Goal: Task Accomplishment & Management: Manage account settings

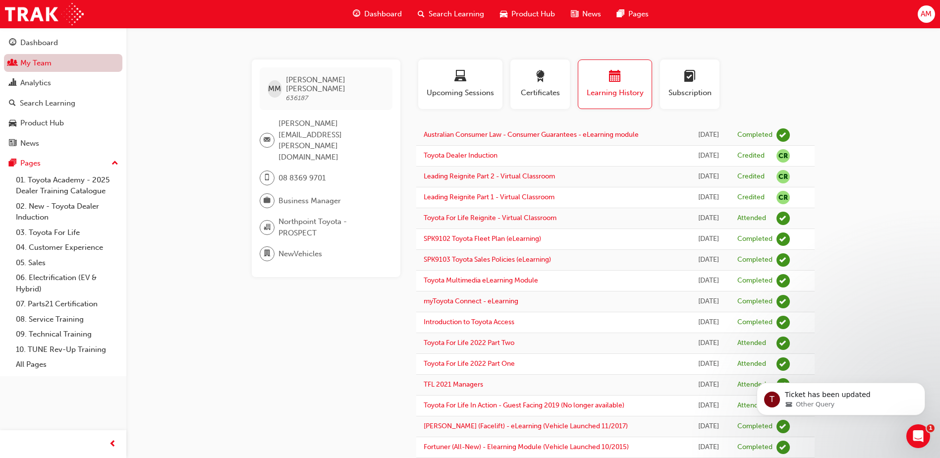
click at [49, 67] on link "My Team" at bounding box center [63, 63] width 118 height 18
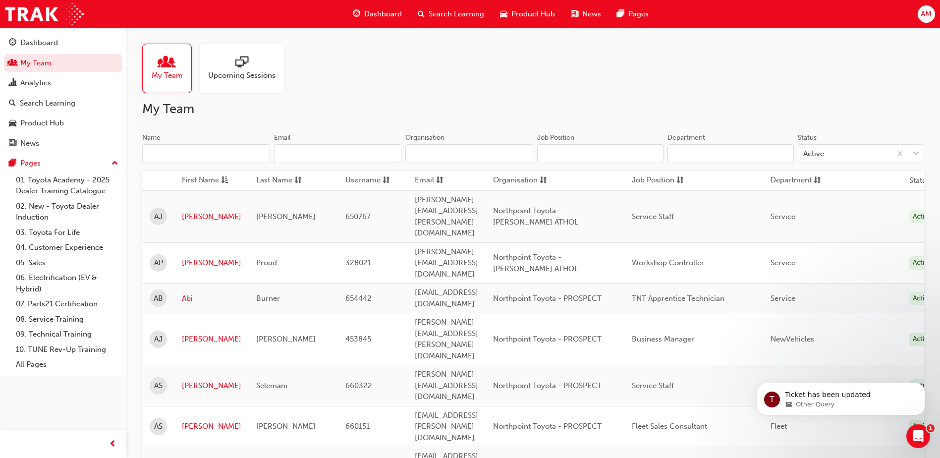
click at [178, 152] on input "Name" at bounding box center [206, 153] width 128 height 19
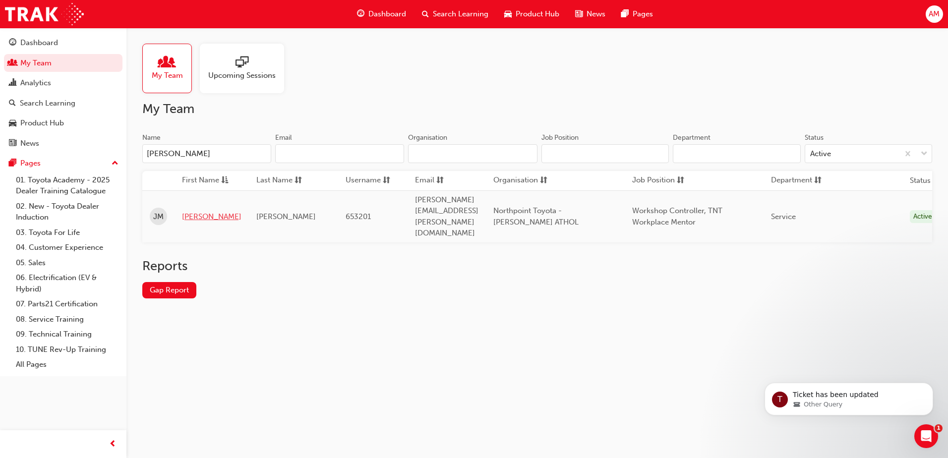
type input "[PERSON_NAME]"
click at [191, 211] on link "[PERSON_NAME]" at bounding box center [211, 216] width 59 height 11
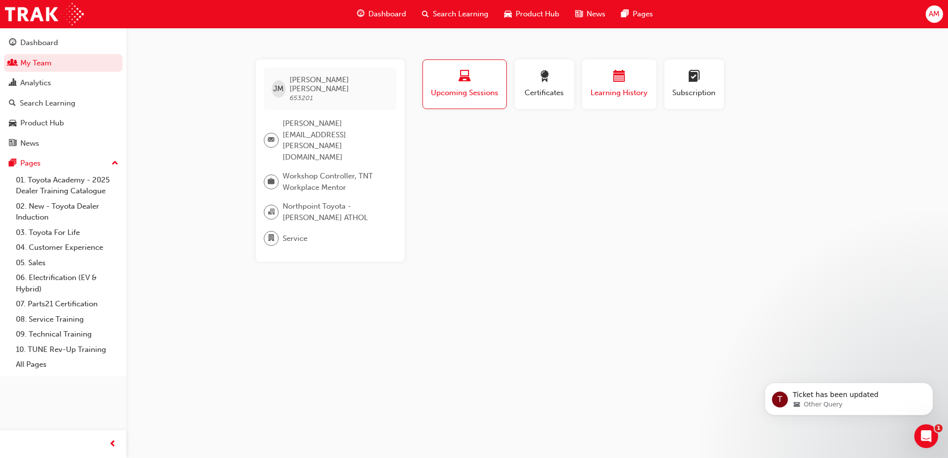
click at [622, 76] on span "calendar-icon" at bounding box center [619, 76] width 12 height 13
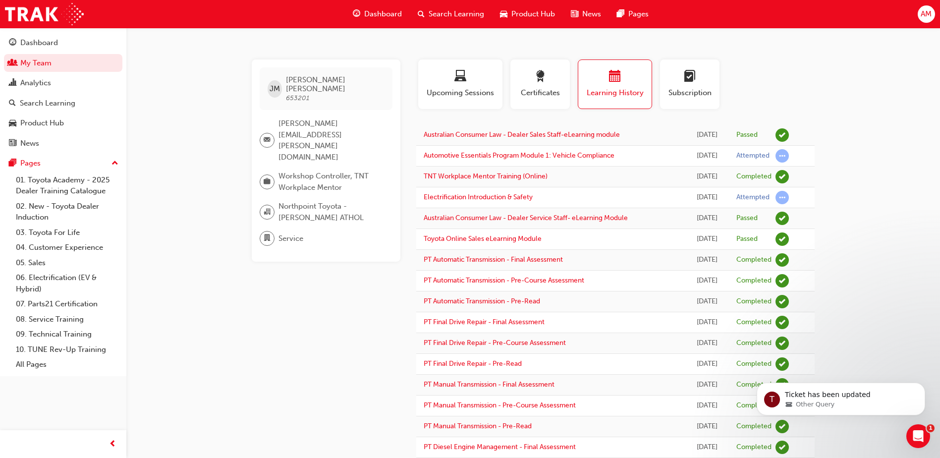
click at [556, 139] on td "Australian Consumer Law - Dealer Sales Staff-eLearning module" at bounding box center [550, 135] width 269 height 21
click at [557, 134] on link "Australian Consumer Law - Dealer Sales Staff-eLearning module" at bounding box center [522, 134] width 196 height 8
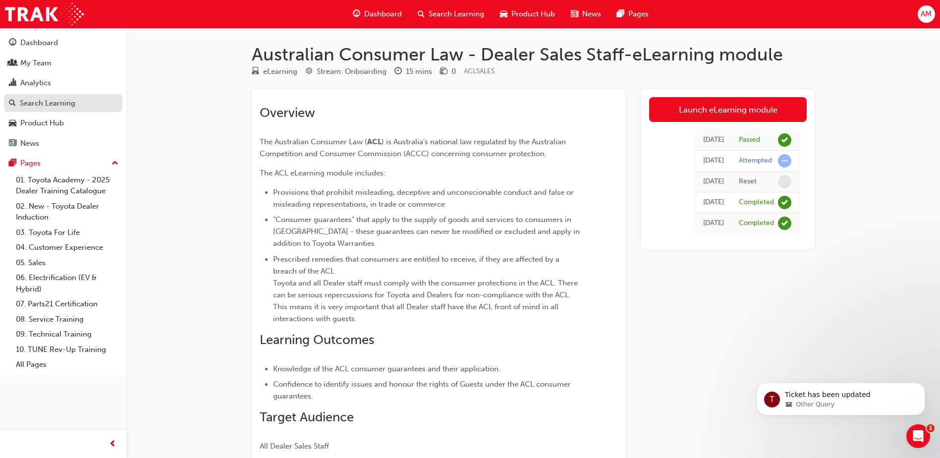
click at [61, 98] on div "Search Learning" at bounding box center [48, 103] width 56 height 11
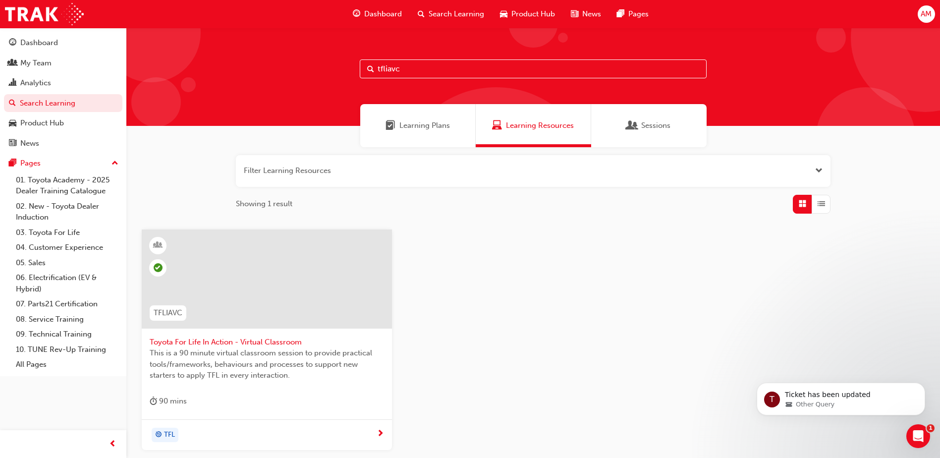
click at [418, 62] on input "tfliavc" at bounding box center [533, 68] width 347 height 19
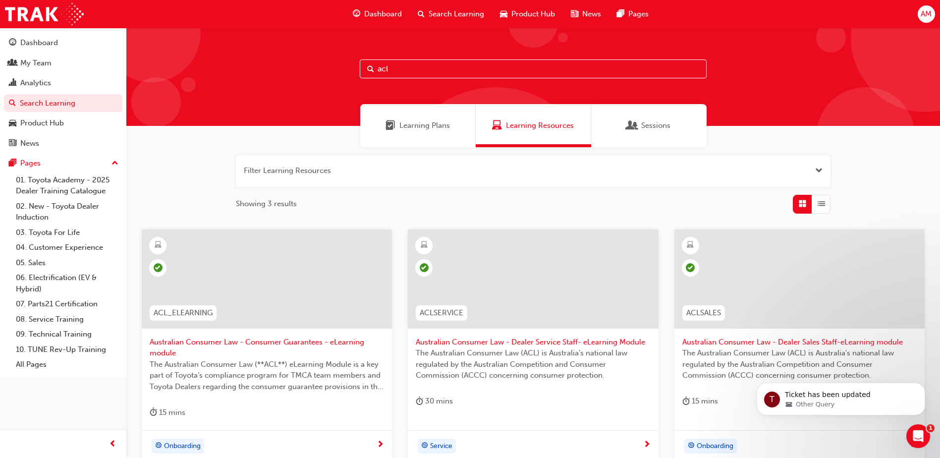
type input "acl"
click at [287, 298] on div at bounding box center [267, 278] width 250 height 99
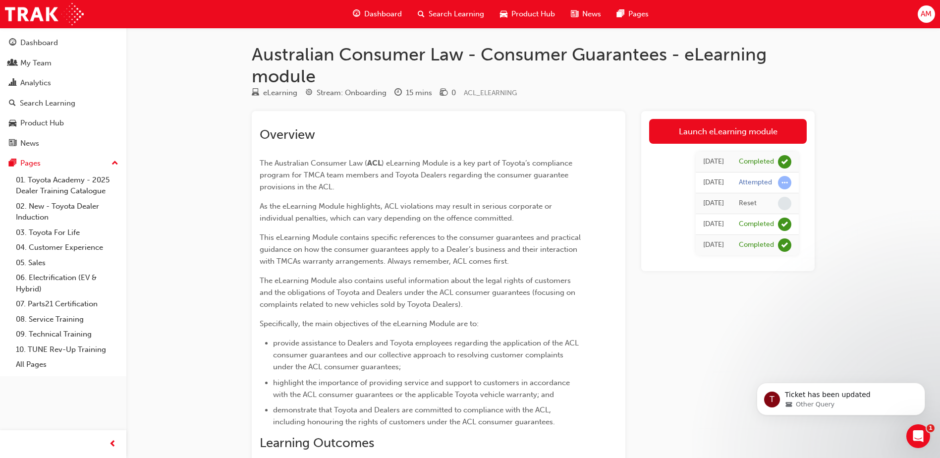
click at [495, 397] on span "highlight the importance of providing service and support to customers in accor…" at bounding box center [422, 388] width 299 height 21
click at [43, 64] on div "My Team" at bounding box center [35, 62] width 31 height 11
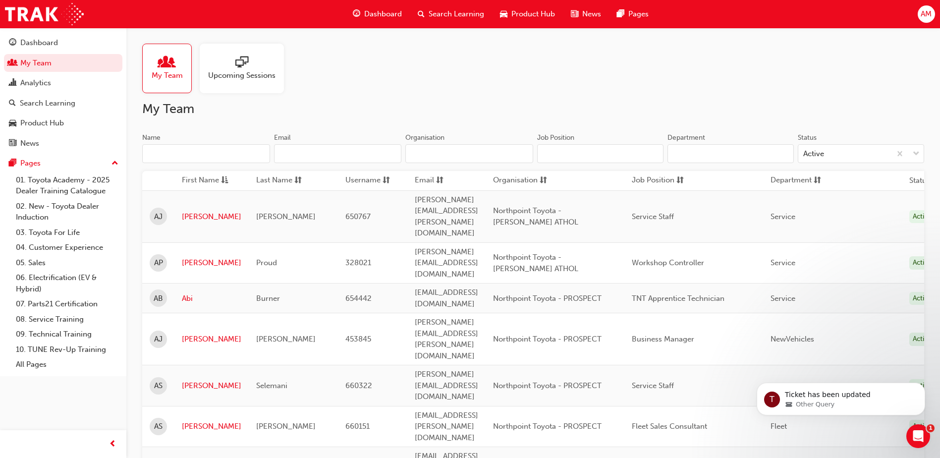
click at [176, 150] on input "Name" at bounding box center [206, 153] width 128 height 19
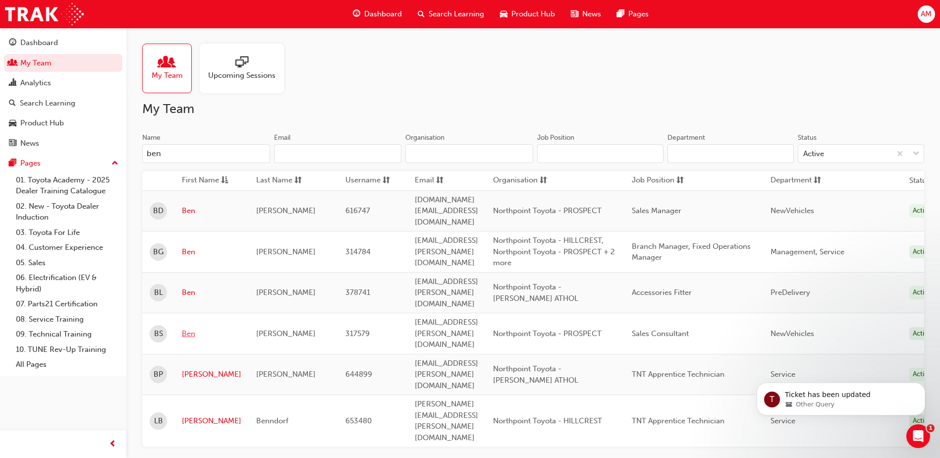
type input "ben"
click at [191, 328] on link "Ben" at bounding box center [211, 333] width 59 height 11
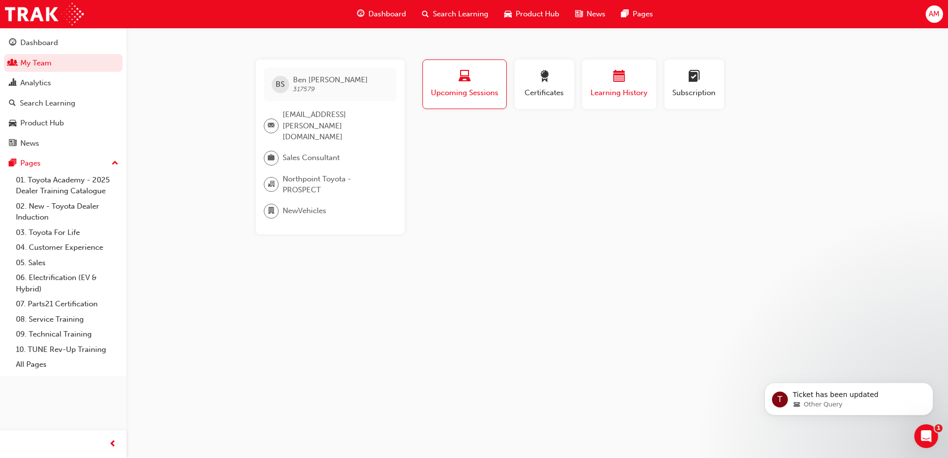
click at [612, 76] on div "button" at bounding box center [618, 77] width 59 height 15
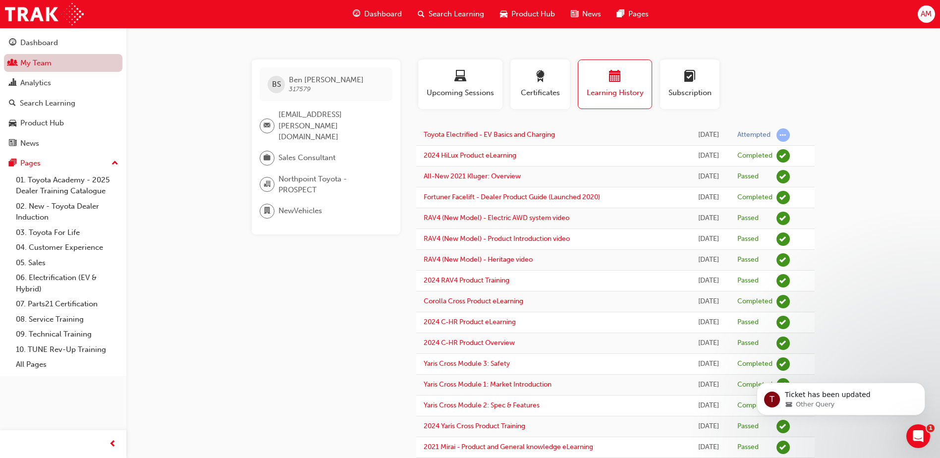
click at [52, 65] on link "My Team" at bounding box center [63, 63] width 118 height 18
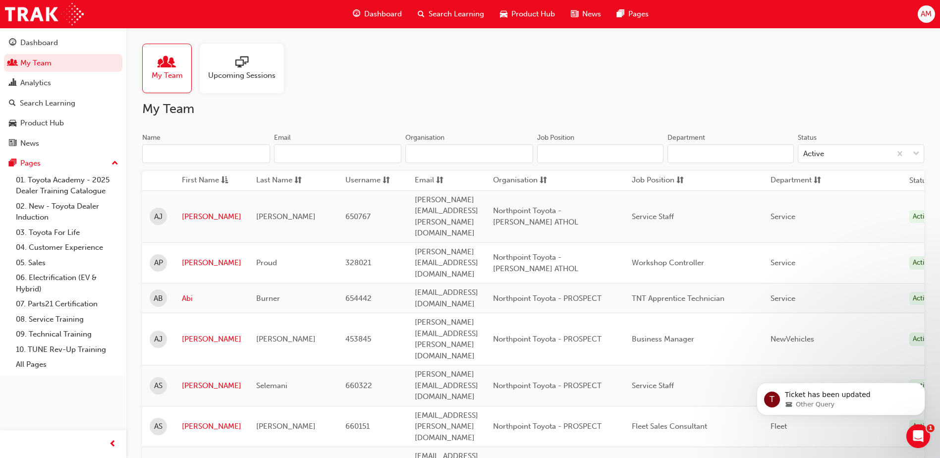
click at [171, 154] on input "Name" at bounding box center [206, 153] width 128 height 19
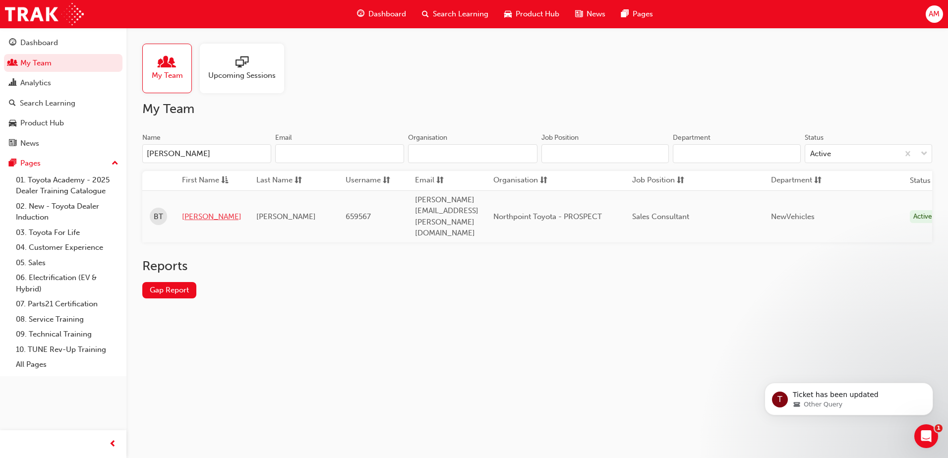
type input "[PERSON_NAME]"
click at [198, 211] on link "[PERSON_NAME]" at bounding box center [211, 216] width 59 height 11
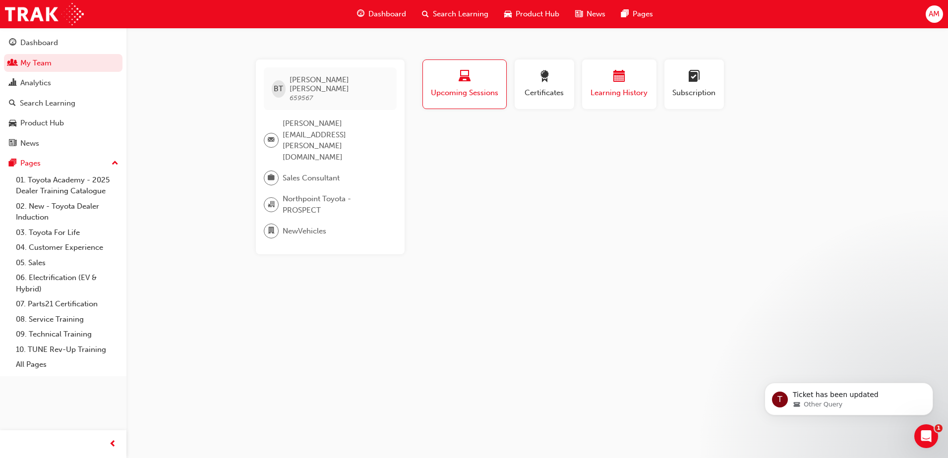
click at [615, 75] on span "calendar-icon" at bounding box center [619, 76] width 12 height 13
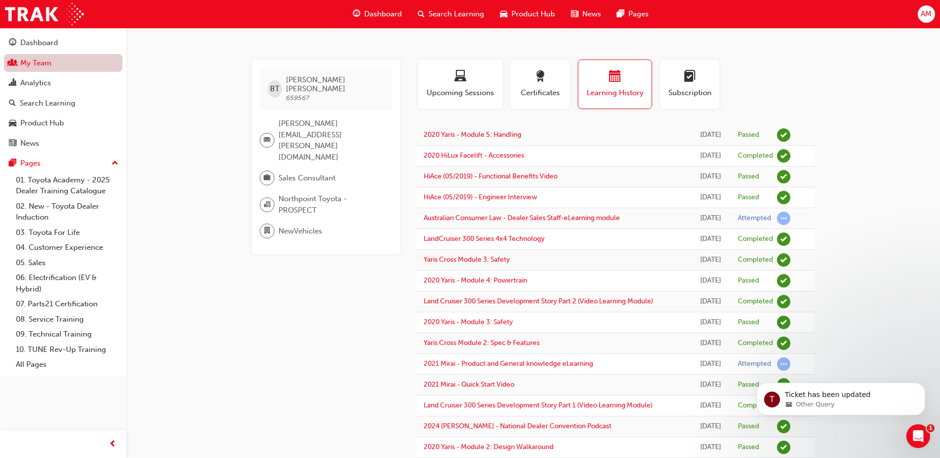
click at [53, 63] on link "My Team" at bounding box center [63, 63] width 118 height 18
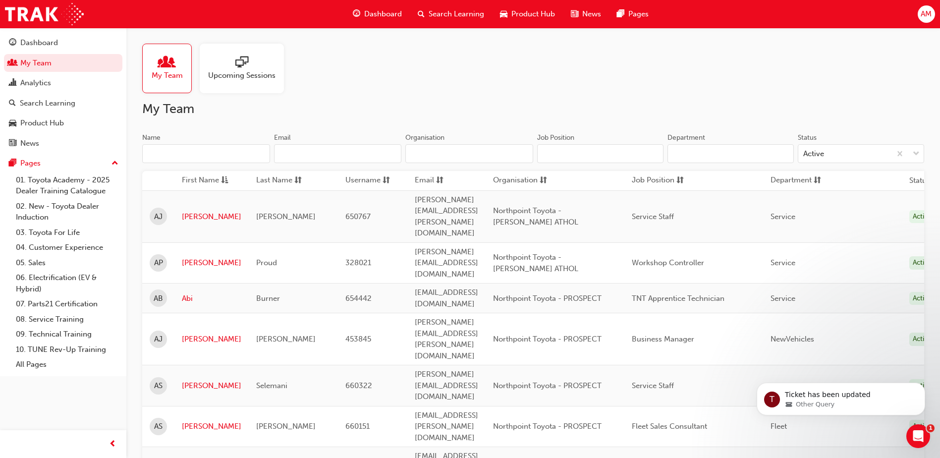
click at [201, 153] on input "Name" at bounding box center [206, 153] width 128 height 19
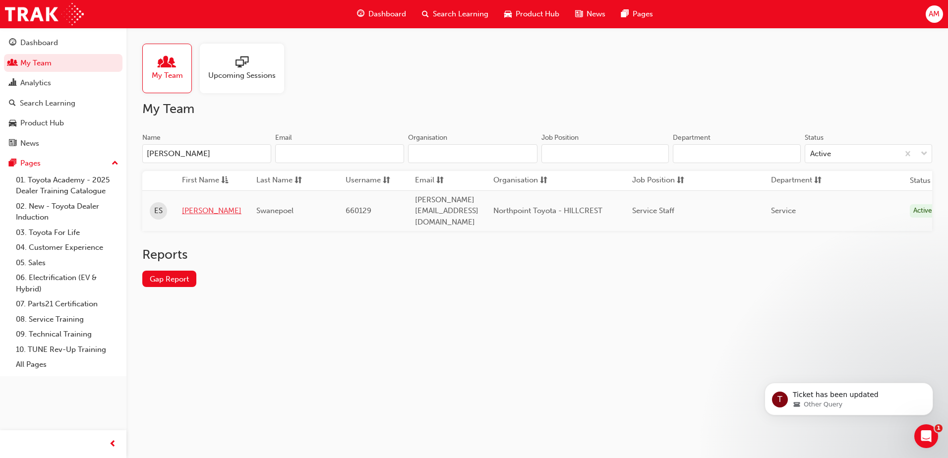
type input "[PERSON_NAME]"
click at [192, 205] on link "[PERSON_NAME]" at bounding box center [211, 210] width 59 height 11
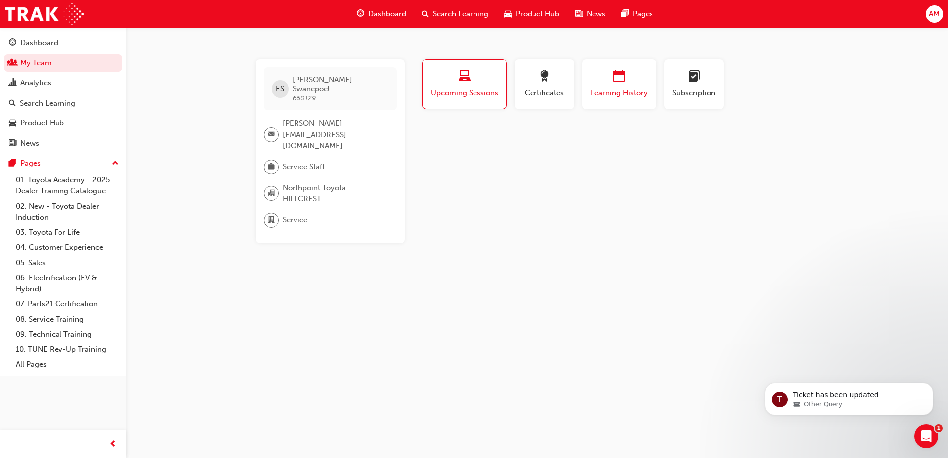
click at [599, 83] on div "button" at bounding box center [618, 77] width 59 height 15
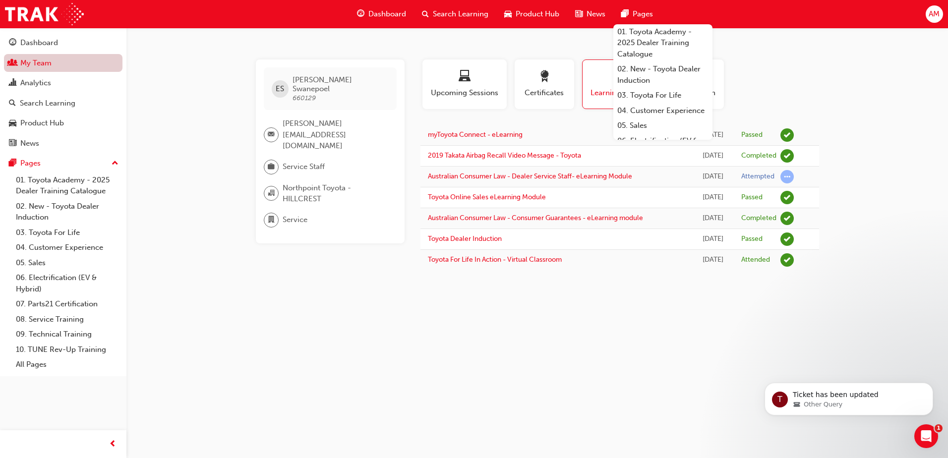
click at [30, 63] on link "My Team" at bounding box center [63, 63] width 118 height 18
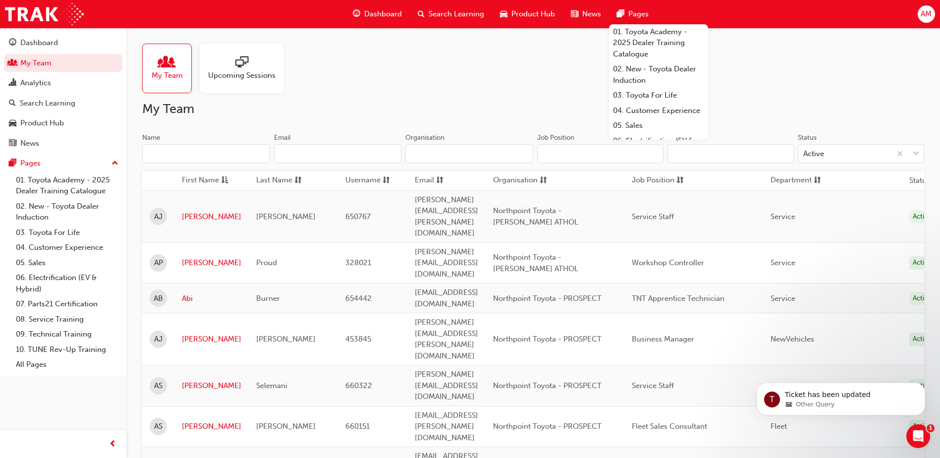
click at [164, 154] on input "Name" at bounding box center [206, 153] width 128 height 19
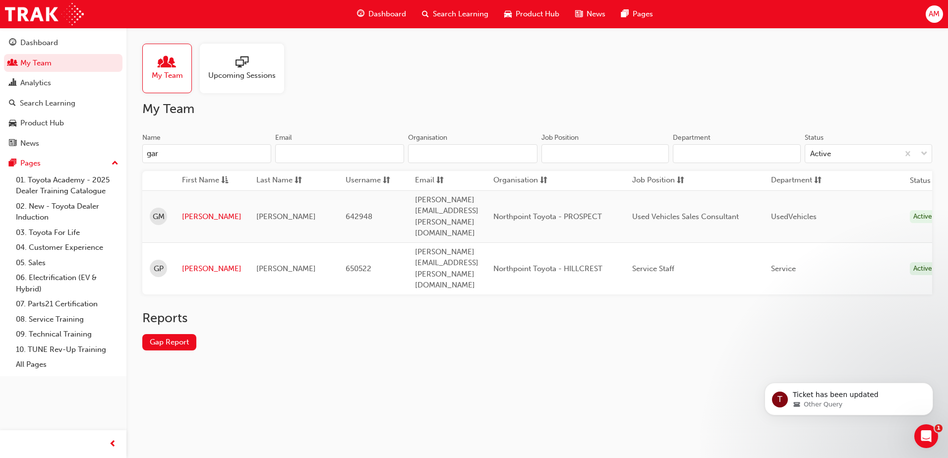
type input "[PERSON_NAME]"
click at [183, 211] on link "[PERSON_NAME]" at bounding box center [211, 216] width 59 height 11
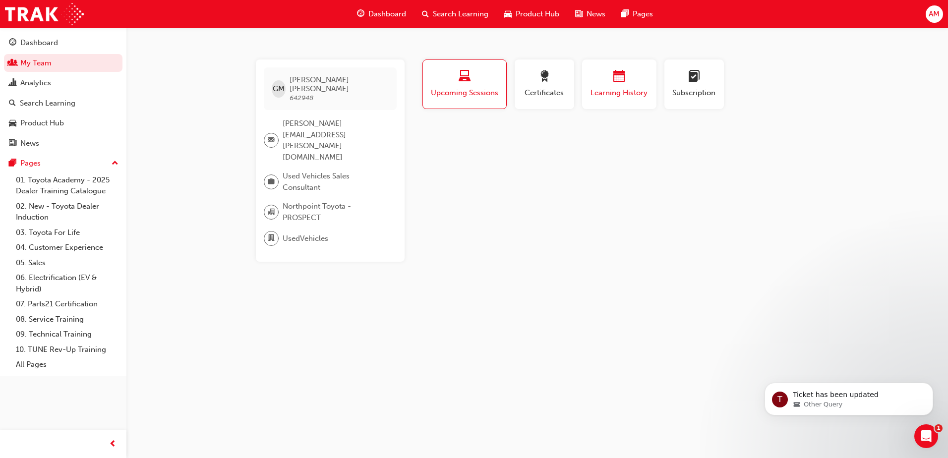
click at [612, 90] on span "Learning History" at bounding box center [618, 92] width 59 height 11
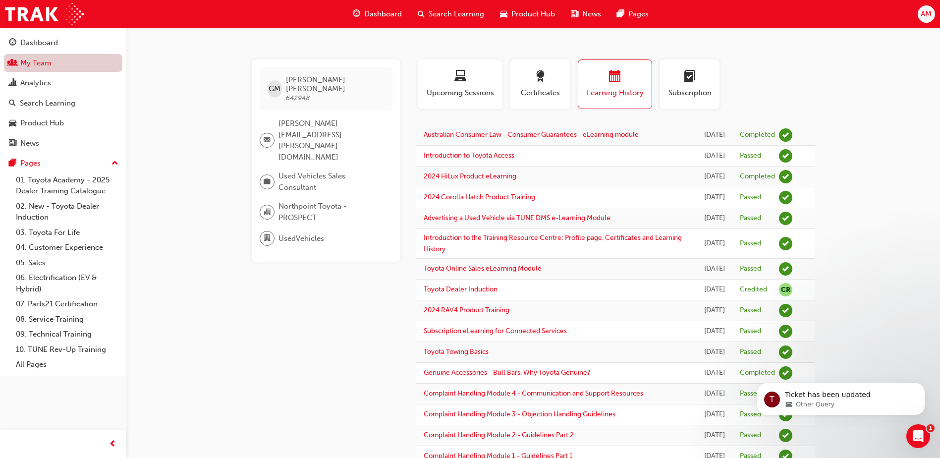
click at [49, 63] on link "My Team" at bounding box center [63, 63] width 118 height 18
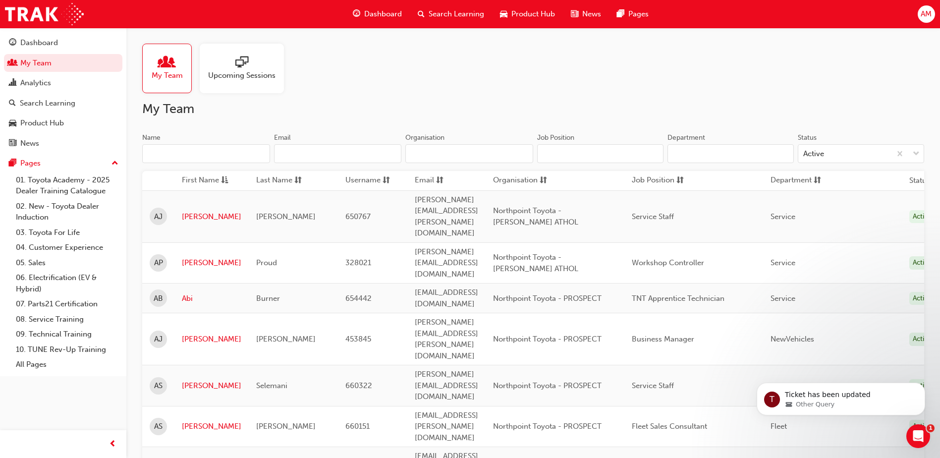
click at [193, 151] on input "Name" at bounding box center [206, 153] width 128 height 19
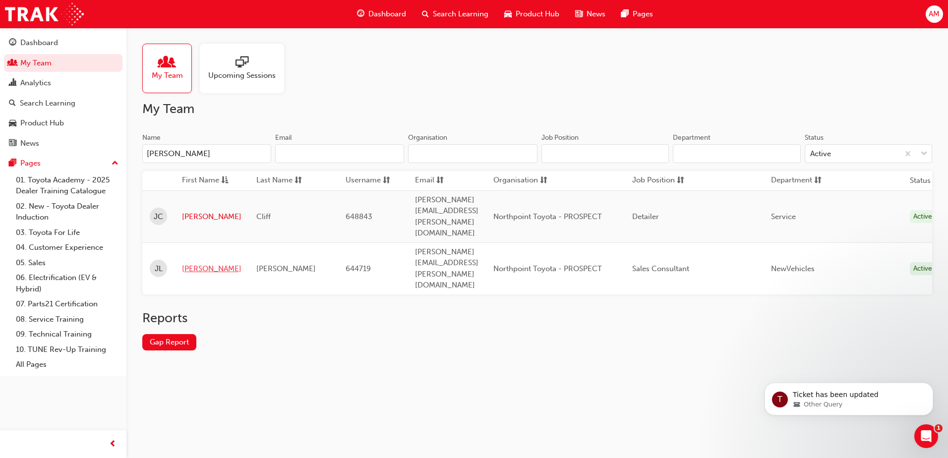
type input "[PERSON_NAME]"
click at [195, 263] on link "[PERSON_NAME]" at bounding box center [211, 268] width 59 height 11
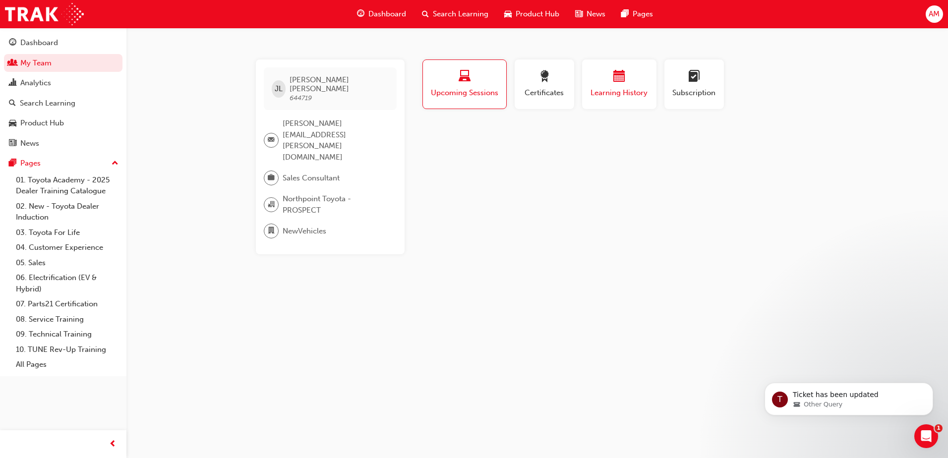
click at [637, 92] on span "Learning History" at bounding box center [618, 92] width 59 height 11
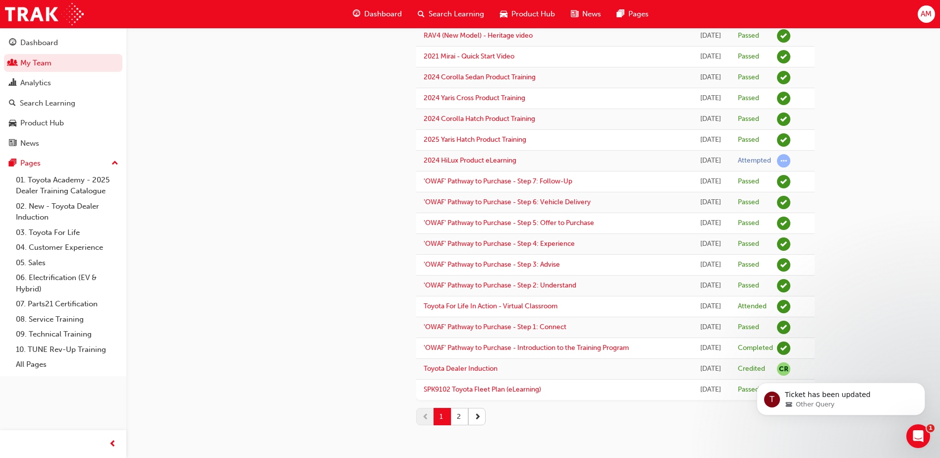
scroll to position [774, 0]
click at [462, 418] on button "2" at bounding box center [459, 416] width 17 height 17
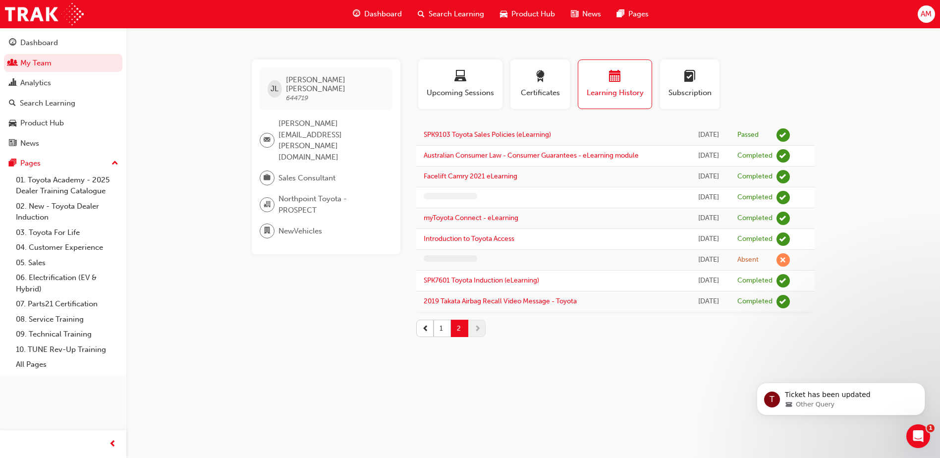
scroll to position [0, 0]
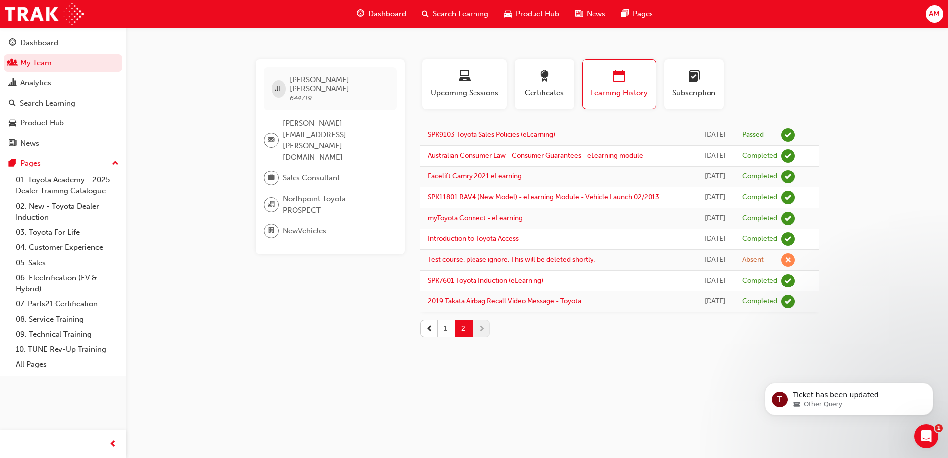
click at [444, 337] on button "1" at bounding box center [446, 328] width 17 height 17
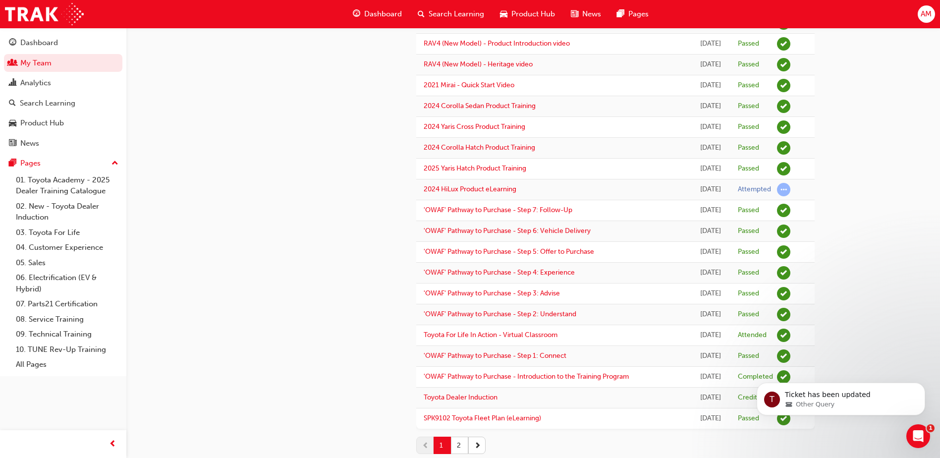
scroll to position [774, 0]
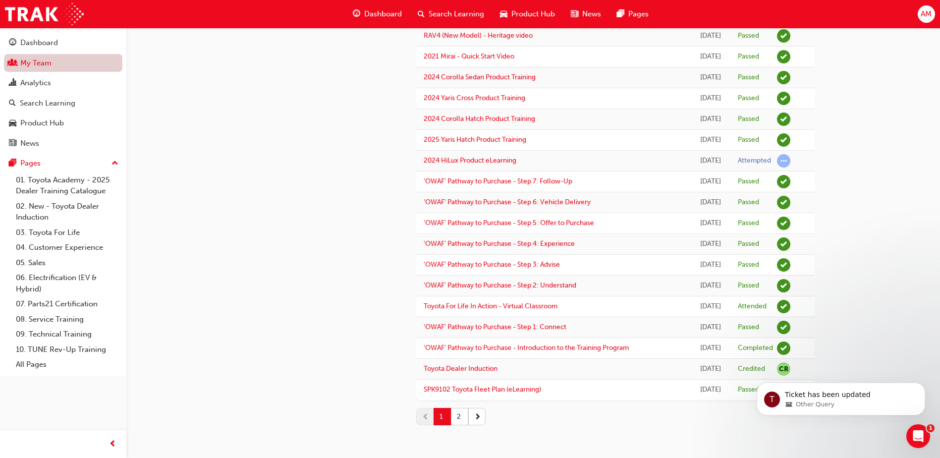
click at [52, 66] on link "My Team" at bounding box center [63, 63] width 118 height 18
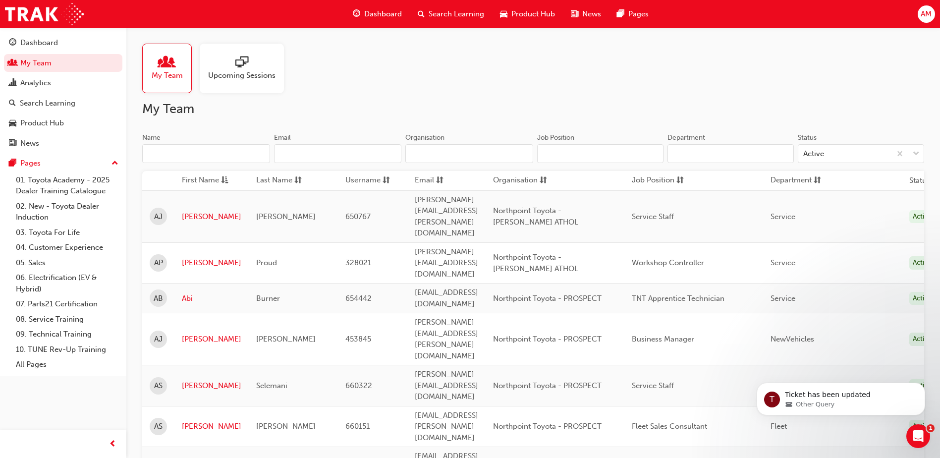
click at [164, 151] on input "Name" at bounding box center [206, 153] width 128 height 19
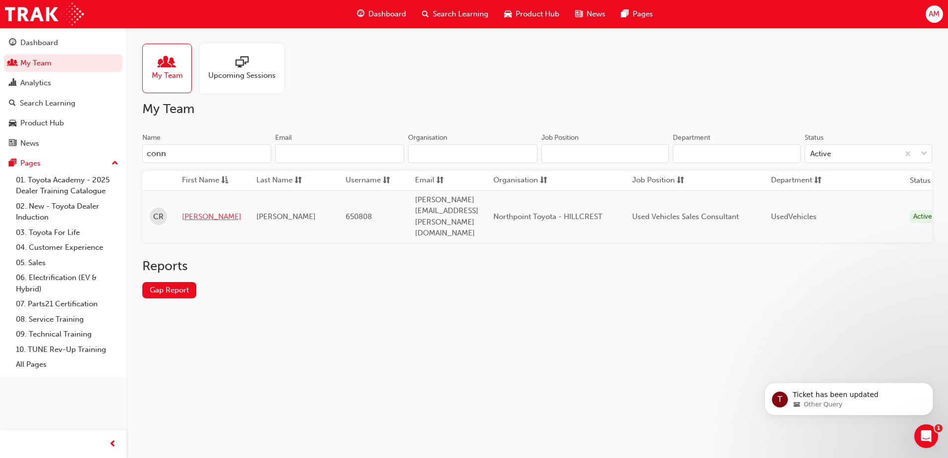
type input "conn"
click at [191, 211] on link "[PERSON_NAME]" at bounding box center [211, 216] width 59 height 11
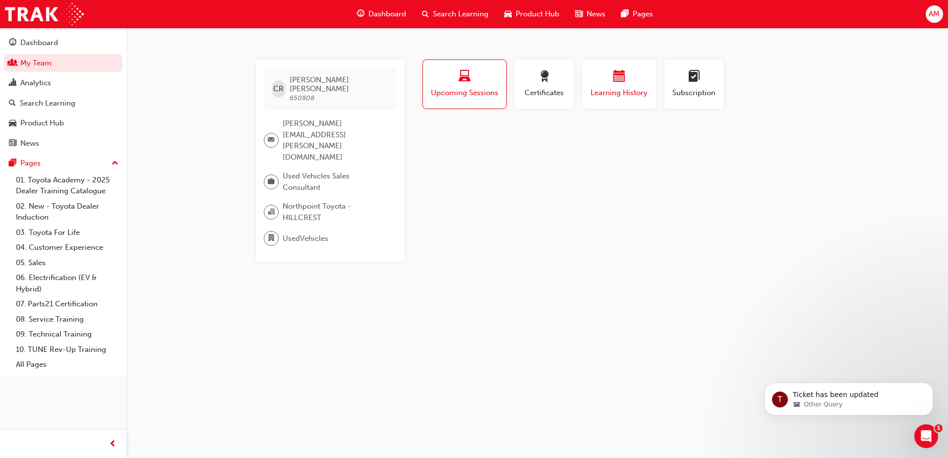
click at [629, 77] on div "button" at bounding box center [618, 77] width 59 height 15
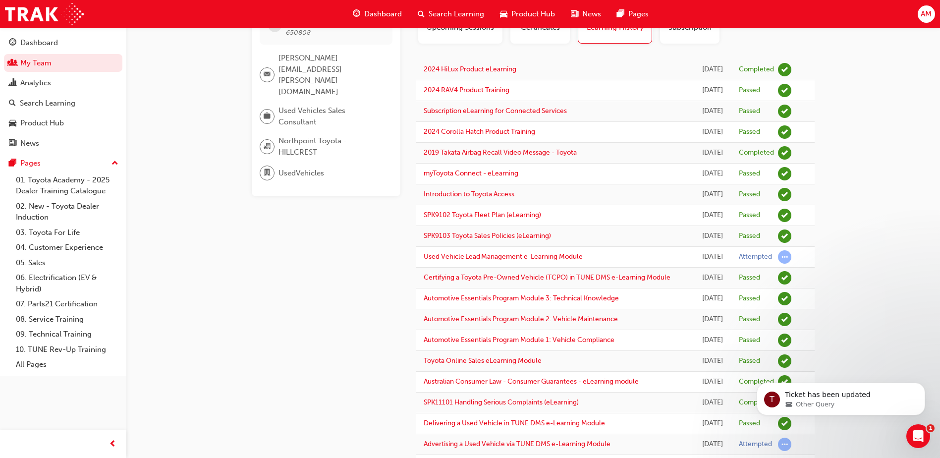
scroll to position [64, 0]
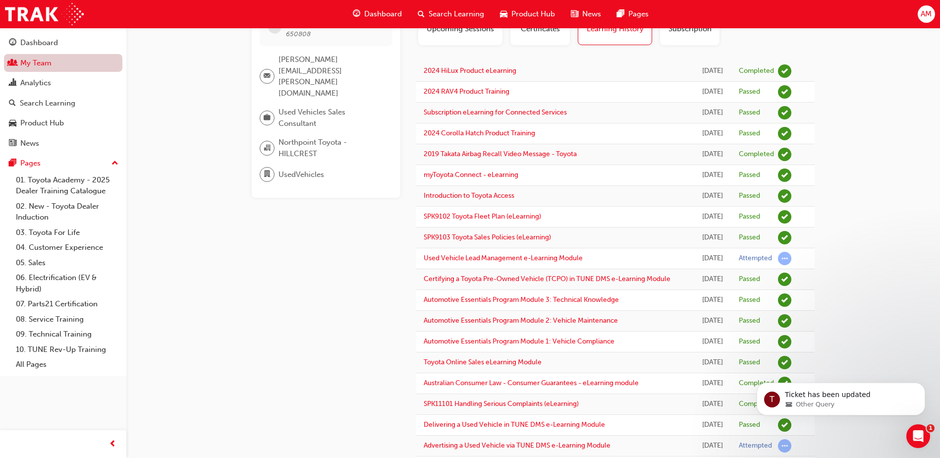
click at [32, 66] on link "My Team" at bounding box center [63, 63] width 118 height 18
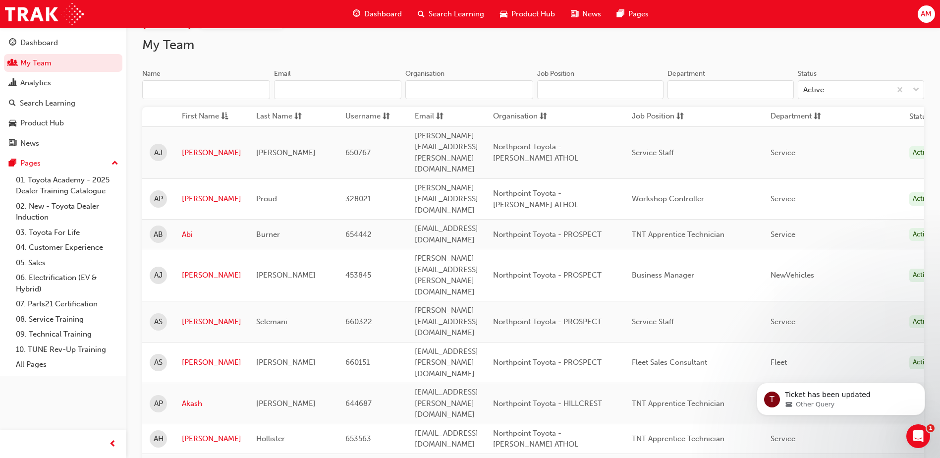
click at [184, 86] on input "Name" at bounding box center [206, 89] width 128 height 19
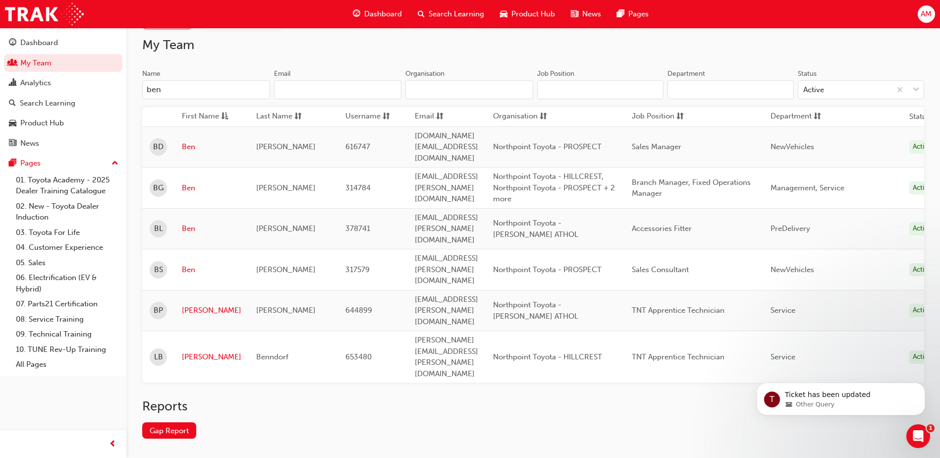
scroll to position [17, 0]
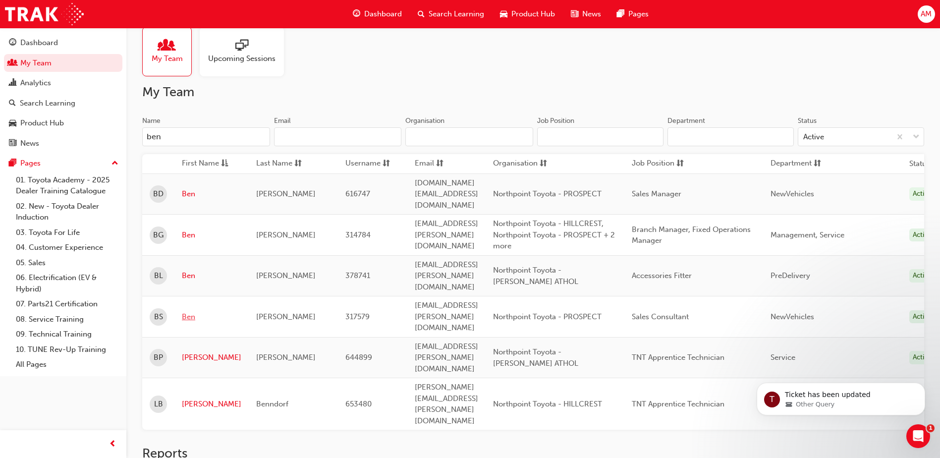
type input "ben"
click at [188, 311] on link "Ben" at bounding box center [211, 316] width 59 height 11
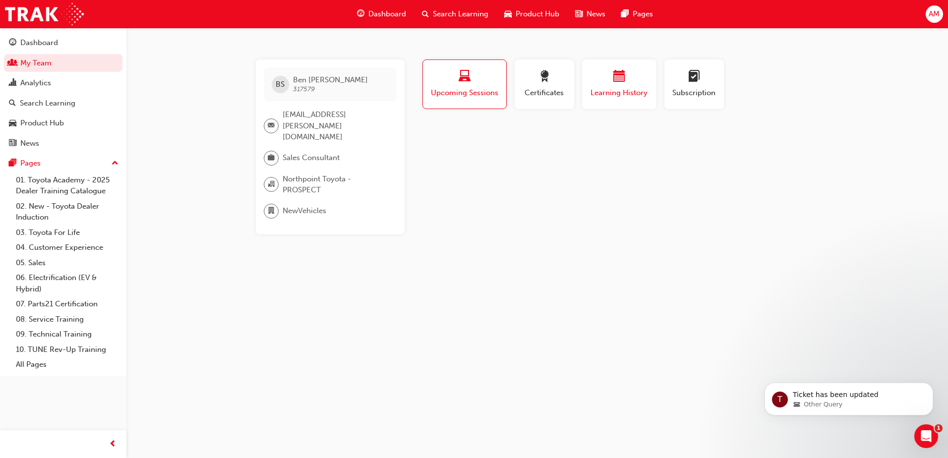
click at [603, 75] on div "button" at bounding box center [618, 77] width 59 height 15
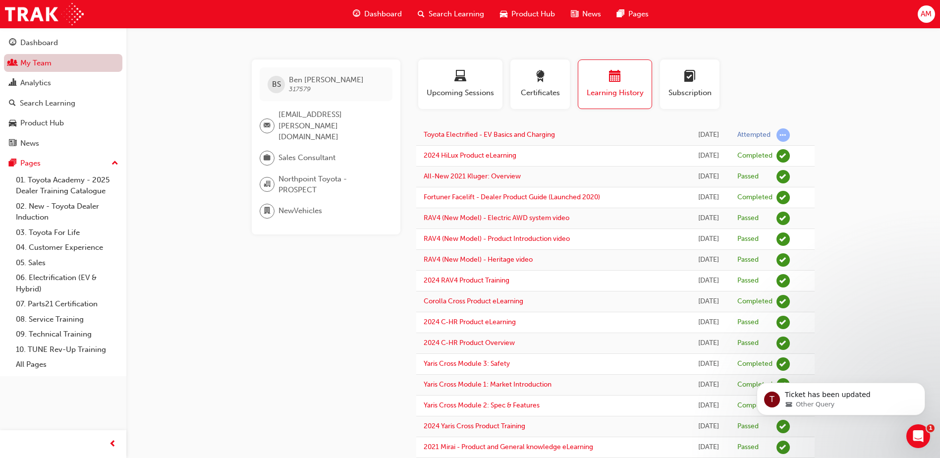
click at [62, 67] on link "My Team" at bounding box center [63, 63] width 118 height 18
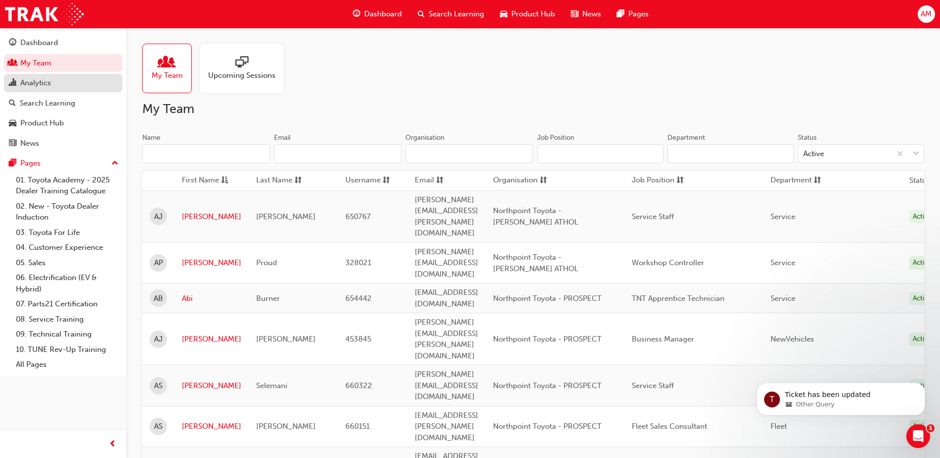
click at [181, 156] on input "Name" at bounding box center [206, 153] width 128 height 19
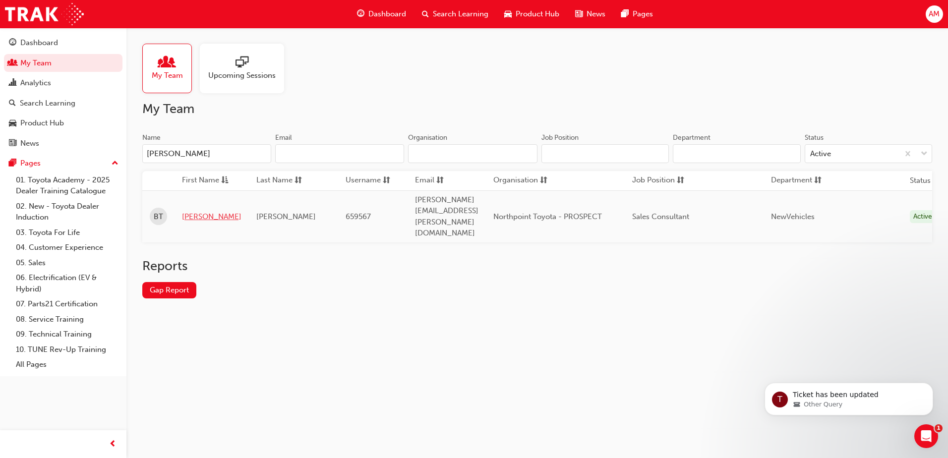
type input "[PERSON_NAME]"
click at [191, 211] on link "[PERSON_NAME]" at bounding box center [211, 216] width 59 height 11
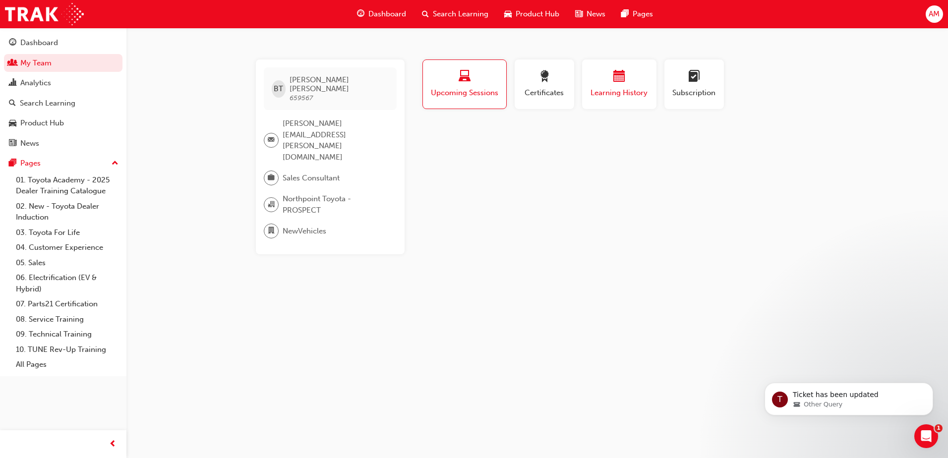
click at [624, 87] on div "Learning History" at bounding box center [618, 84] width 59 height 28
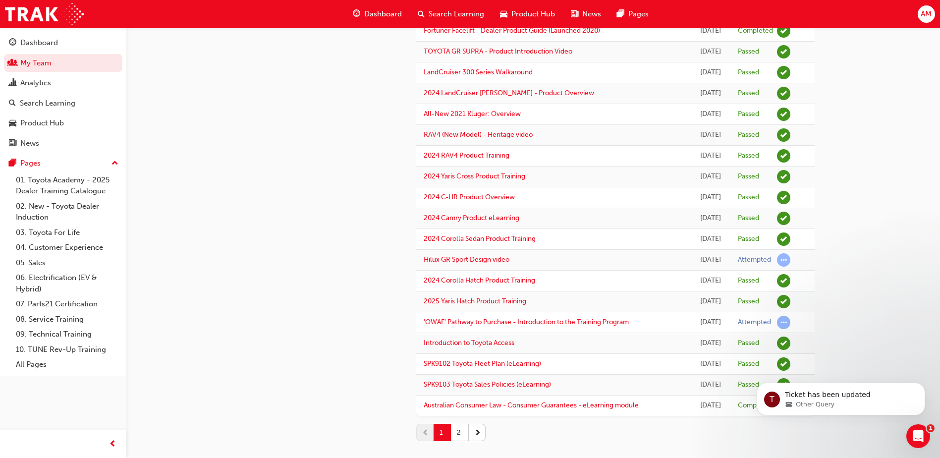
scroll to position [810, 0]
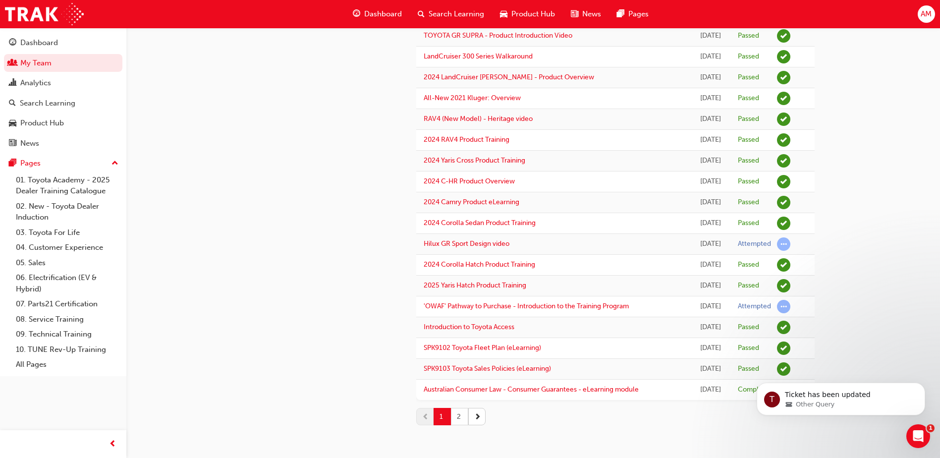
click at [456, 418] on button "2" at bounding box center [459, 416] width 17 height 17
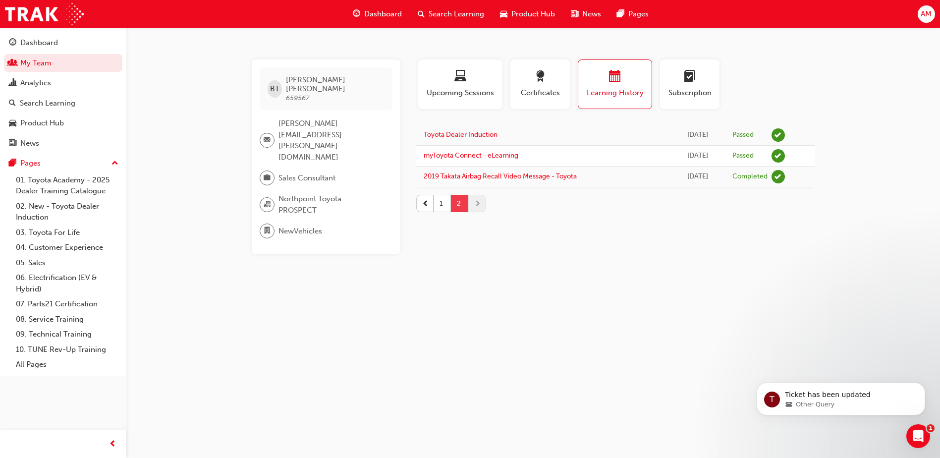
scroll to position [0, 0]
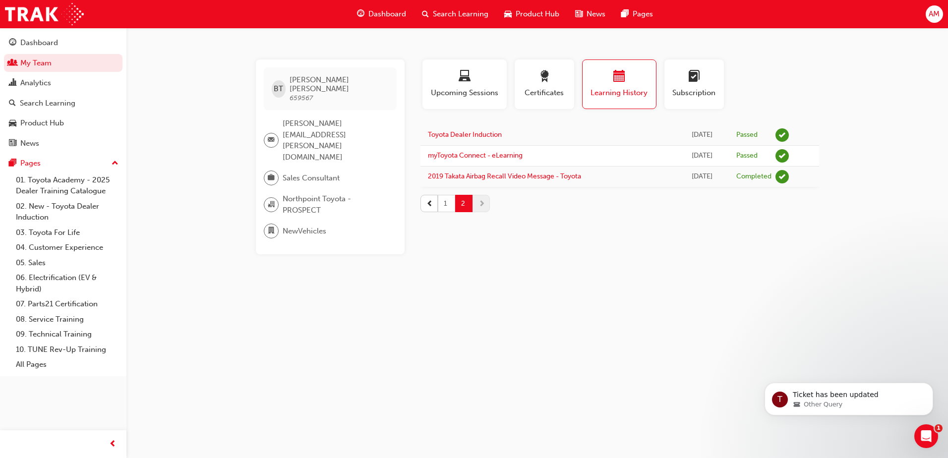
click at [449, 202] on button "1" at bounding box center [446, 203] width 17 height 17
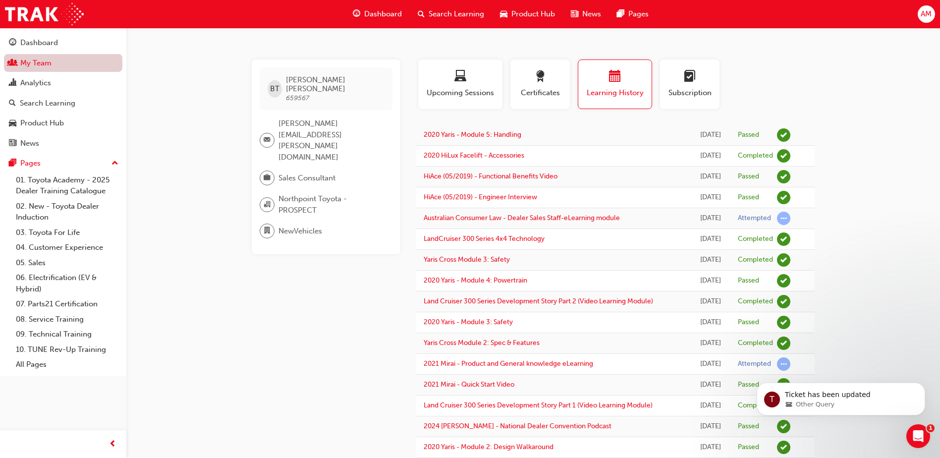
click at [54, 65] on link "My Team" at bounding box center [63, 63] width 118 height 18
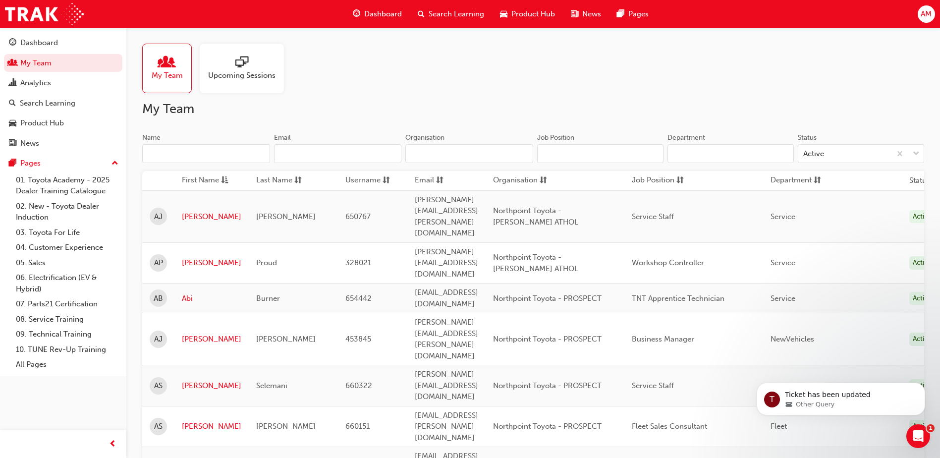
click at [164, 155] on input "Name" at bounding box center [206, 153] width 128 height 19
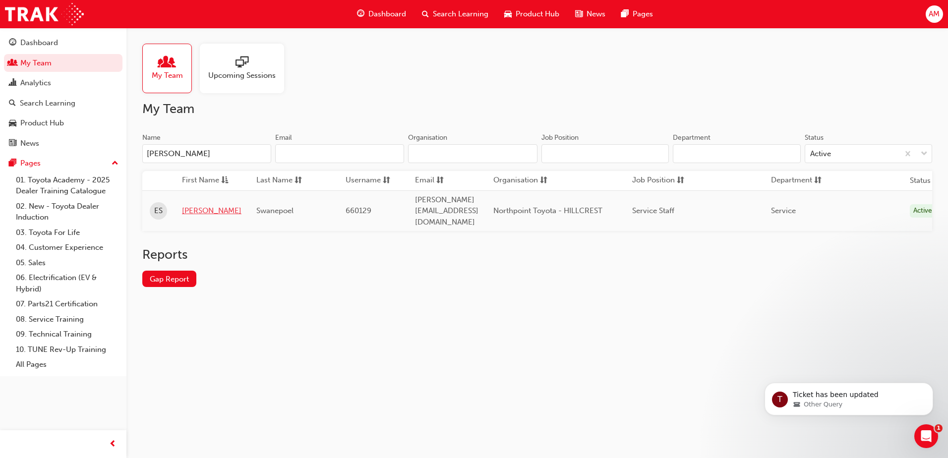
type input "[PERSON_NAME]"
click at [184, 205] on link "[PERSON_NAME]" at bounding box center [211, 210] width 59 height 11
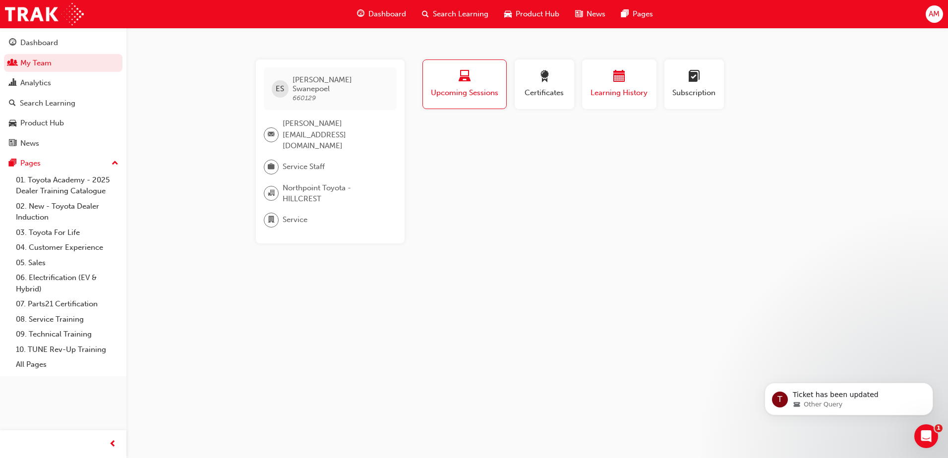
click at [623, 70] on span "calendar-icon" at bounding box center [619, 76] width 12 height 13
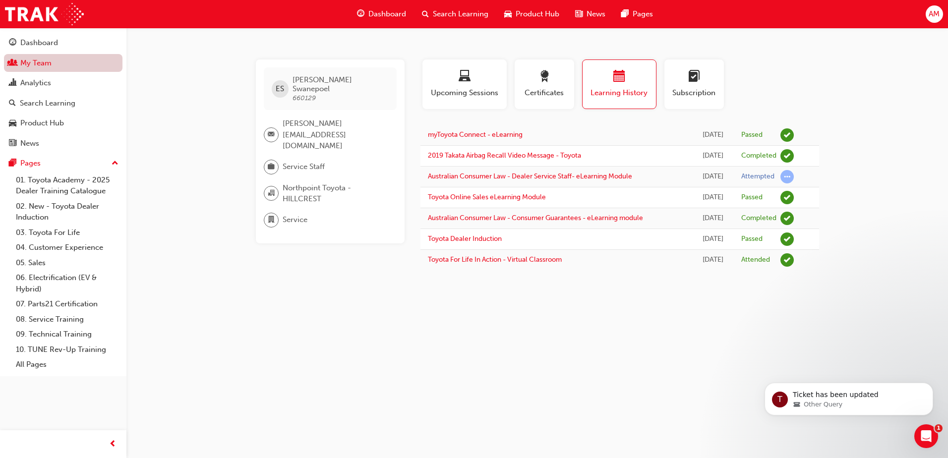
click at [58, 66] on link "My Team" at bounding box center [63, 63] width 118 height 18
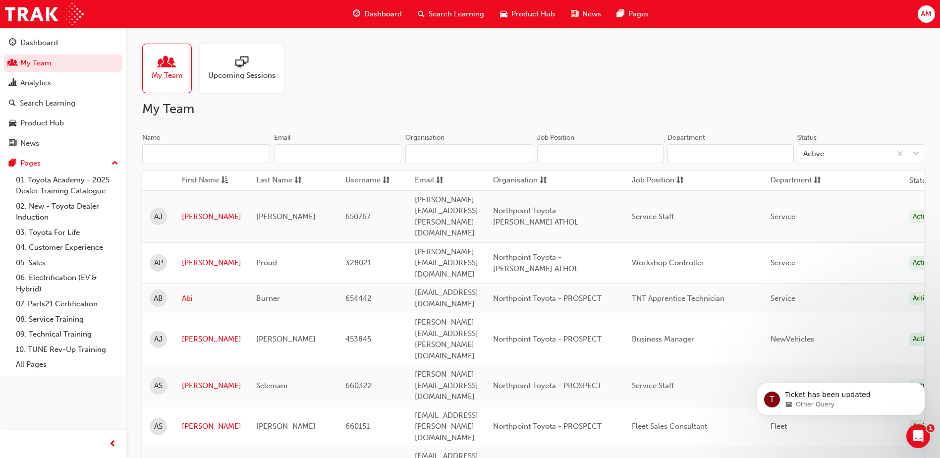
click at [173, 155] on input "Name" at bounding box center [206, 153] width 128 height 19
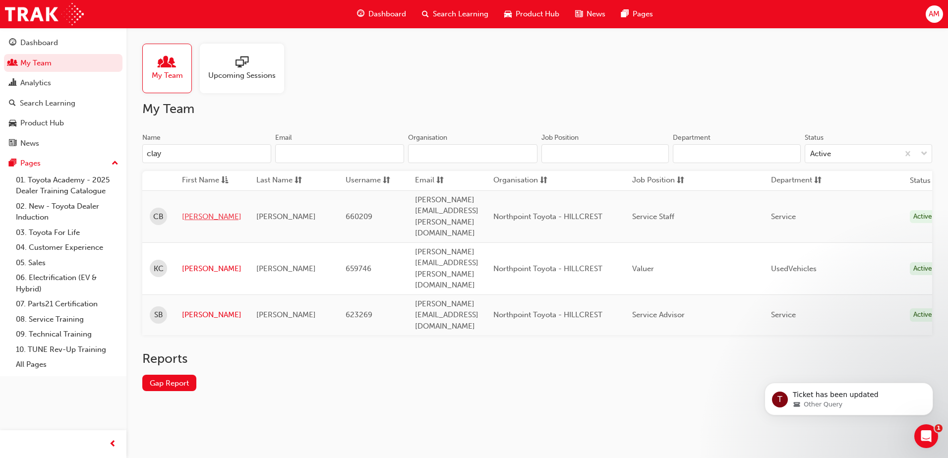
type input "clay"
click at [194, 211] on link "[PERSON_NAME]" at bounding box center [211, 216] width 59 height 11
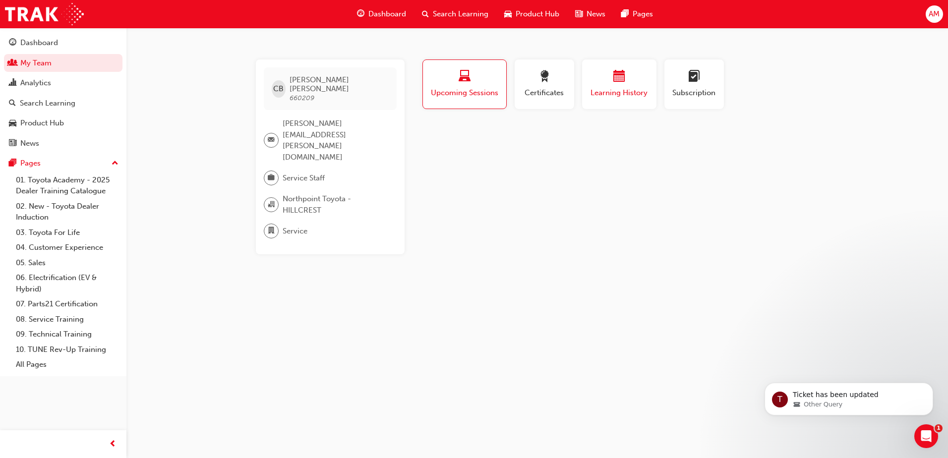
click at [643, 100] on button "Learning History" at bounding box center [619, 84] width 74 height 50
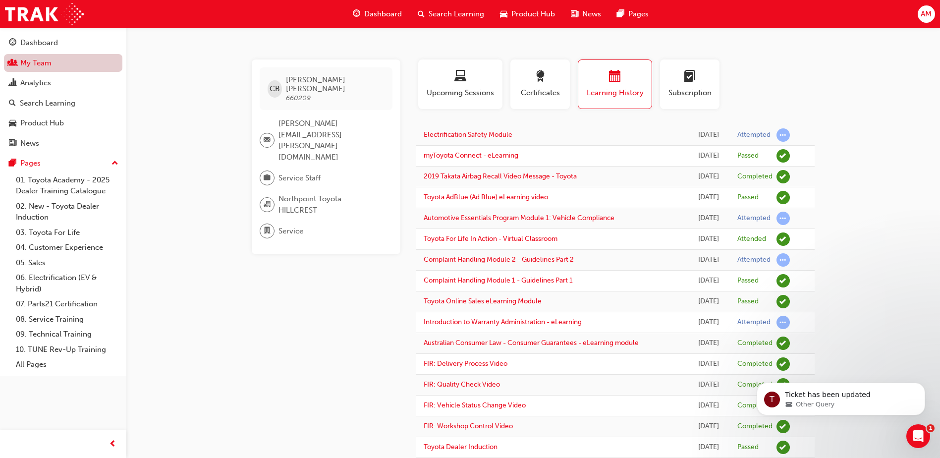
click at [32, 62] on link "My Team" at bounding box center [63, 63] width 118 height 18
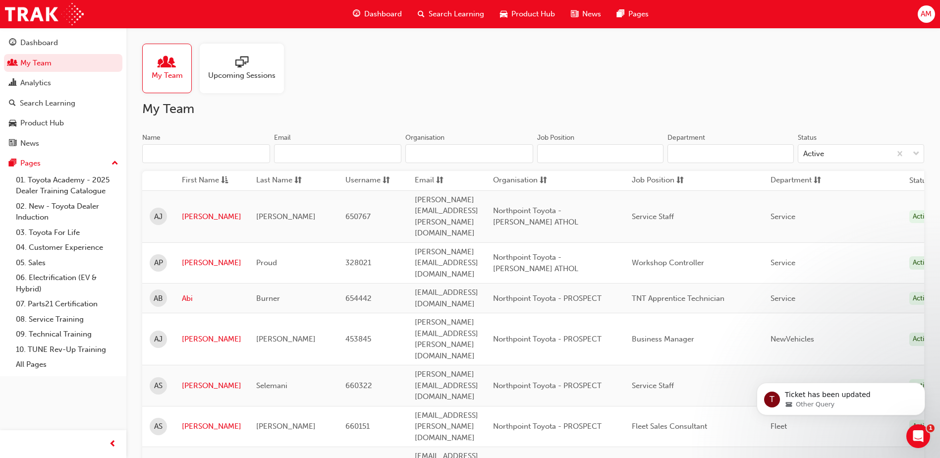
click at [201, 155] on input "Name" at bounding box center [206, 153] width 128 height 19
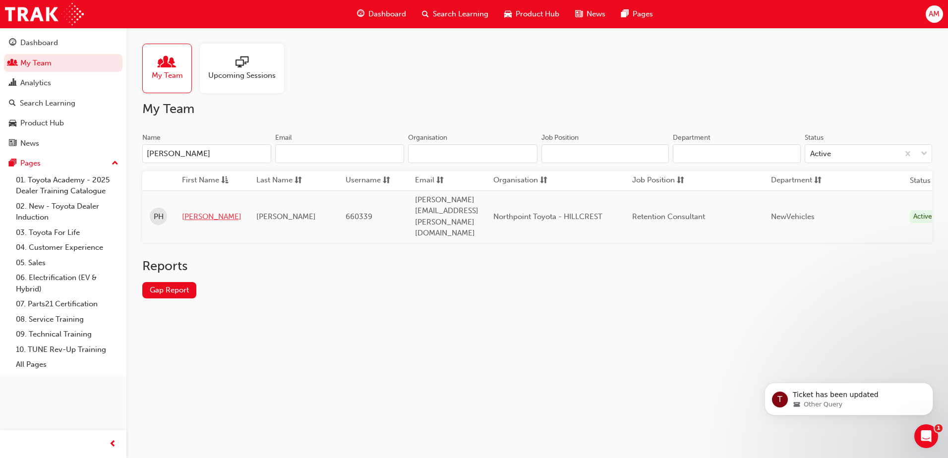
type input "[PERSON_NAME]"
click at [198, 211] on link "[PERSON_NAME]" at bounding box center [211, 216] width 59 height 11
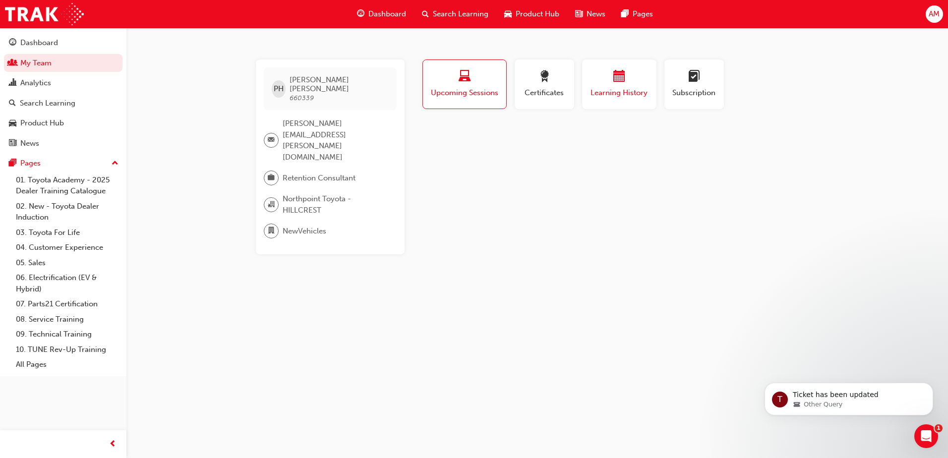
click at [635, 85] on div "Learning History" at bounding box center [618, 84] width 59 height 28
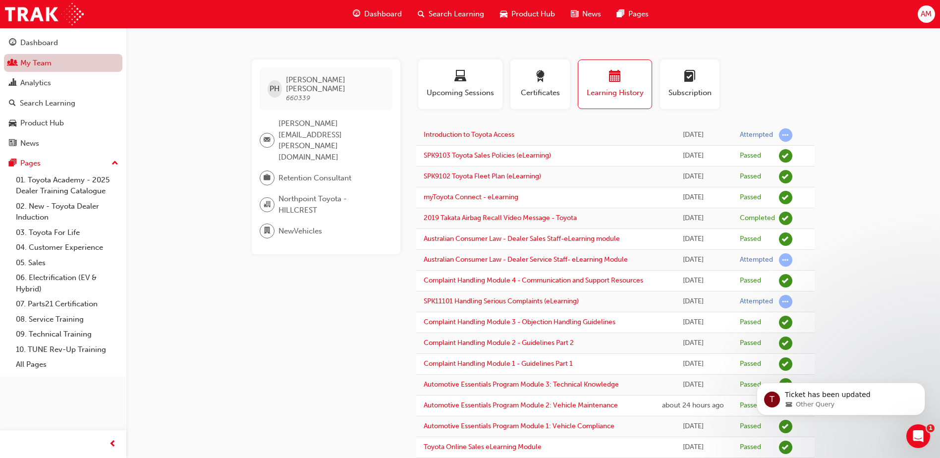
click at [26, 59] on link "My Team" at bounding box center [63, 63] width 118 height 18
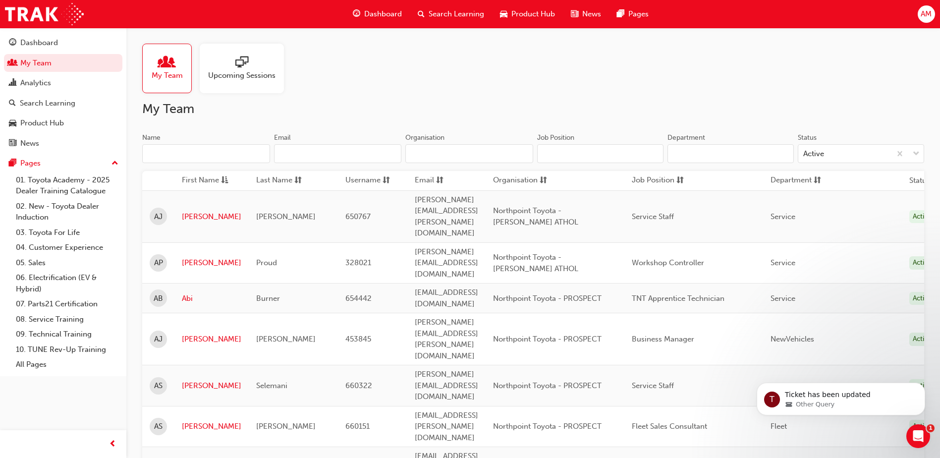
click at [186, 153] on input "Name" at bounding box center [206, 153] width 128 height 19
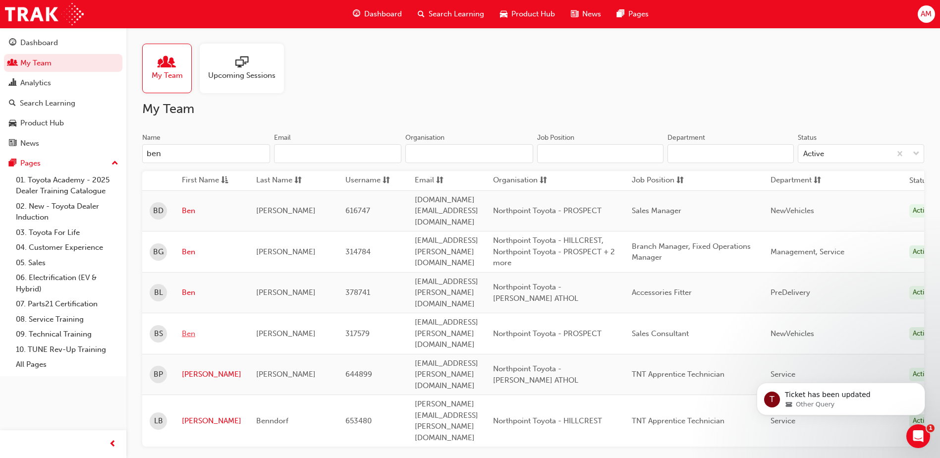
type input "ben"
click at [189, 328] on link "Ben" at bounding box center [211, 333] width 59 height 11
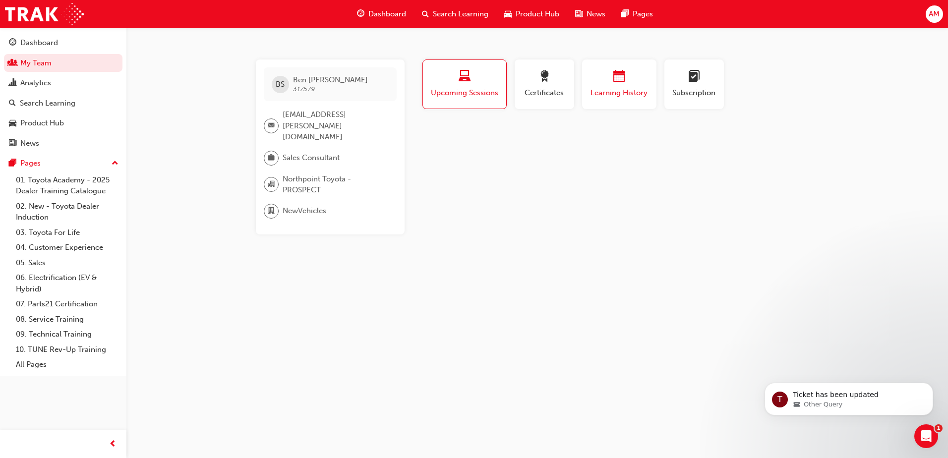
click at [623, 82] on span "calendar-icon" at bounding box center [619, 76] width 12 height 13
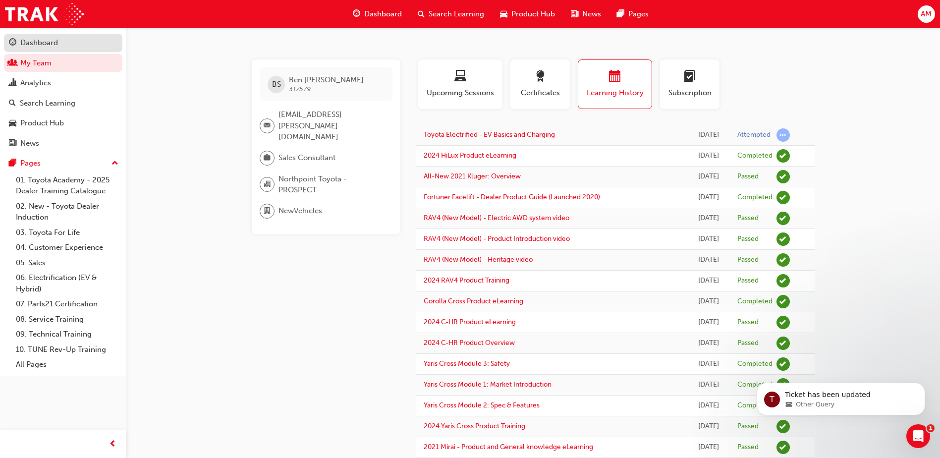
click at [69, 39] on div "Dashboard" at bounding box center [63, 43] width 109 height 12
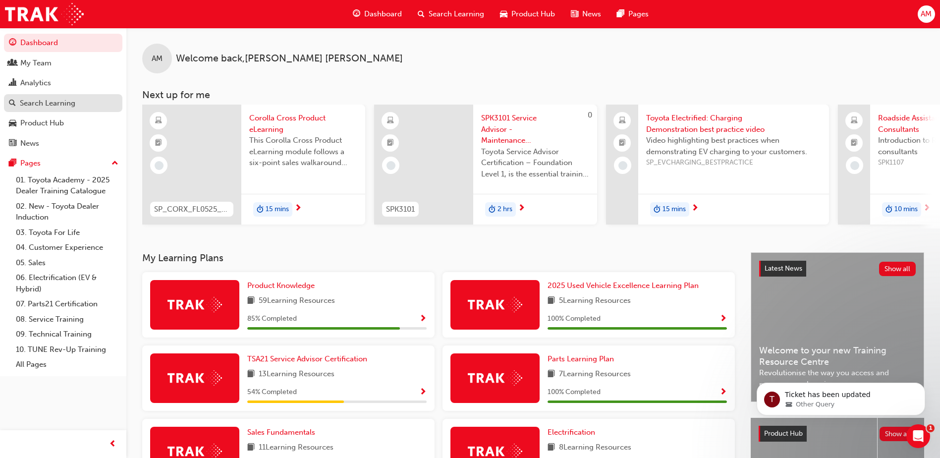
click at [81, 105] on div "Search Learning" at bounding box center [63, 103] width 109 height 12
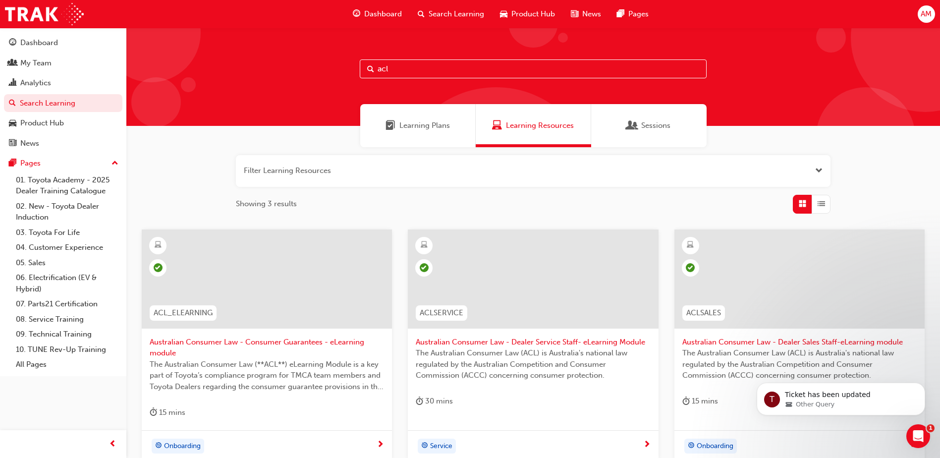
click at [395, 73] on input "acl" at bounding box center [533, 68] width 347 height 19
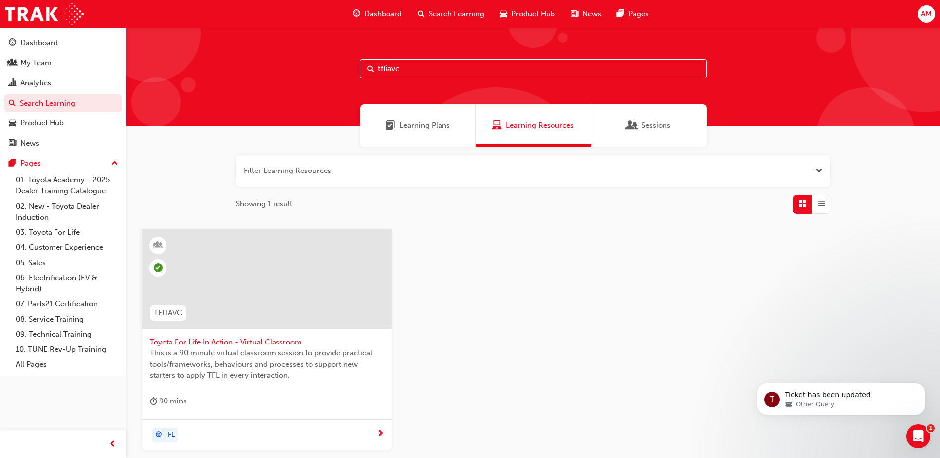
type input "tfliavc"
click at [265, 343] on span "Toyota For Life In Action - Virtual Classroom" at bounding box center [267, 342] width 234 height 11
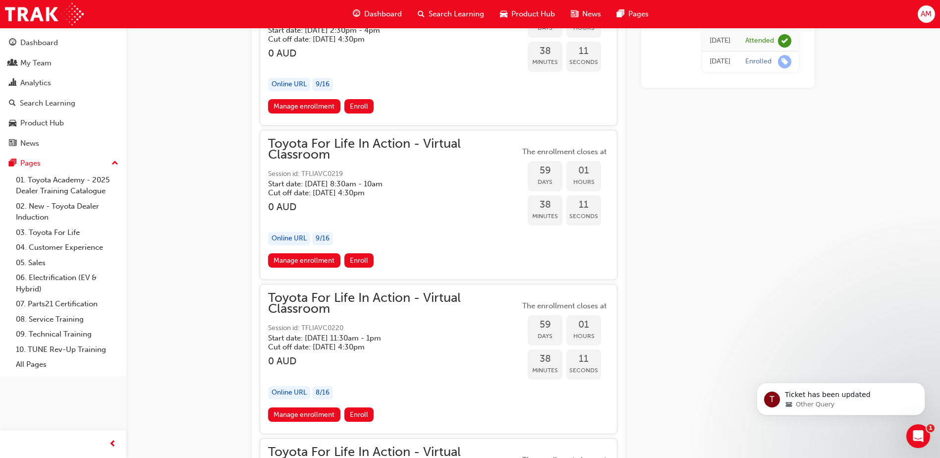
scroll to position [11303, 0]
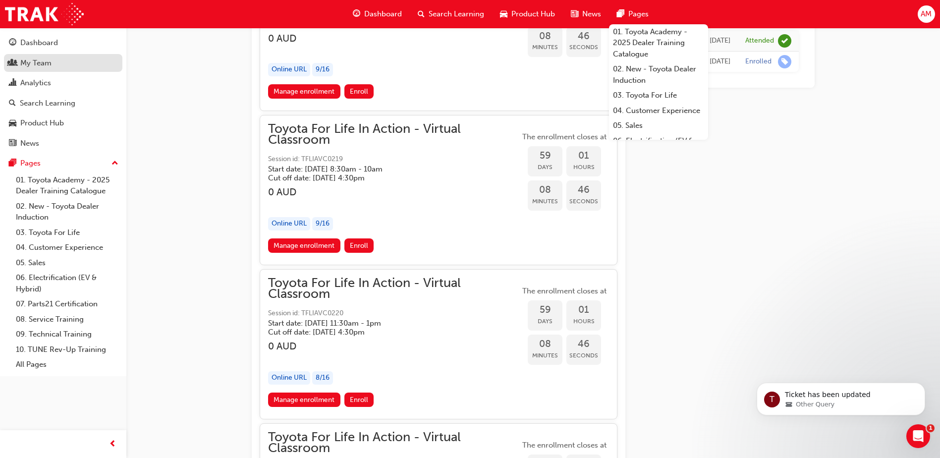
click at [57, 69] on link "My Team" at bounding box center [63, 63] width 118 height 18
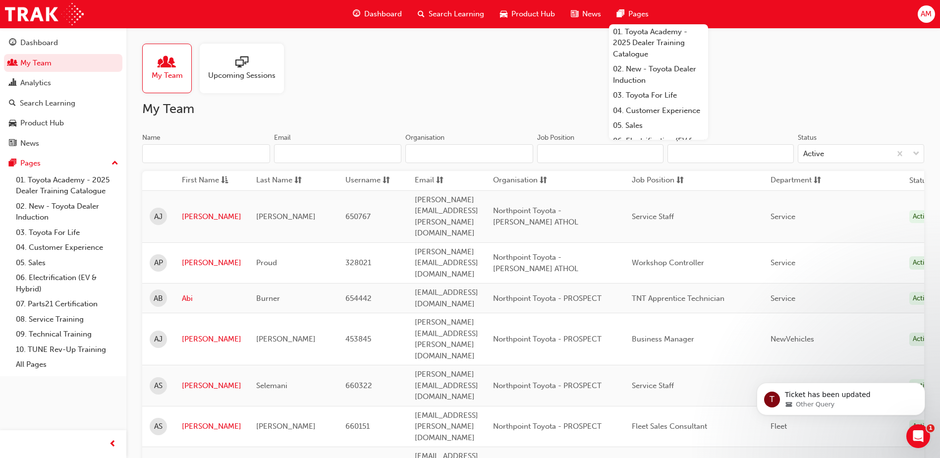
click at [221, 151] on input "Name" at bounding box center [206, 153] width 128 height 19
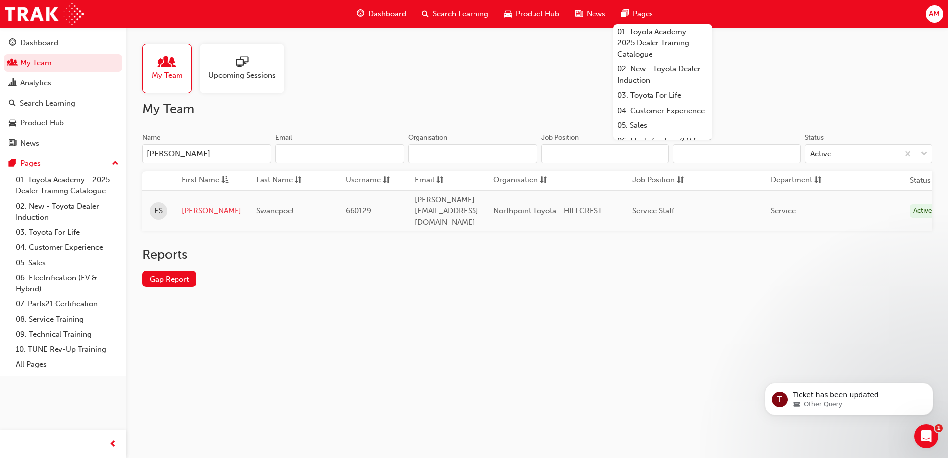
type input "[PERSON_NAME]"
click at [187, 205] on link "[PERSON_NAME]" at bounding box center [211, 210] width 59 height 11
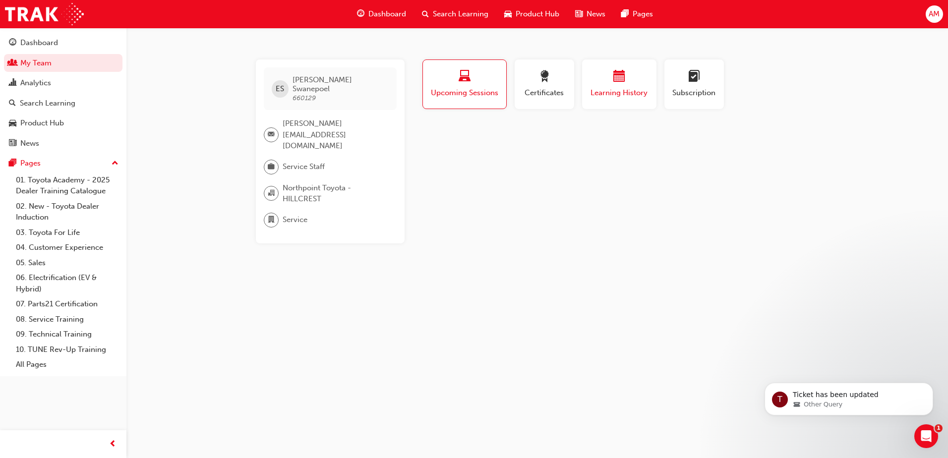
click at [596, 93] on span "Learning History" at bounding box center [618, 92] width 59 height 11
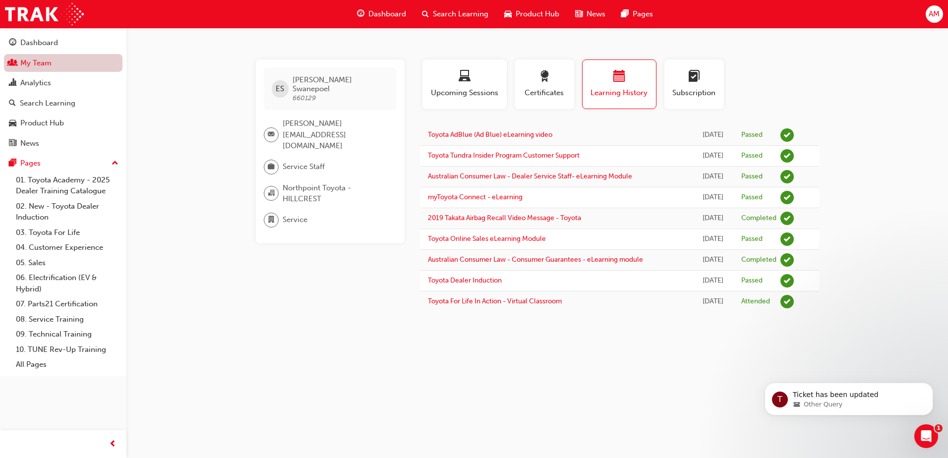
click at [40, 64] on link "My Team" at bounding box center [63, 63] width 118 height 18
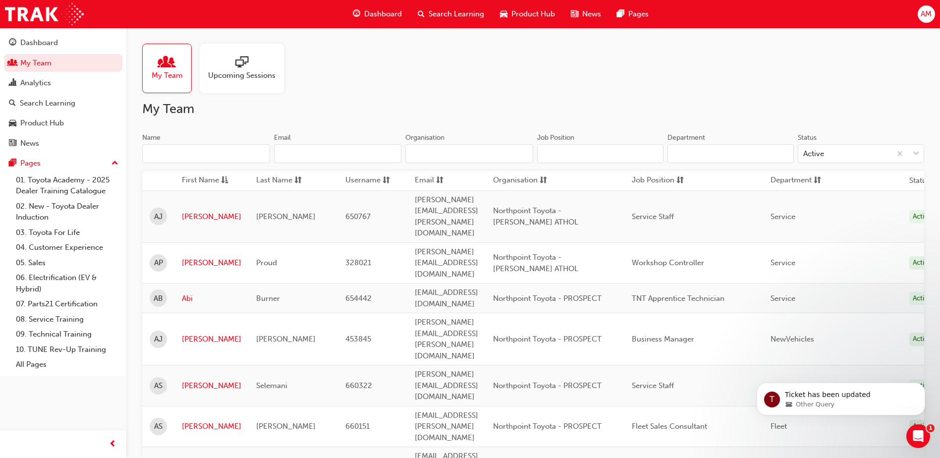
click at [217, 149] on input "Name" at bounding box center [206, 153] width 128 height 19
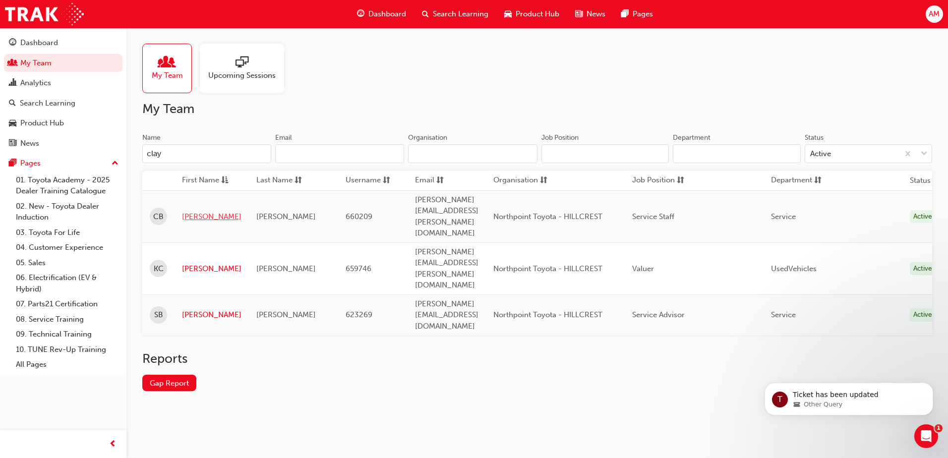
type input "clay"
click at [197, 211] on link "[PERSON_NAME]" at bounding box center [211, 216] width 59 height 11
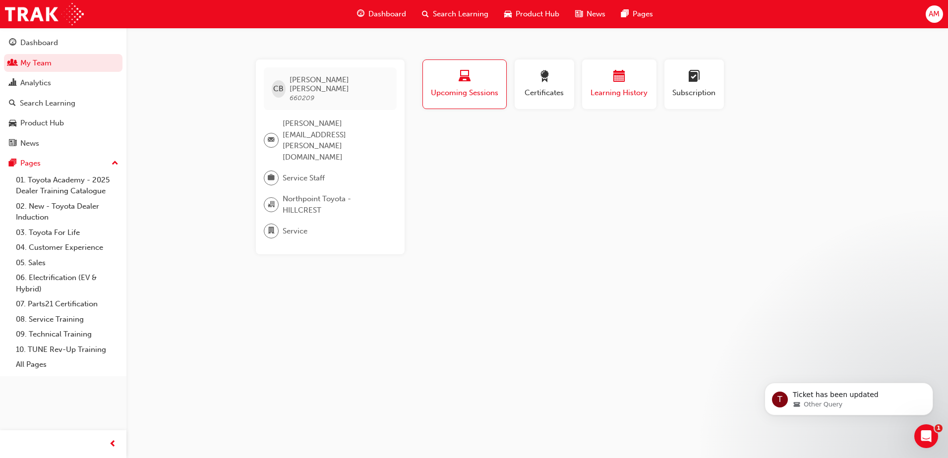
click at [626, 80] on div "button" at bounding box center [618, 77] width 59 height 15
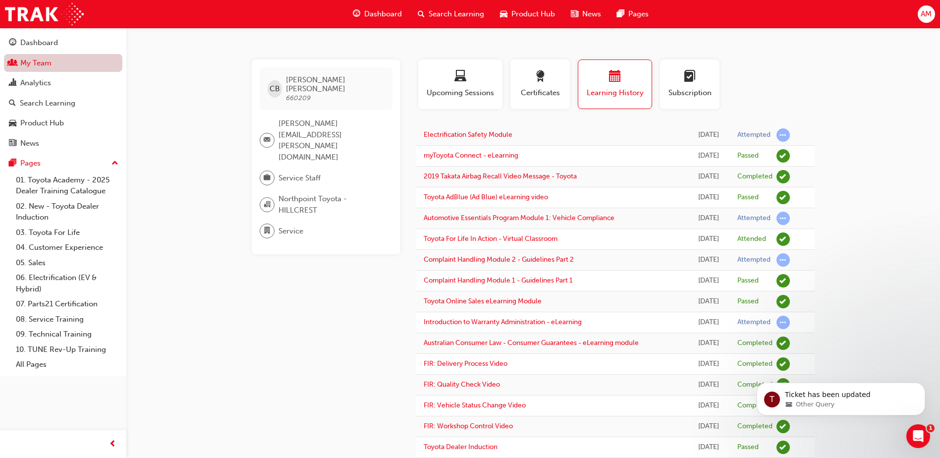
click at [44, 58] on link "My Team" at bounding box center [63, 63] width 118 height 18
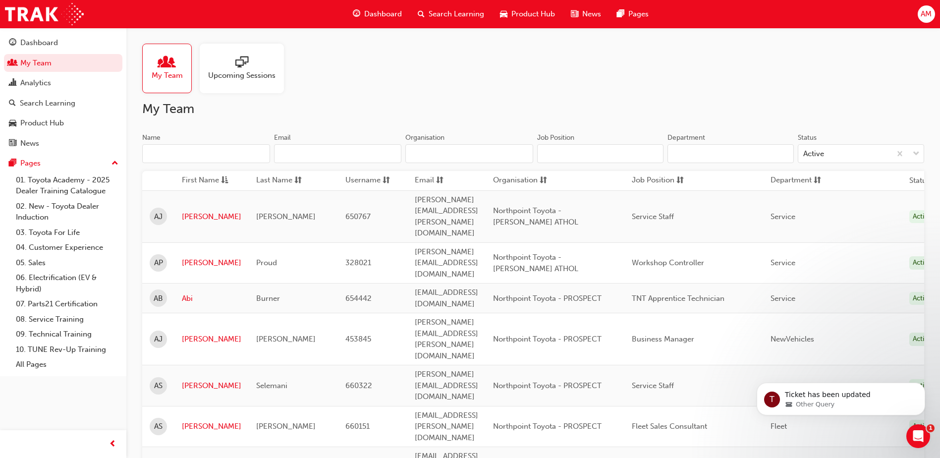
click at [217, 149] on input "Name" at bounding box center [206, 153] width 128 height 19
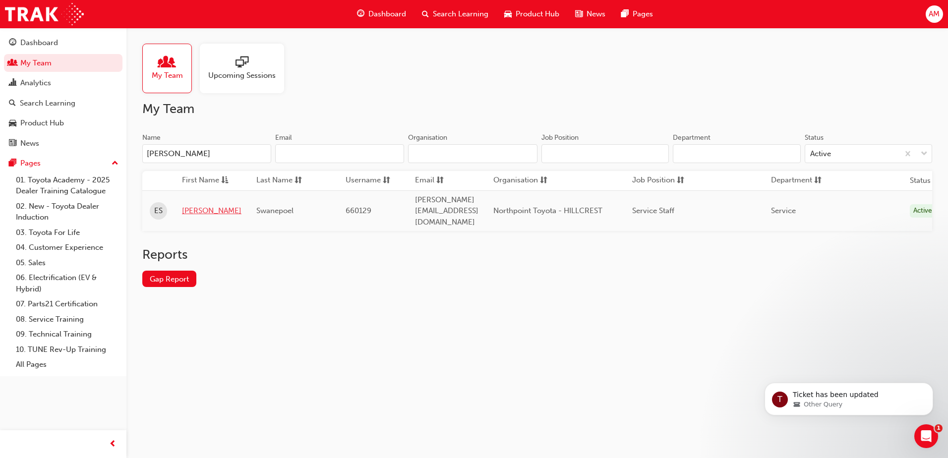
type input "[PERSON_NAME]"
click at [190, 205] on link "[PERSON_NAME]" at bounding box center [211, 210] width 59 height 11
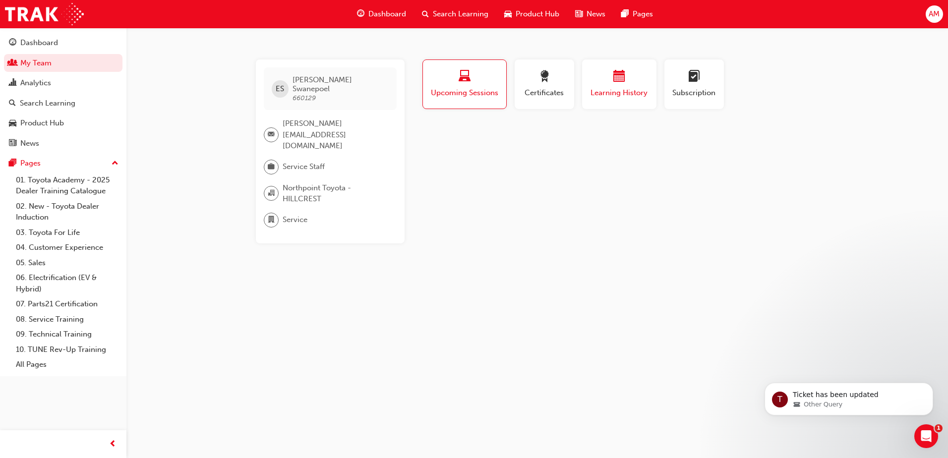
click at [647, 74] on div "button" at bounding box center [618, 77] width 59 height 15
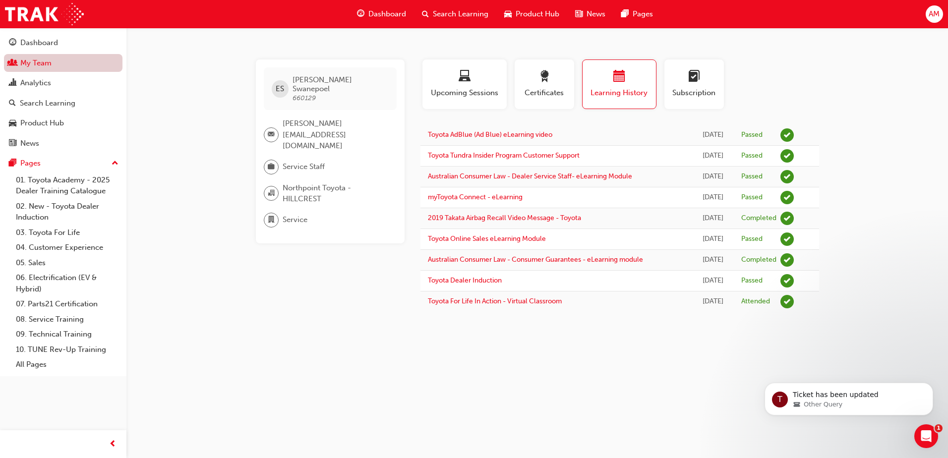
click at [43, 60] on link "My Team" at bounding box center [63, 63] width 118 height 18
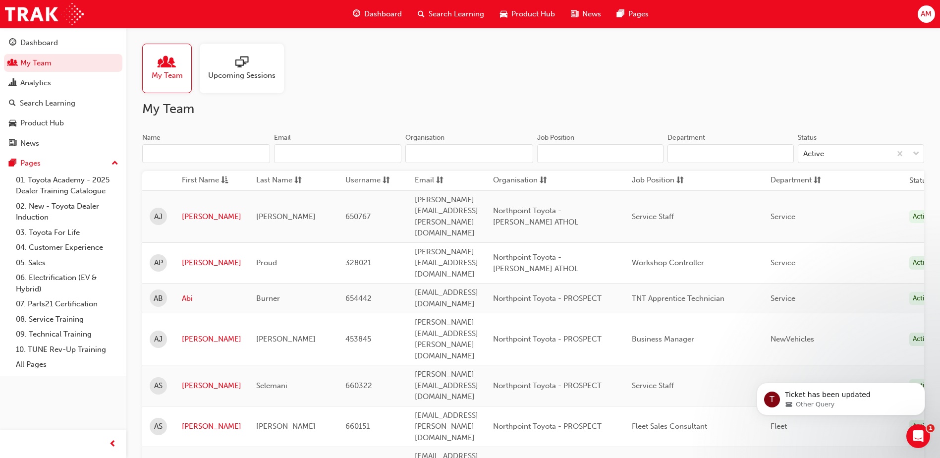
click at [217, 160] on input "Name" at bounding box center [206, 153] width 128 height 19
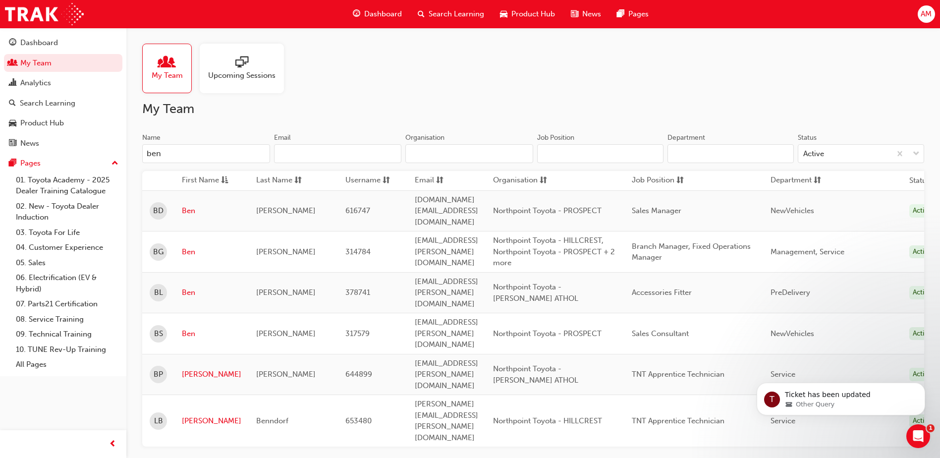
type input "ben"
click at [185, 328] on link "Ben" at bounding box center [211, 333] width 59 height 11
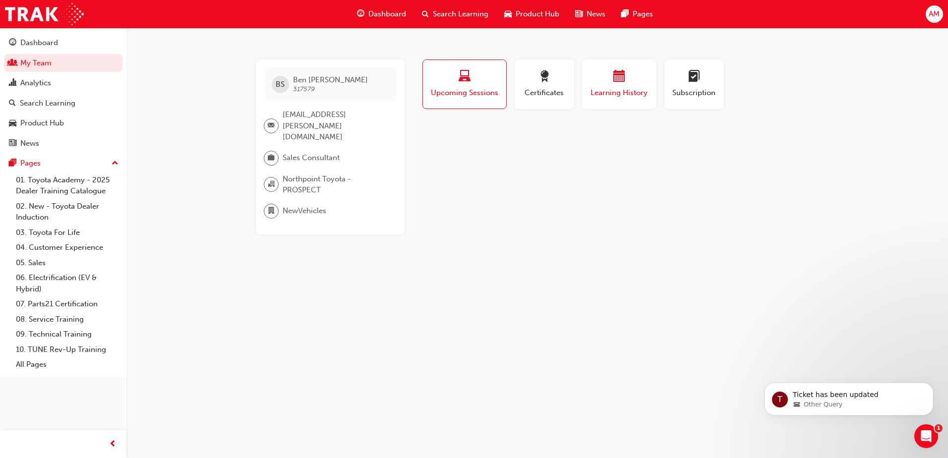
click at [626, 92] on span "Learning History" at bounding box center [618, 92] width 59 height 11
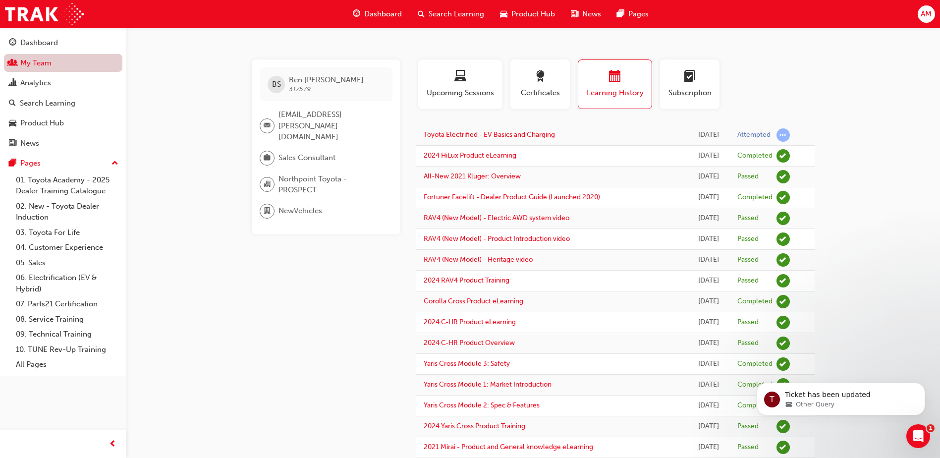
click at [23, 62] on link "My Team" at bounding box center [63, 63] width 118 height 18
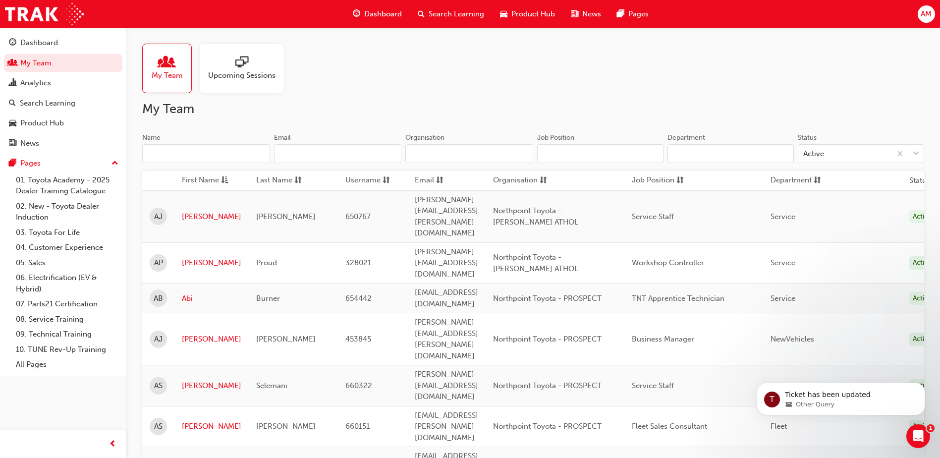
click at [189, 155] on input "Name" at bounding box center [206, 153] width 128 height 19
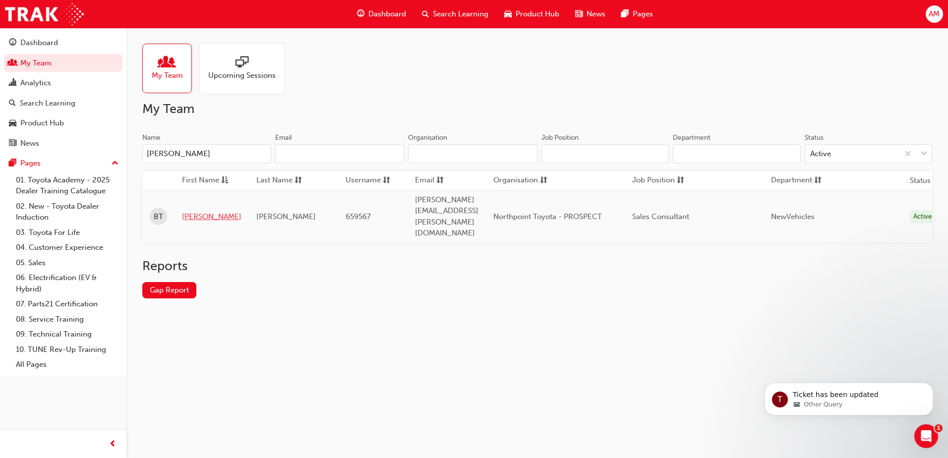
type input "[PERSON_NAME]"
click at [189, 211] on link "[PERSON_NAME]" at bounding box center [211, 216] width 59 height 11
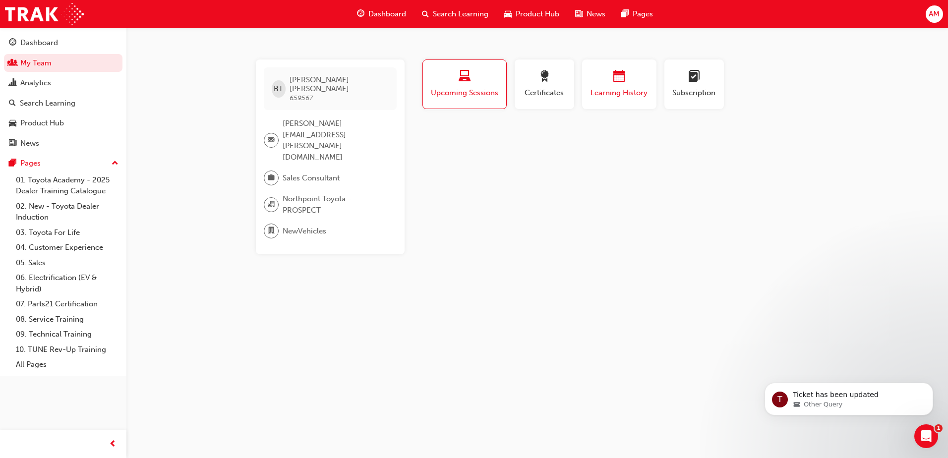
click at [620, 88] on span "Learning History" at bounding box center [618, 92] width 59 height 11
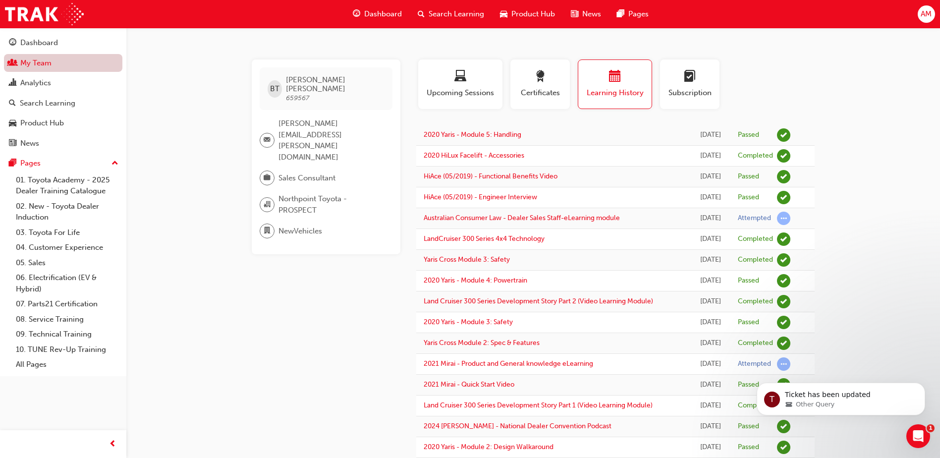
click at [39, 66] on link "My Team" at bounding box center [63, 63] width 118 height 18
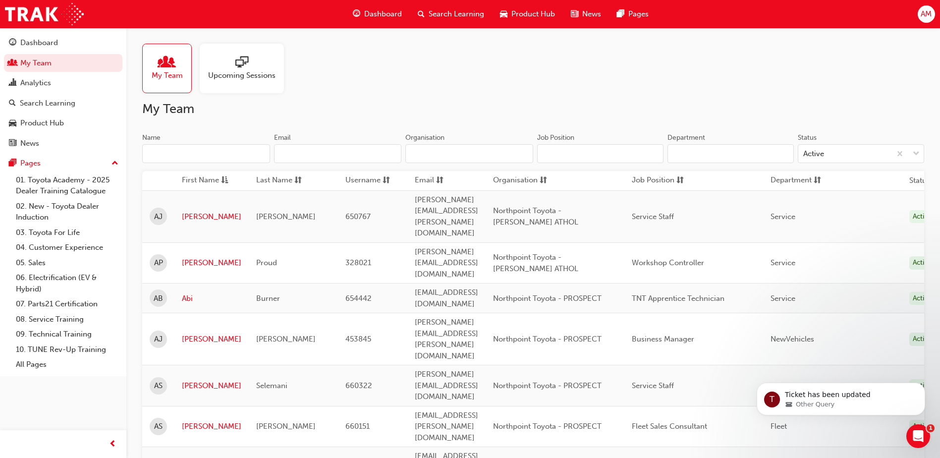
click at [193, 152] on input "Name" at bounding box center [206, 153] width 128 height 19
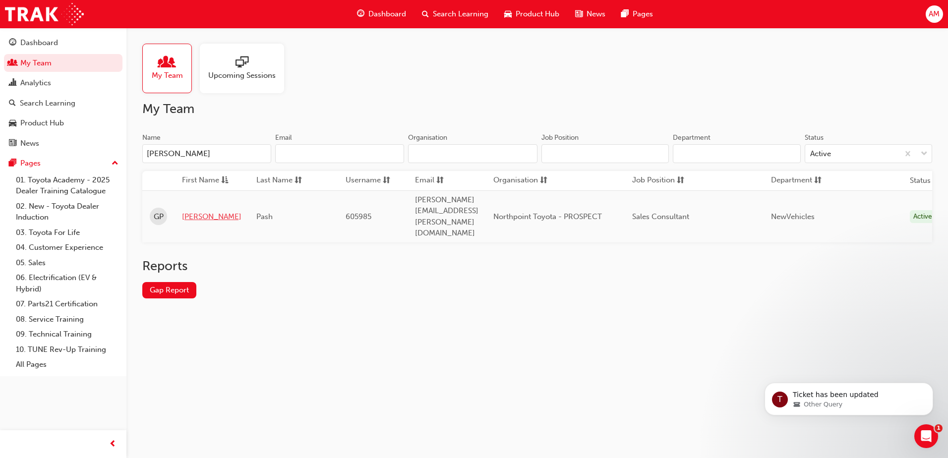
type input "[PERSON_NAME]"
click at [205, 211] on link "[PERSON_NAME]" at bounding box center [211, 216] width 59 height 11
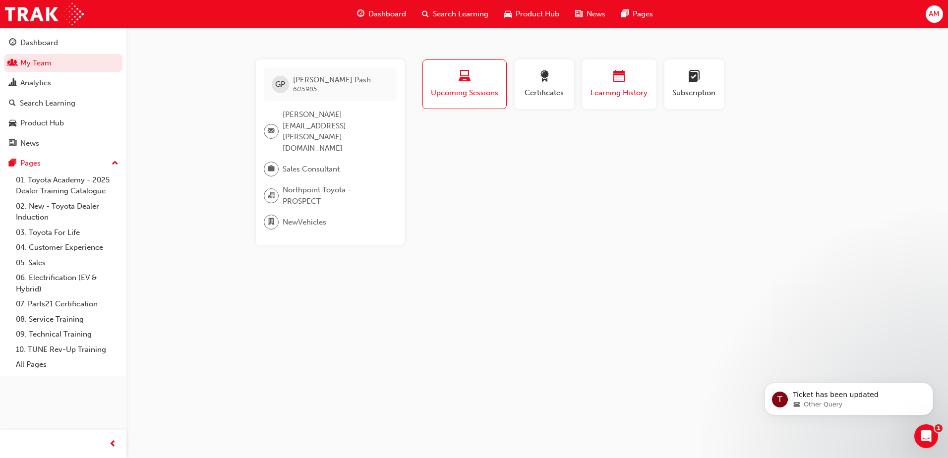
click at [627, 76] on div "button" at bounding box center [618, 77] width 59 height 15
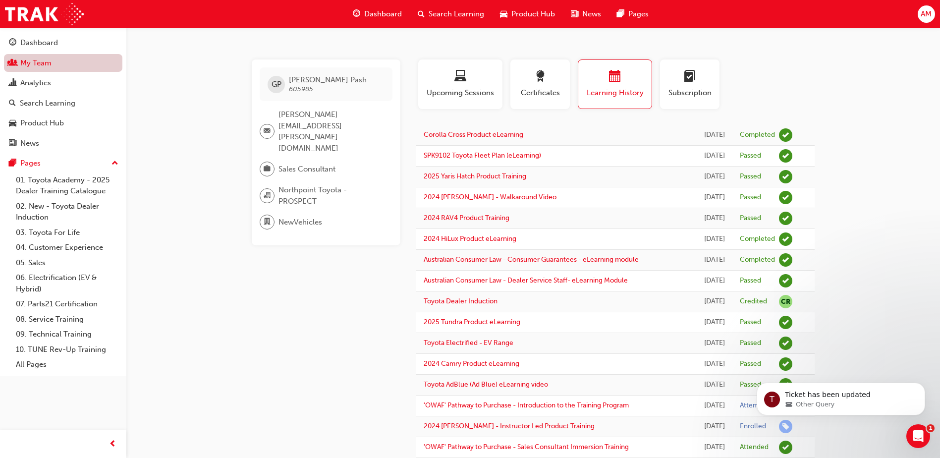
click at [51, 60] on link "My Team" at bounding box center [63, 63] width 118 height 18
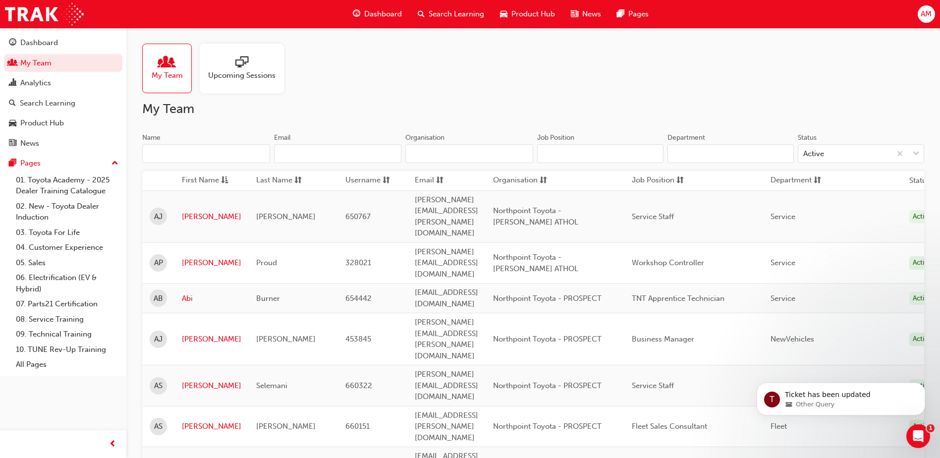
click at [181, 160] on input "Name" at bounding box center [206, 153] width 128 height 19
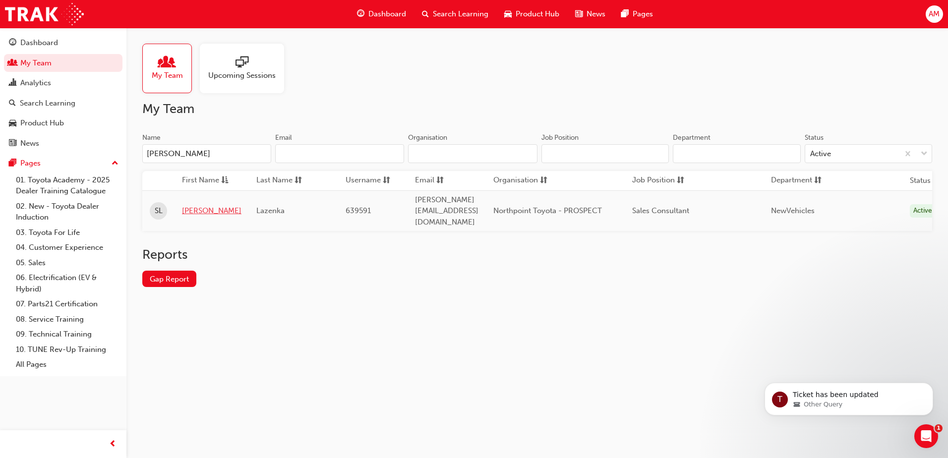
type input "[PERSON_NAME]"
click at [201, 206] on link "[PERSON_NAME]" at bounding box center [211, 210] width 59 height 11
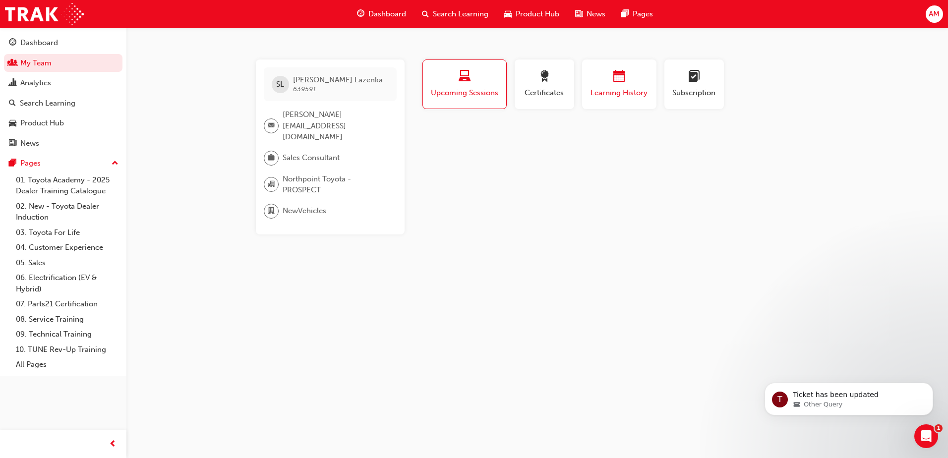
click at [607, 98] on span "Learning History" at bounding box center [618, 92] width 59 height 11
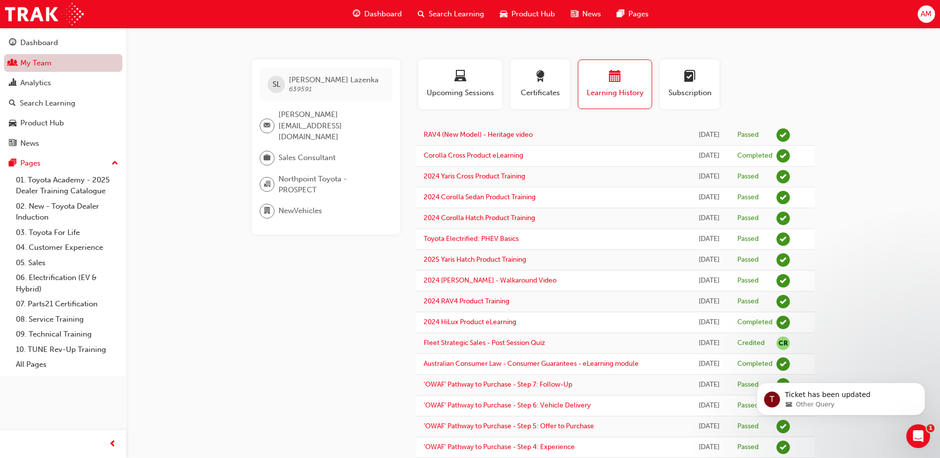
click at [54, 59] on link "My Team" at bounding box center [63, 63] width 118 height 18
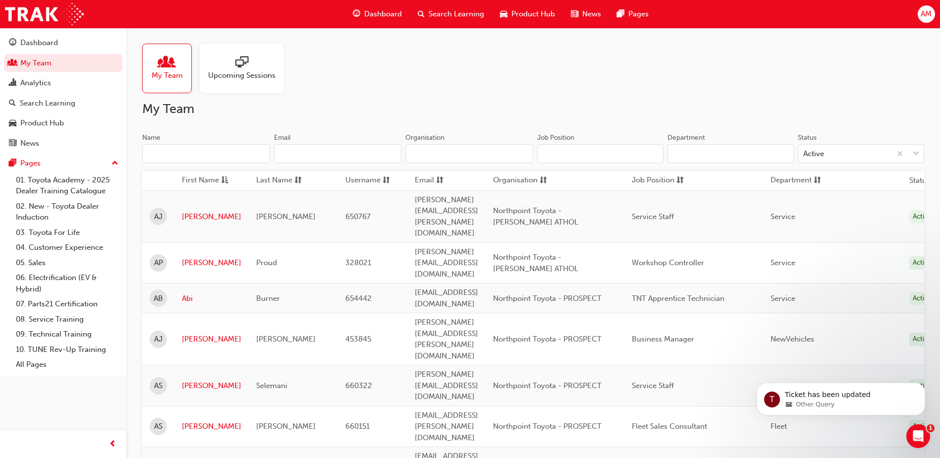
click at [191, 150] on input "Name" at bounding box center [206, 153] width 128 height 19
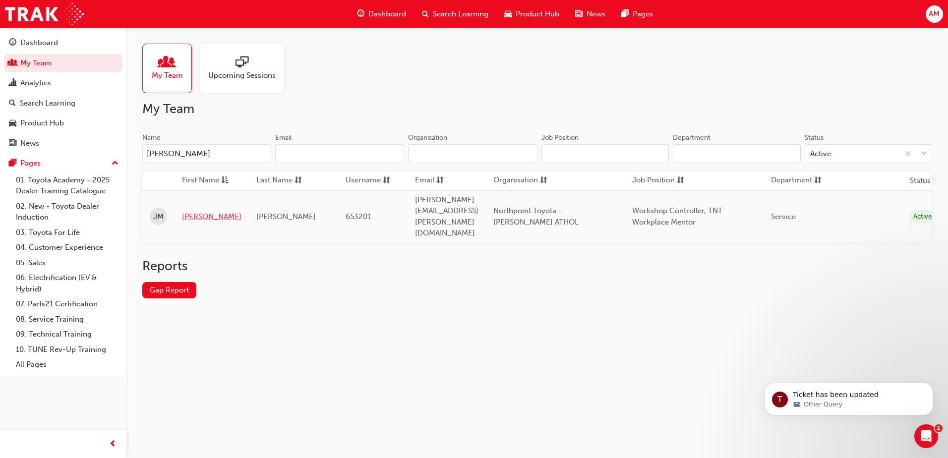
type input "[PERSON_NAME]"
click at [196, 211] on link "[PERSON_NAME]" at bounding box center [211, 216] width 59 height 11
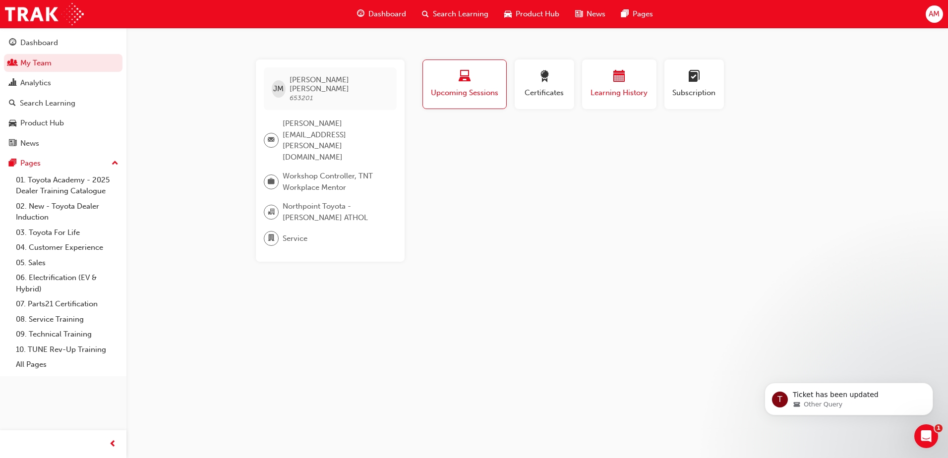
click at [619, 104] on button "Learning History" at bounding box center [619, 84] width 74 height 50
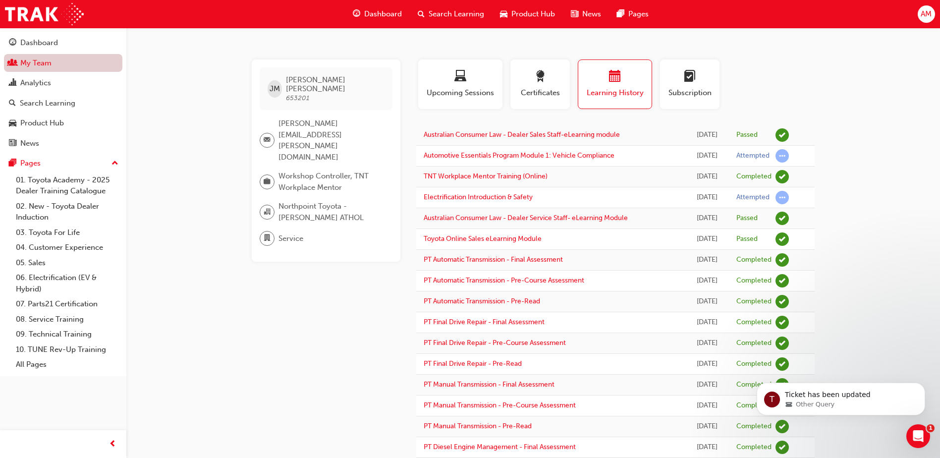
click at [30, 68] on link "My Team" at bounding box center [63, 63] width 118 height 18
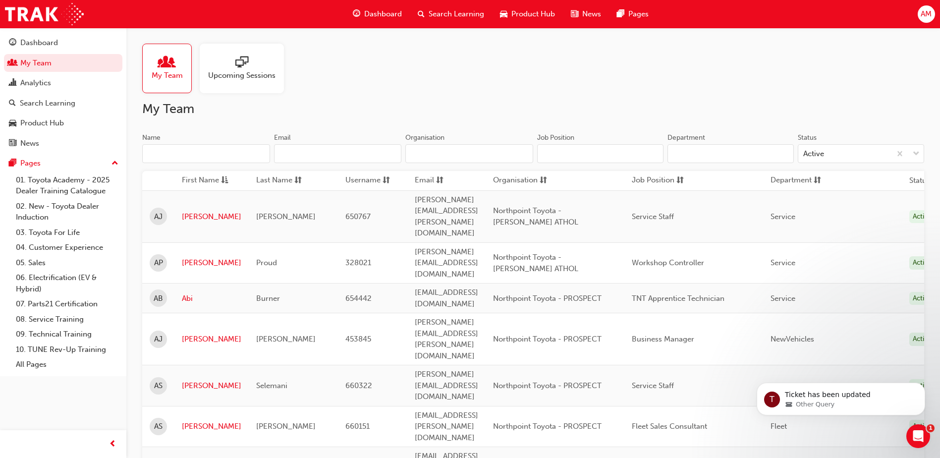
click at [219, 160] on input "Name" at bounding box center [206, 153] width 128 height 19
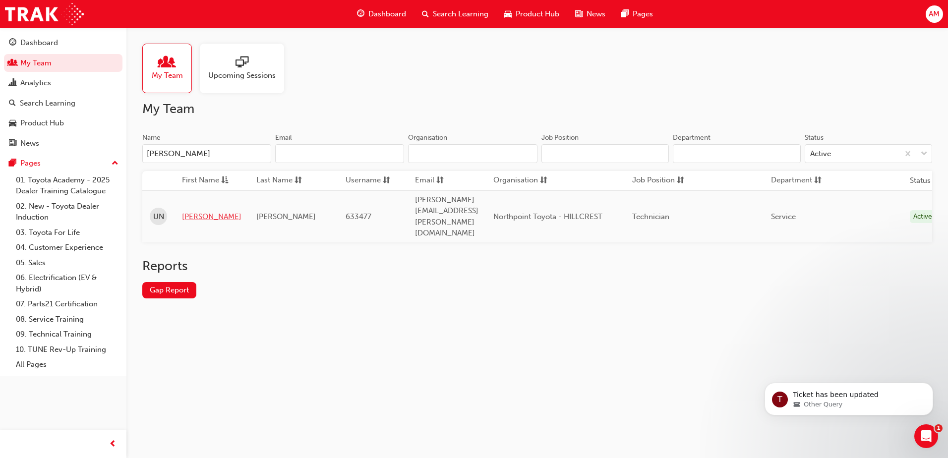
type input "[PERSON_NAME]"
click at [192, 211] on link "[PERSON_NAME]" at bounding box center [211, 216] width 59 height 11
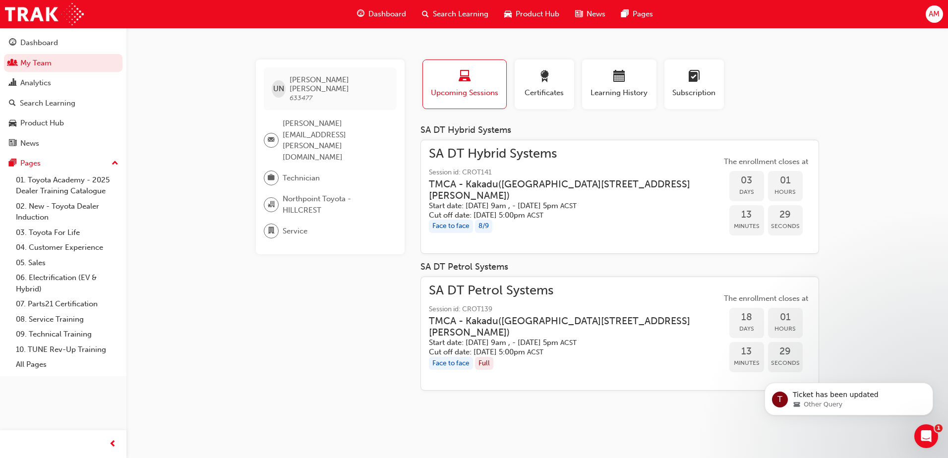
click at [631, 163] on div "SA DT Hybrid Systems Session id: CROT141 TMCA - Kakadu ( [GEOGRAPHIC_DATA][STRE…" at bounding box center [575, 184] width 292 height 72
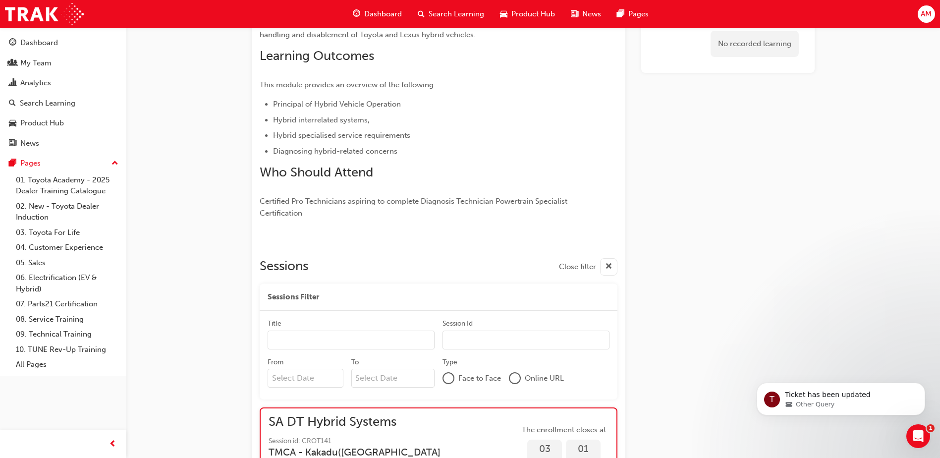
scroll to position [579, 0]
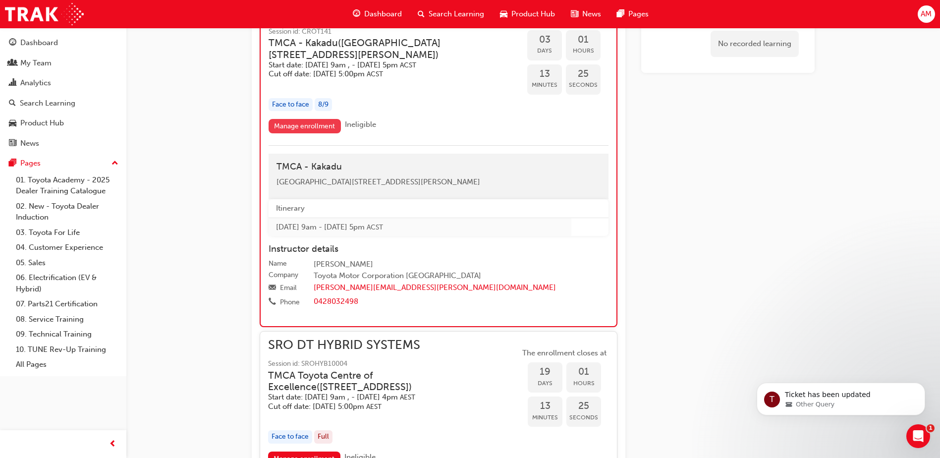
click at [304, 122] on link "Manage enrollment" at bounding box center [305, 126] width 72 height 14
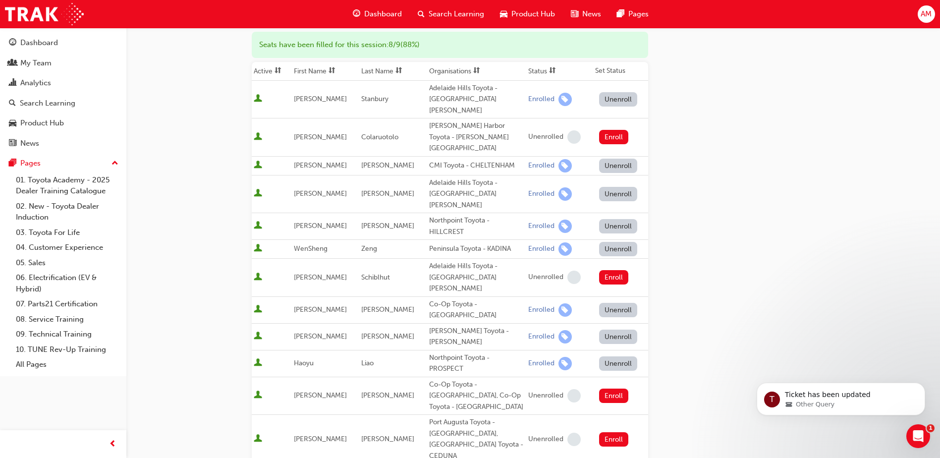
scroll to position [106, 0]
click at [603, 219] on button "Unenroll" at bounding box center [618, 226] width 39 height 14
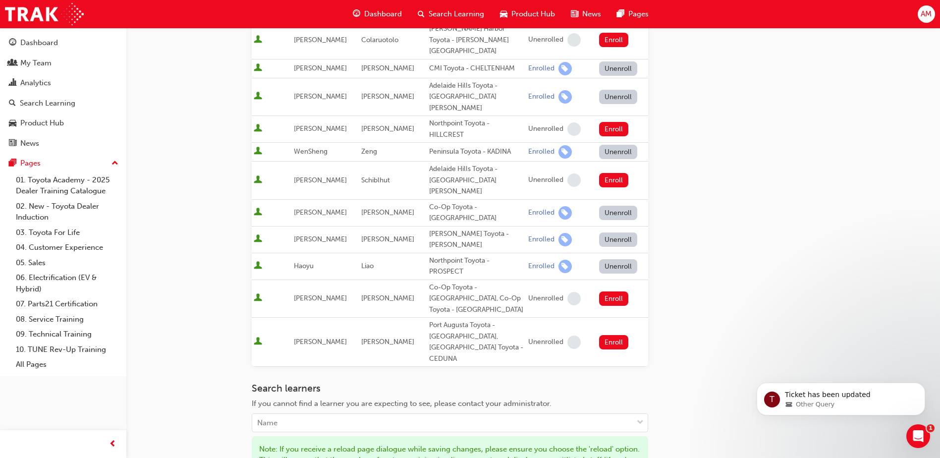
scroll to position [236, 0]
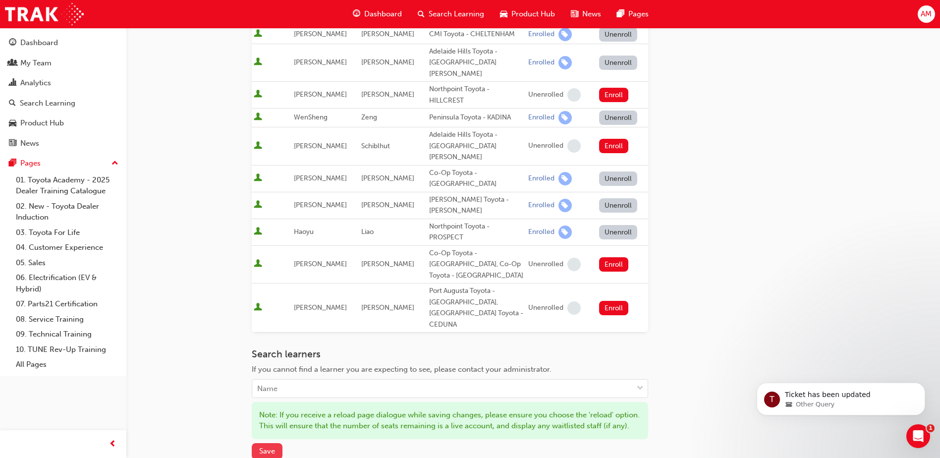
click at [265, 447] on span "Save" at bounding box center [267, 451] width 16 height 9
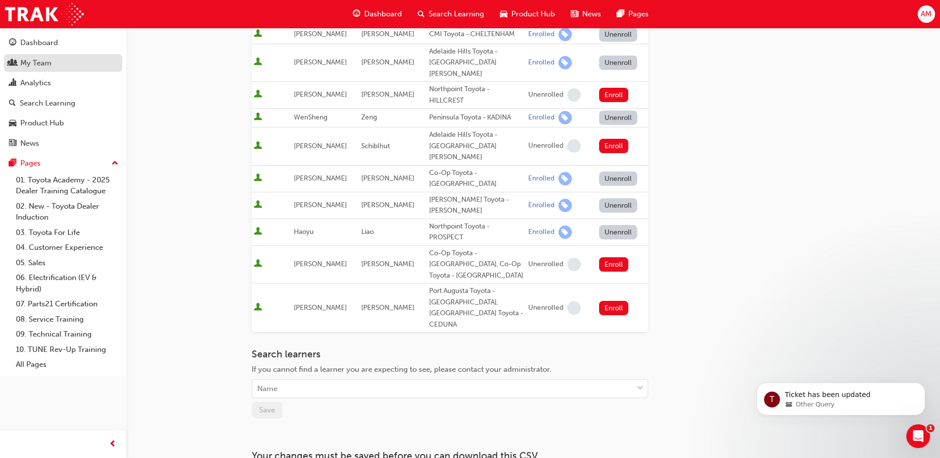
click at [42, 62] on div "My Team" at bounding box center [35, 62] width 31 height 11
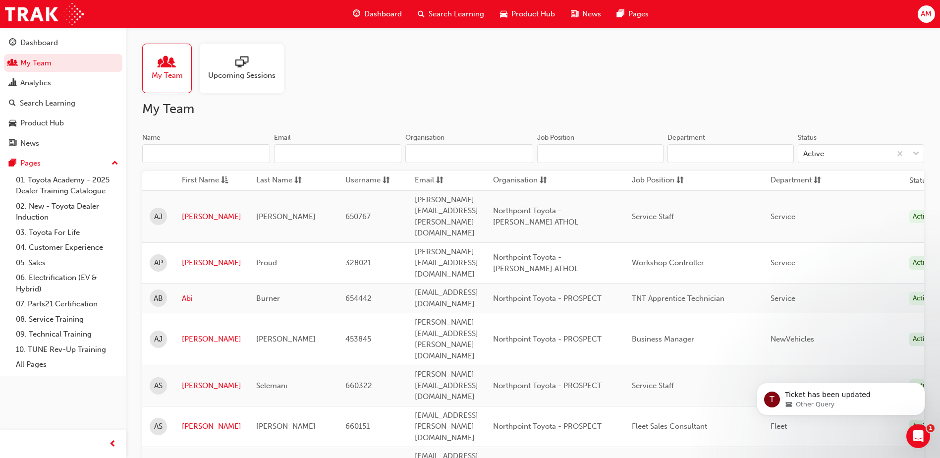
click at [203, 155] on input "Name" at bounding box center [206, 153] width 128 height 19
click at [191, 154] on input "Name" at bounding box center [206, 153] width 128 height 19
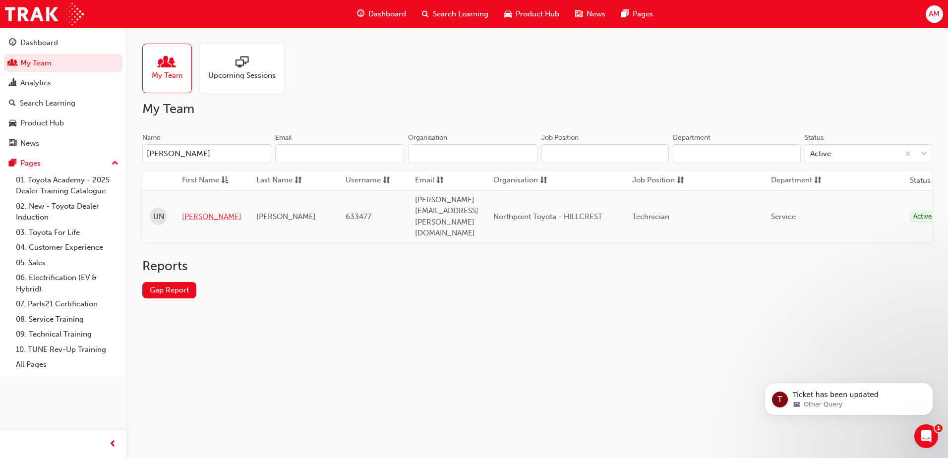
type input "[PERSON_NAME]"
click at [191, 211] on link "[PERSON_NAME]" at bounding box center [211, 216] width 59 height 11
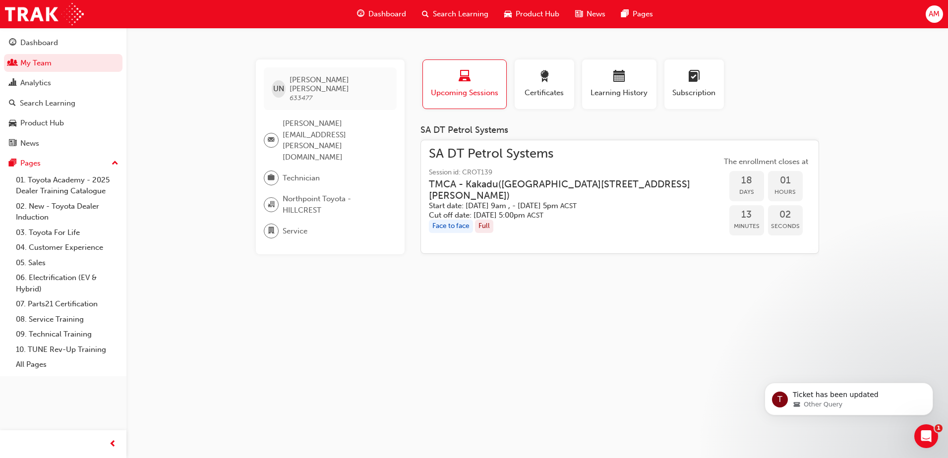
click at [593, 189] on h3 "TMCA - Kakadu ( [STREET_ADDRESS][PERSON_NAME] )" at bounding box center [567, 189] width 277 height 23
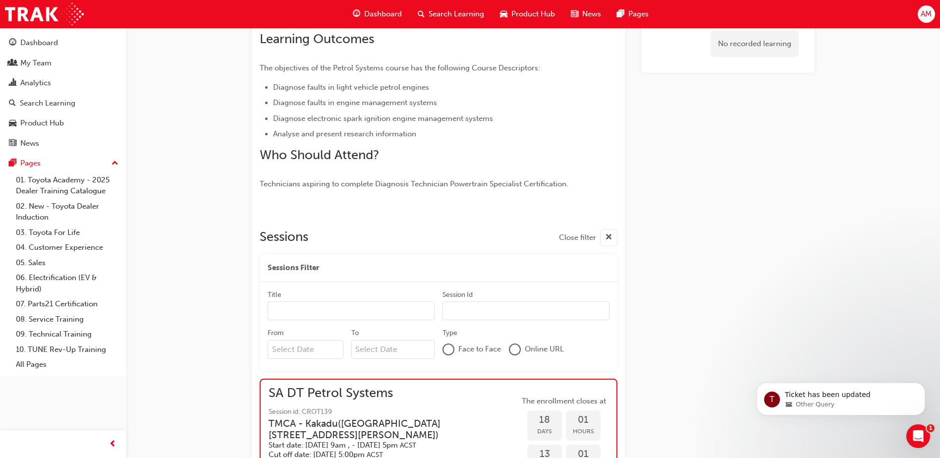
scroll to position [574, 0]
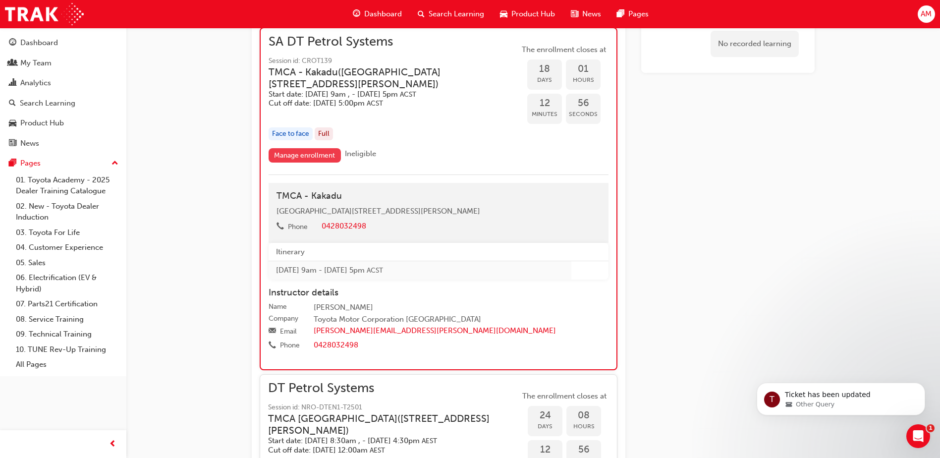
click at [295, 154] on link "Manage enrollment" at bounding box center [305, 155] width 72 height 14
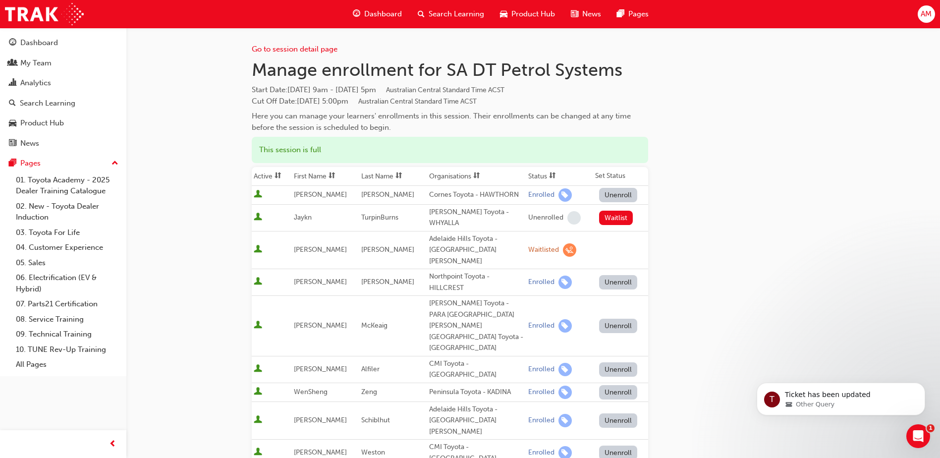
click at [621, 275] on button "Unenroll" at bounding box center [618, 282] width 39 height 14
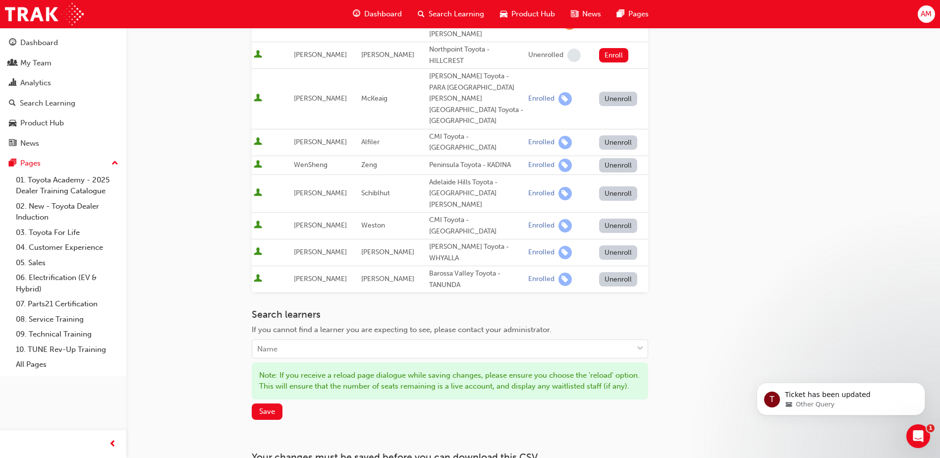
scroll to position [240, 0]
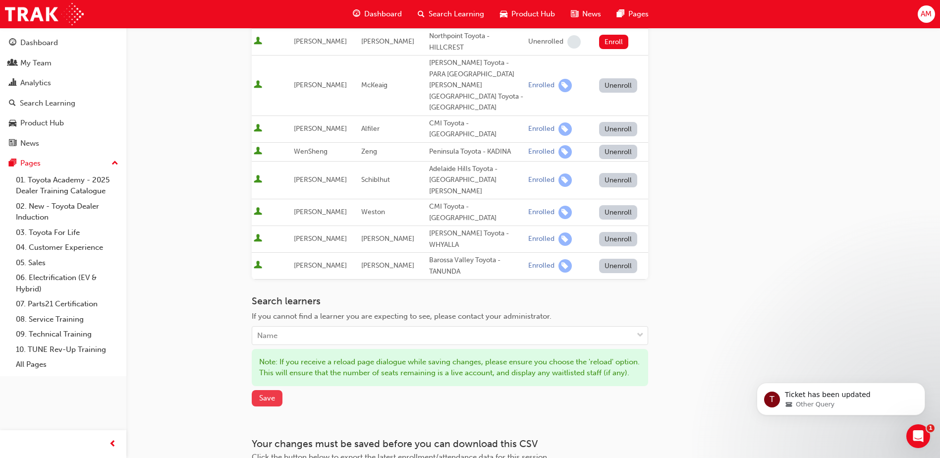
click at [274, 394] on span "Save" at bounding box center [267, 398] width 16 height 9
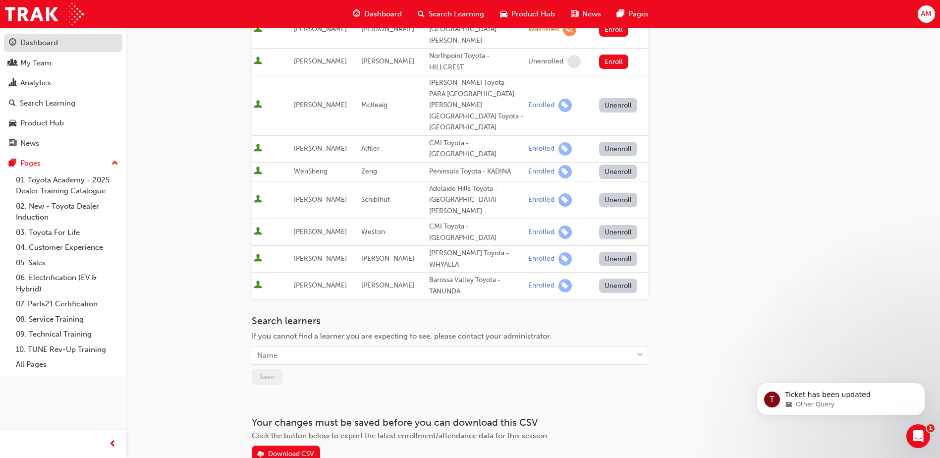
drag, startPoint x: 54, startPoint y: 45, endPoint x: 57, endPoint y: 49, distance: 5.3
click at [54, 44] on div "Dashboard" at bounding box center [39, 42] width 38 height 11
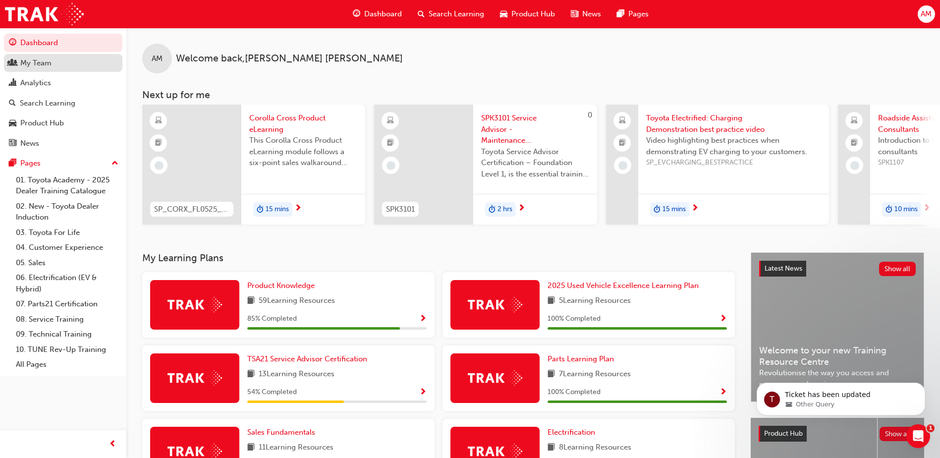
click at [51, 66] on div "My Team" at bounding box center [35, 62] width 31 height 11
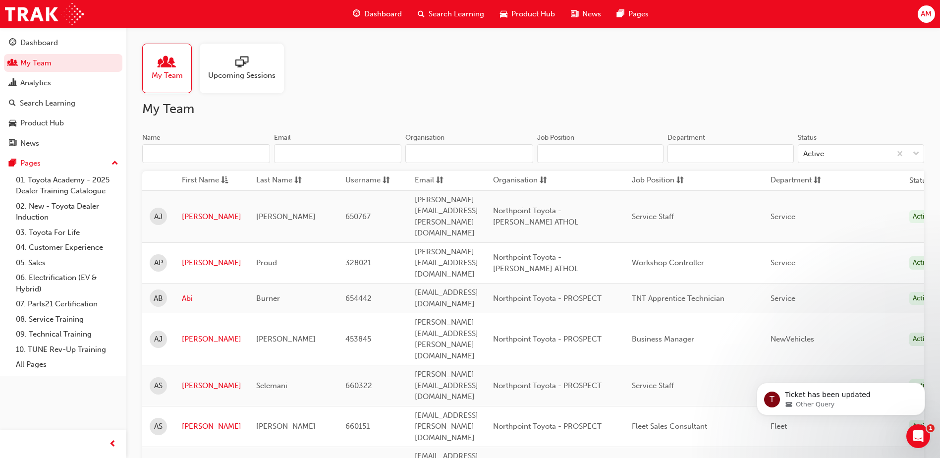
click at [179, 151] on input "Name" at bounding box center [206, 153] width 128 height 19
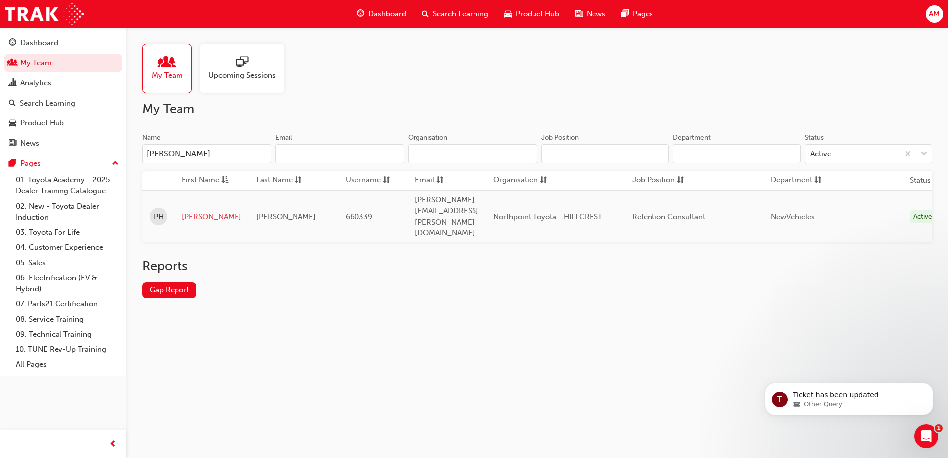
type input "[PERSON_NAME]"
click at [196, 211] on link "[PERSON_NAME]" at bounding box center [211, 216] width 59 height 11
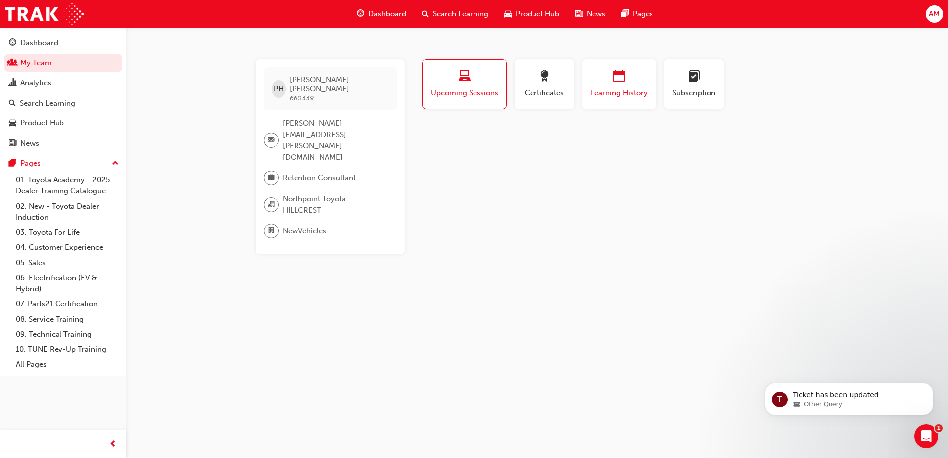
click at [605, 91] on span "Learning History" at bounding box center [618, 92] width 59 height 11
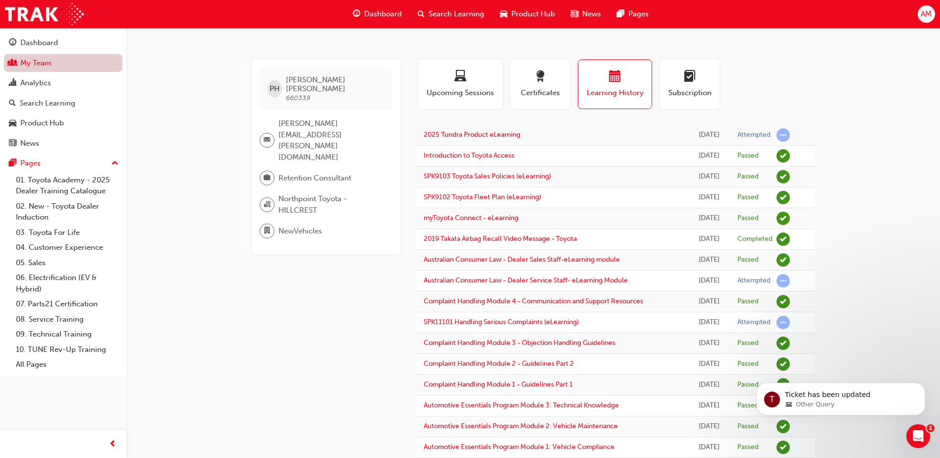
click at [55, 64] on link "My Team" at bounding box center [63, 63] width 118 height 18
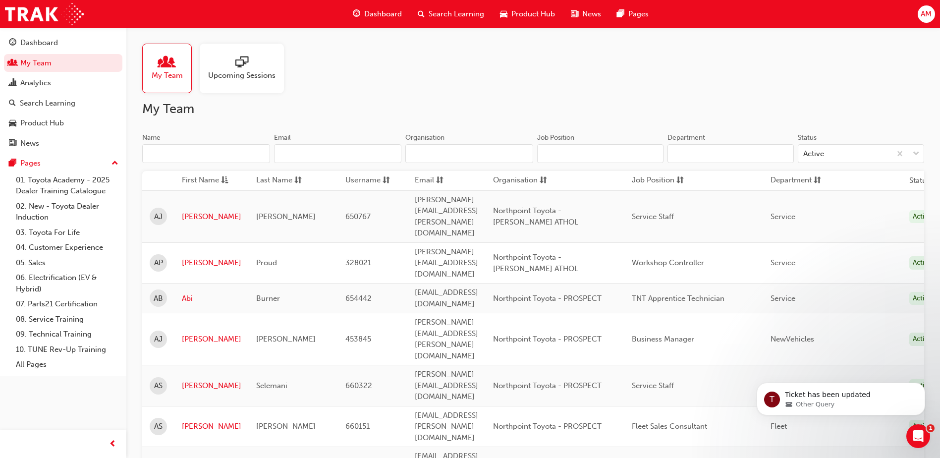
click at [183, 152] on input "Name" at bounding box center [206, 153] width 128 height 19
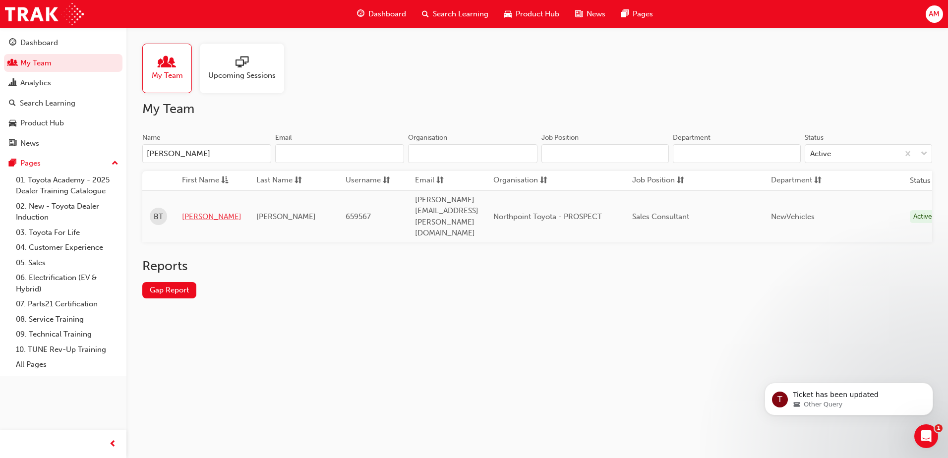
type input "[PERSON_NAME]"
click at [194, 211] on link "[PERSON_NAME]" at bounding box center [211, 216] width 59 height 11
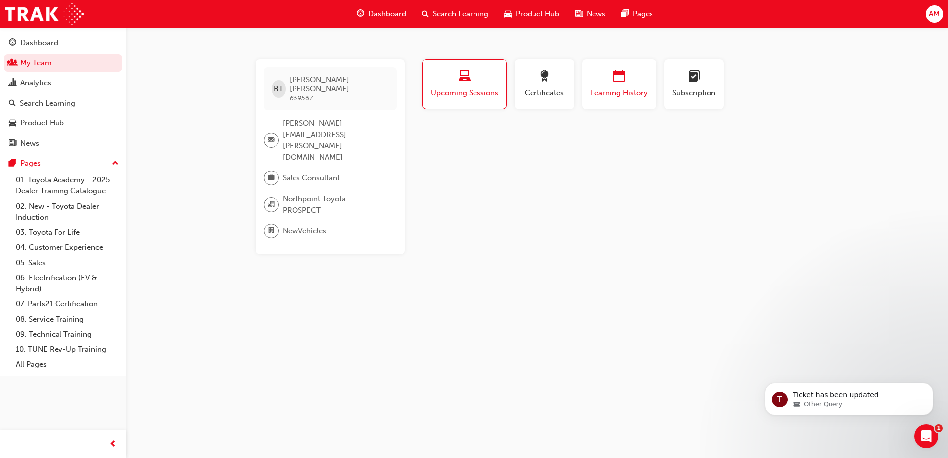
click at [625, 89] on span "Learning History" at bounding box center [618, 92] width 59 height 11
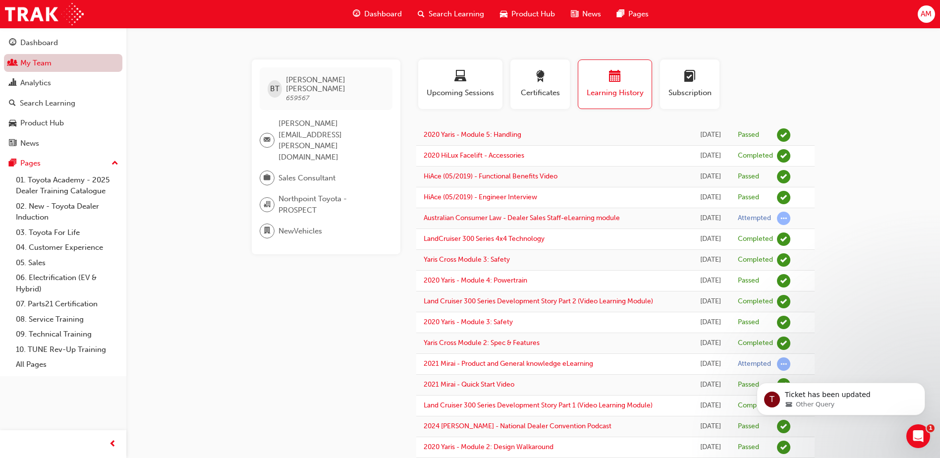
click at [42, 63] on link "My Team" at bounding box center [63, 63] width 118 height 18
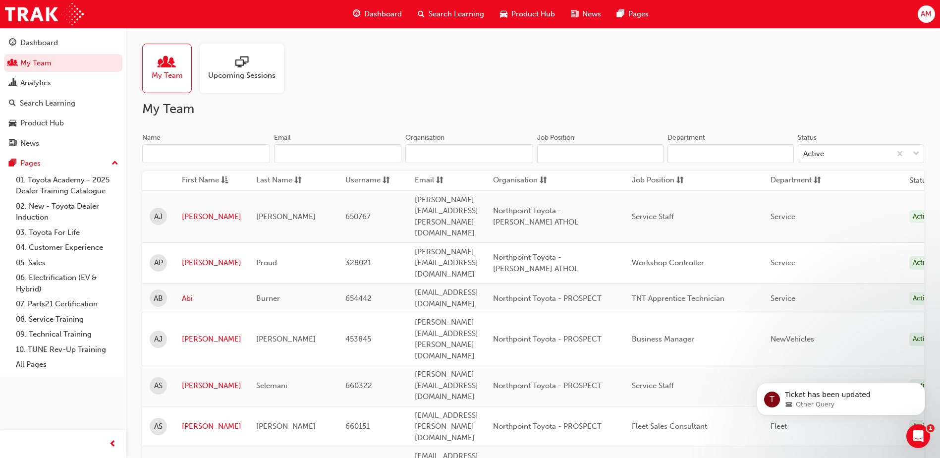
click at [185, 156] on input "Name" at bounding box center [206, 153] width 128 height 19
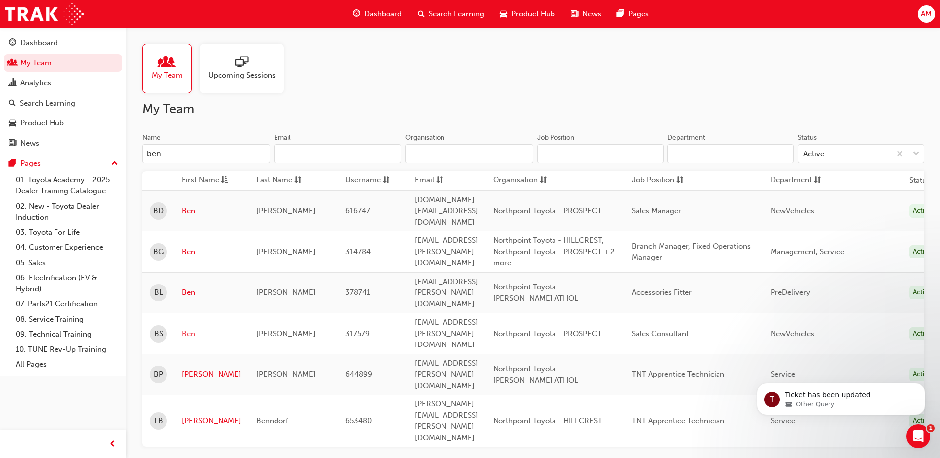
type input "ben"
click at [190, 328] on link "Ben" at bounding box center [211, 333] width 59 height 11
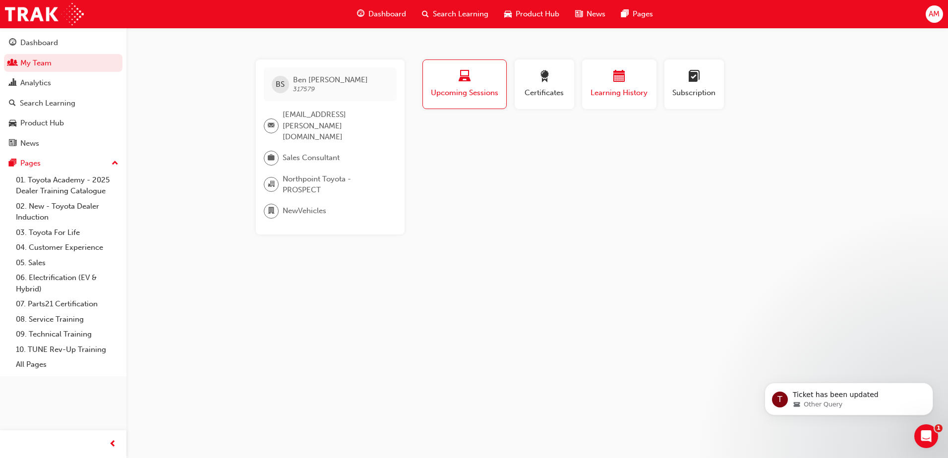
click at [607, 91] on span "Learning History" at bounding box center [618, 92] width 59 height 11
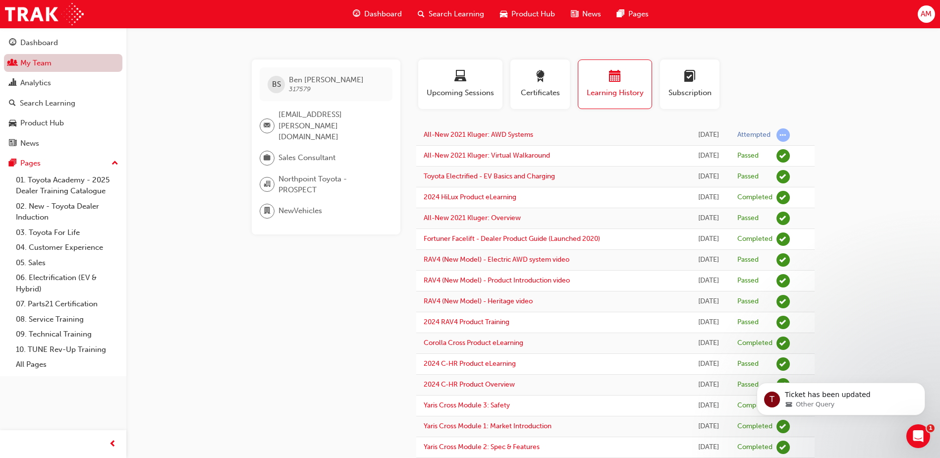
click at [32, 71] on link "My Team" at bounding box center [63, 63] width 118 height 18
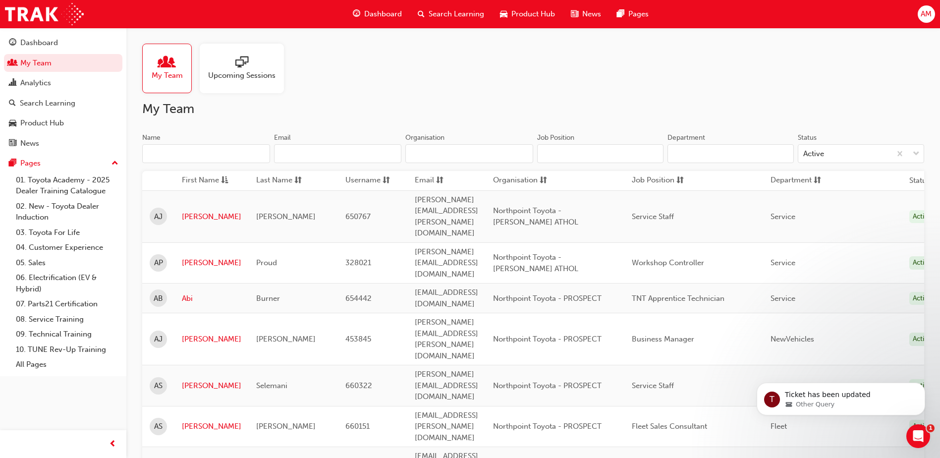
click at [172, 152] on input "Name" at bounding box center [206, 153] width 128 height 19
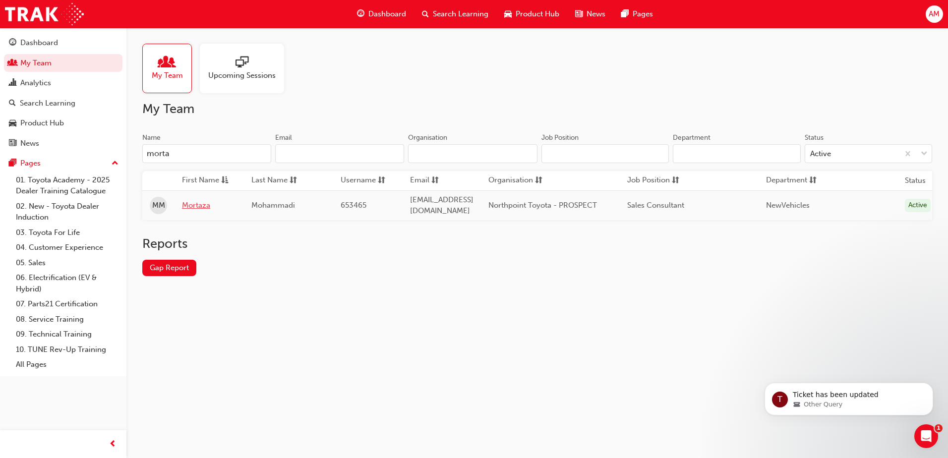
type input "morta"
click at [198, 202] on link "Mortaza" at bounding box center [209, 205] width 55 height 11
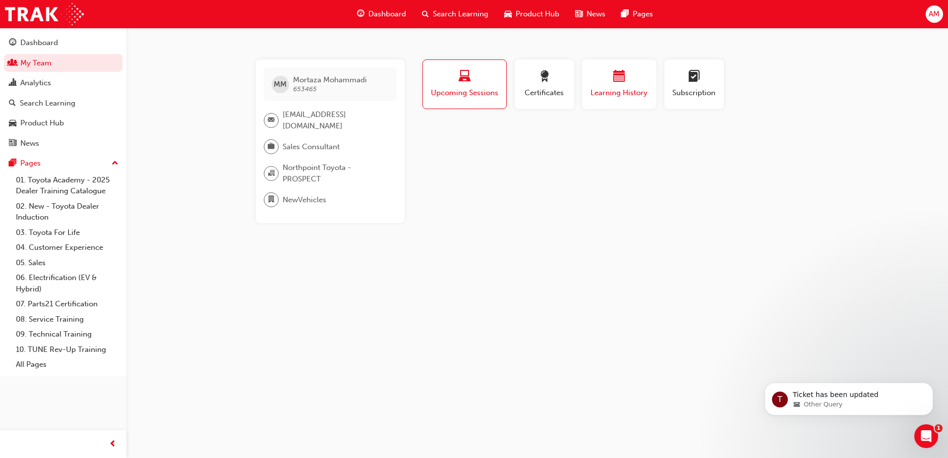
click at [623, 83] on span "calendar-icon" at bounding box center [619, 76] width 12 height 13
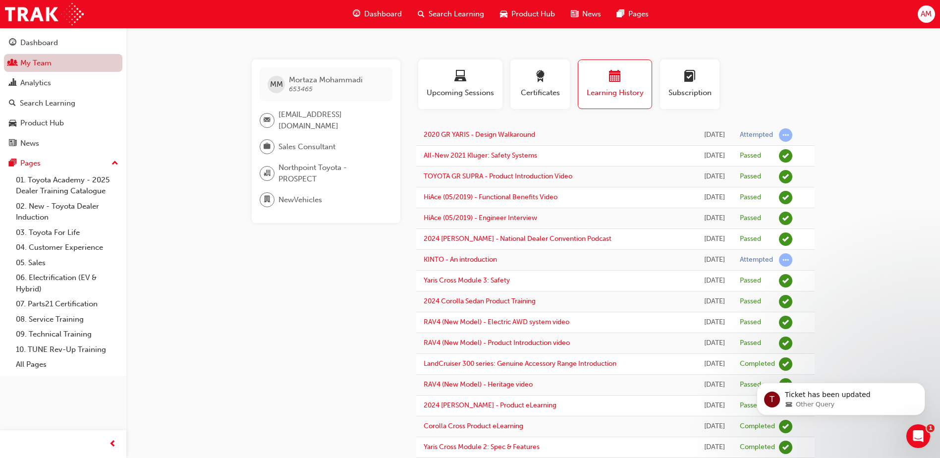
click at [42, 61] on link "My Team" at bounding box center [63, 63] width 118 height 18
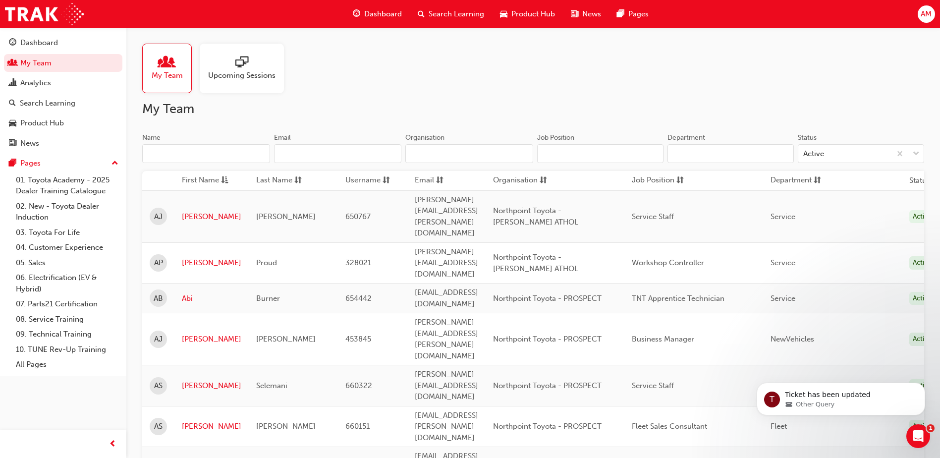
click at [220, 155] on input "Name" at bounding box center [206, 153] width 128 height 19
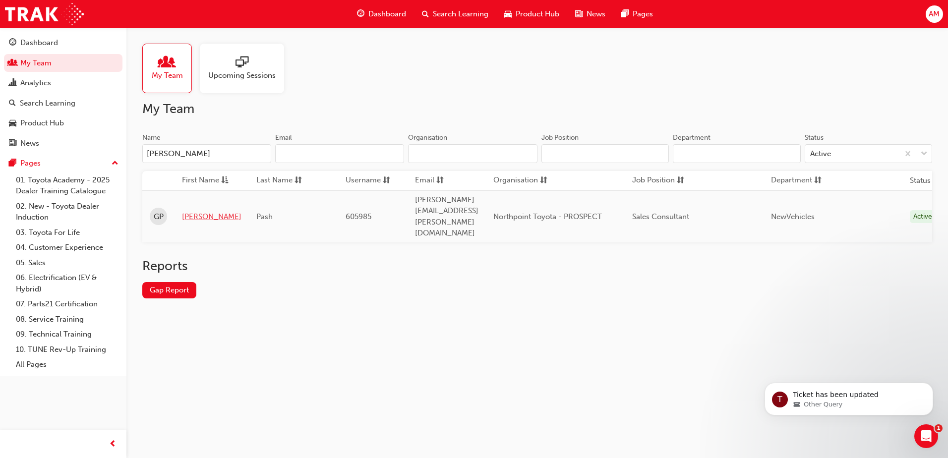
type input "[PERSON_NAME]"
click at [201, 211] on link "[PERSON_NAME]" at bounding box center [211, 216] width 59 height 11
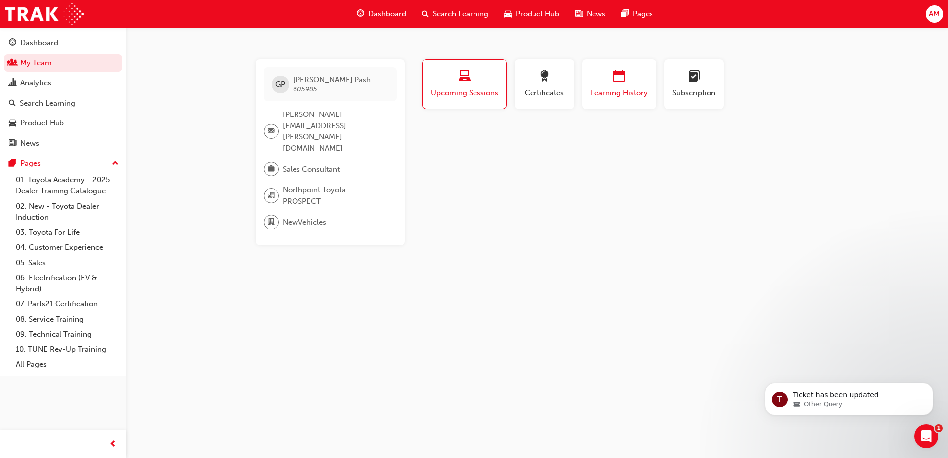
click at [612, 96] on span "Learning History" at bounding box center [618, 92] width 59 height 11
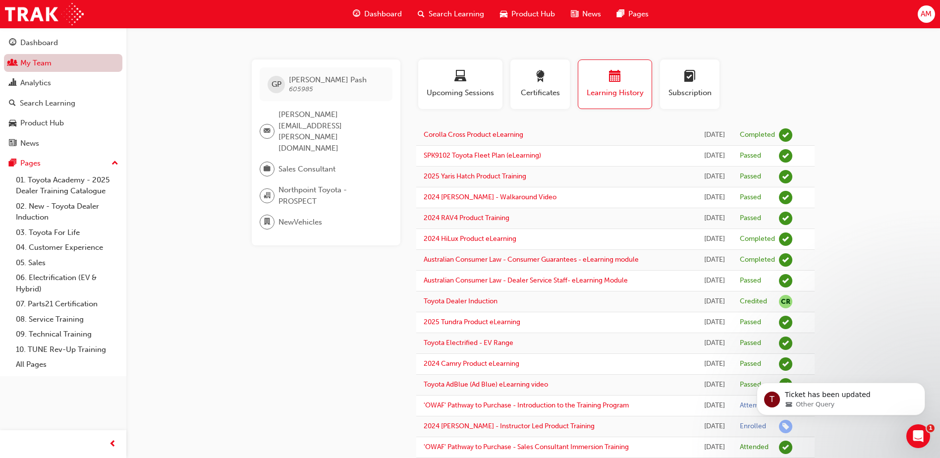
click at [23, 65] on link "My Team" at bounding box center [63, 63] width 118 height 18
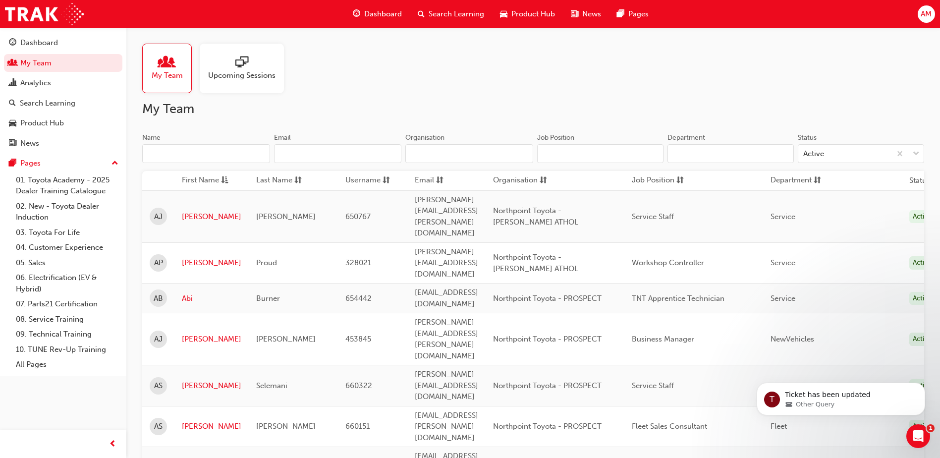
click at [195, 161] on input "Name" at bounding box center [206, 153] width 128 height 19
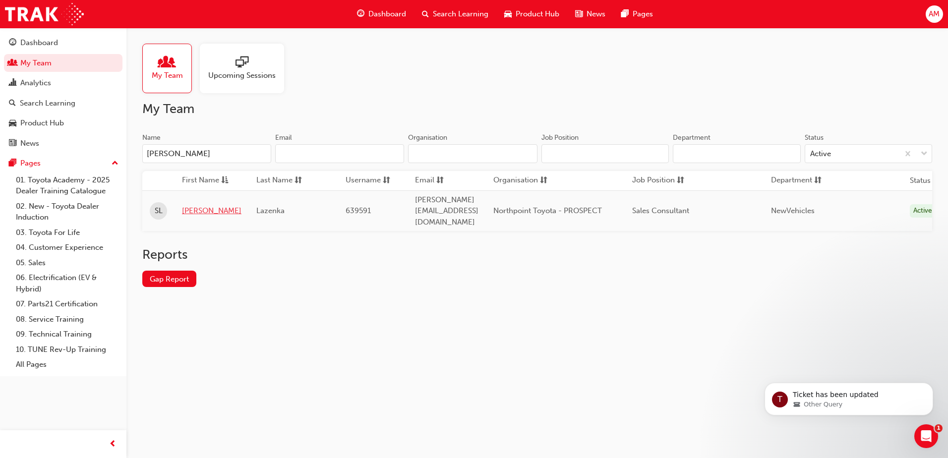
type input "[PERSON_NAME]"
click at [193, 205] on link "[PERSON_NAME]" at bounding box center [211, 210] width 59 height 11
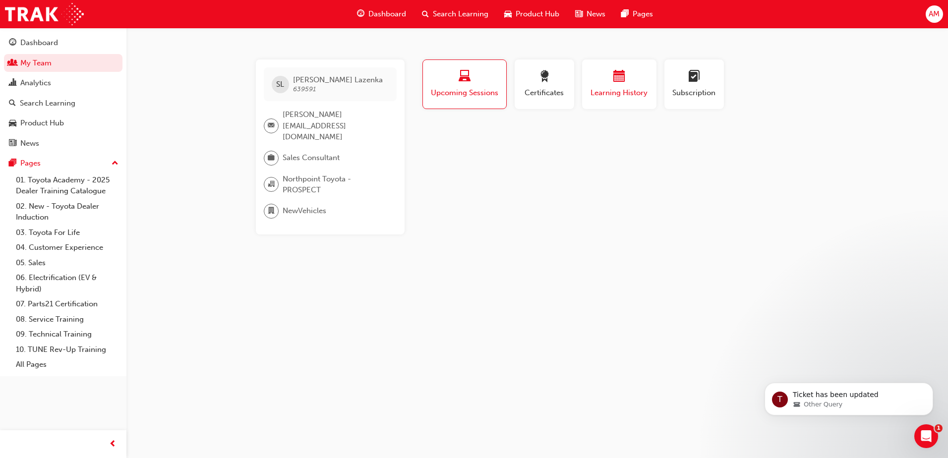
click at [623, 84] on span "calendar-icon" at bounding box center [619, 76] width 12 height 13
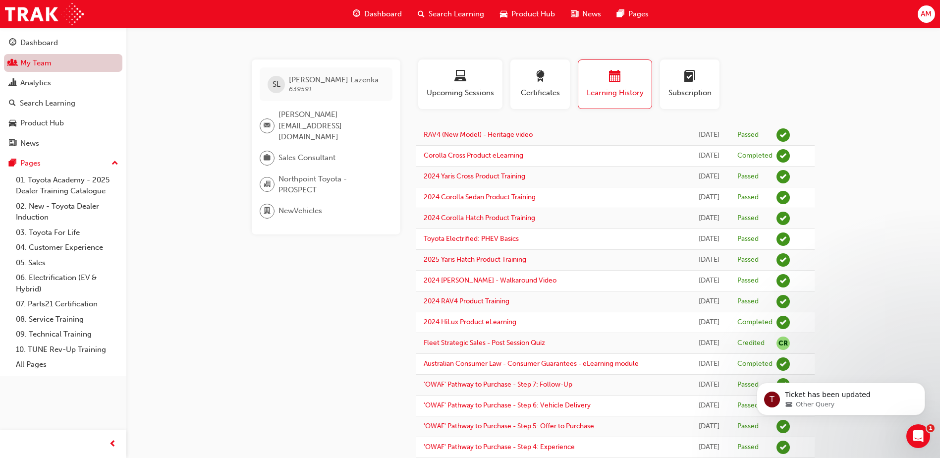
click at [47, 60] on link "My Team" at bounding box center [63, 63] width 118 height 18
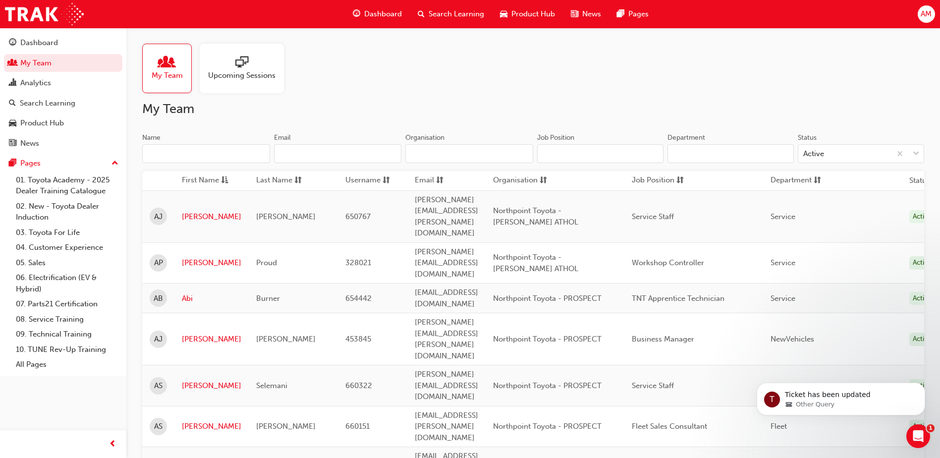
click at [186, 145] on input "Name" at bounding box center [206, 153] width 128 height 19
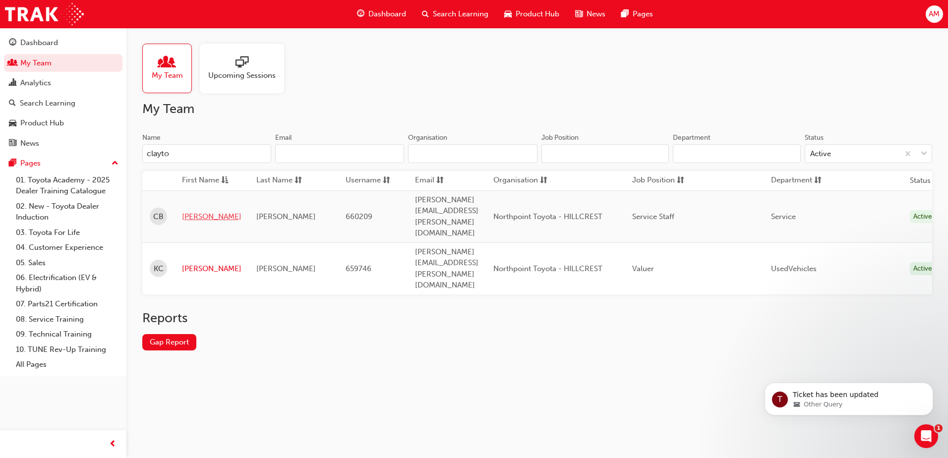
type input "clayto"
click at [190, 211] on link "[PERSON_NAME]" at bounding box center [211, 216] width 59 height 11
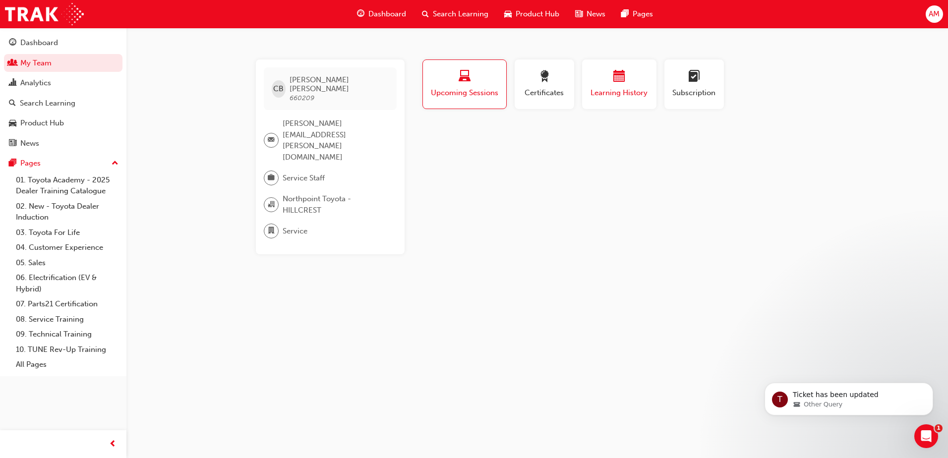
click at [613, 79] on span "calendar-icon" at bounding box center [619, 76] width 12 height 13
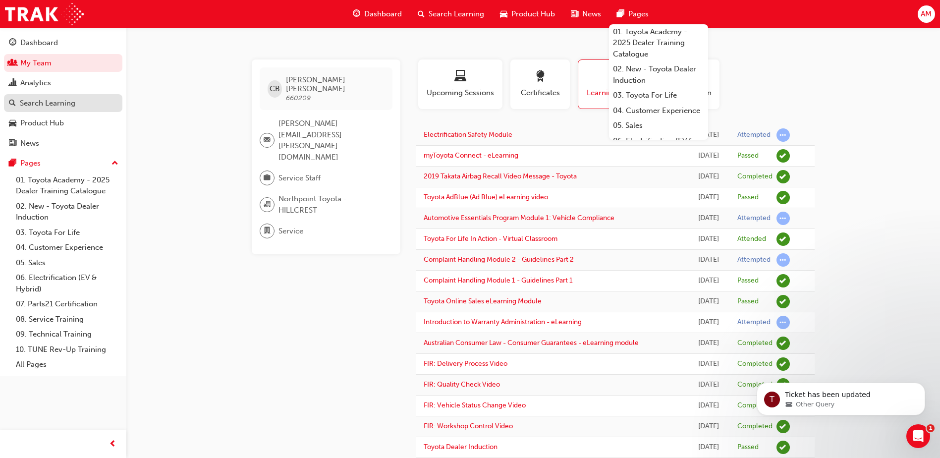
click at [60, 104] on div "Search Learning" at bounding box center [48, 103] width 56 height 11
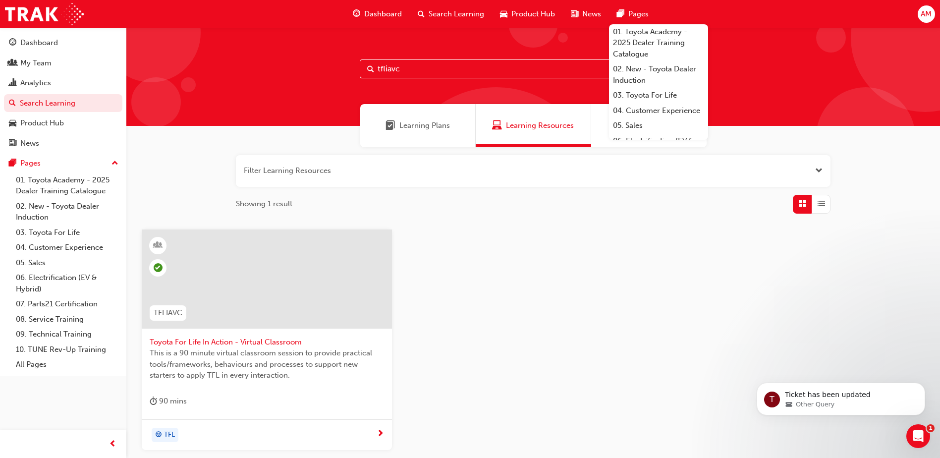
click at [306, 341] on span "Toyota For Life In Action - Virtual Classroom" at bounding box center [267, 342] width 234 height 11
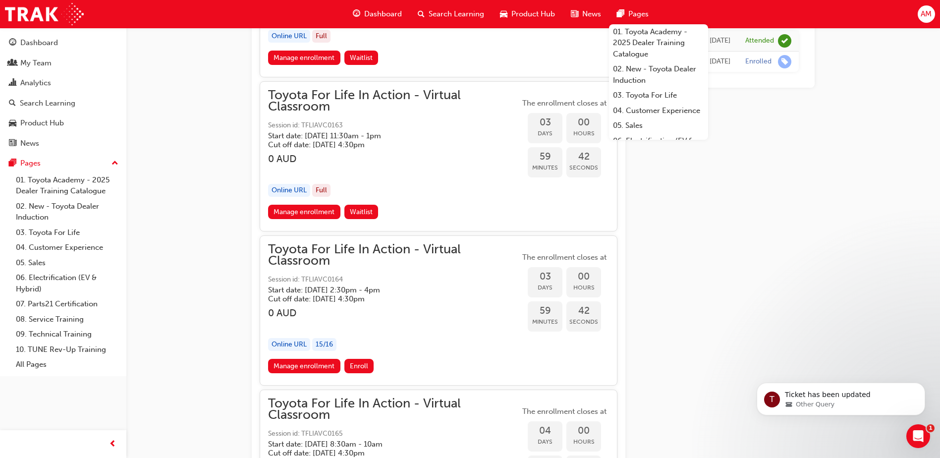
scroll to position [931, 0]
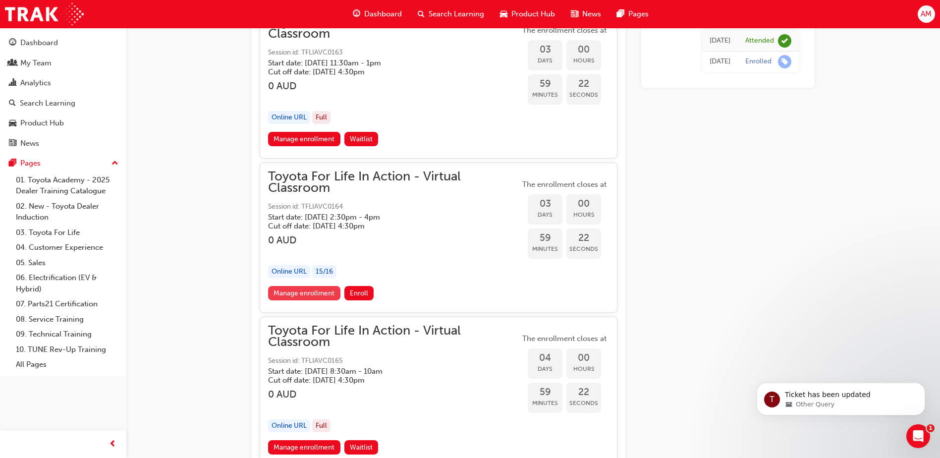
click at [299, 294] on link "Manage enrollment" at bounding box center [304, 293] width 72 height 14
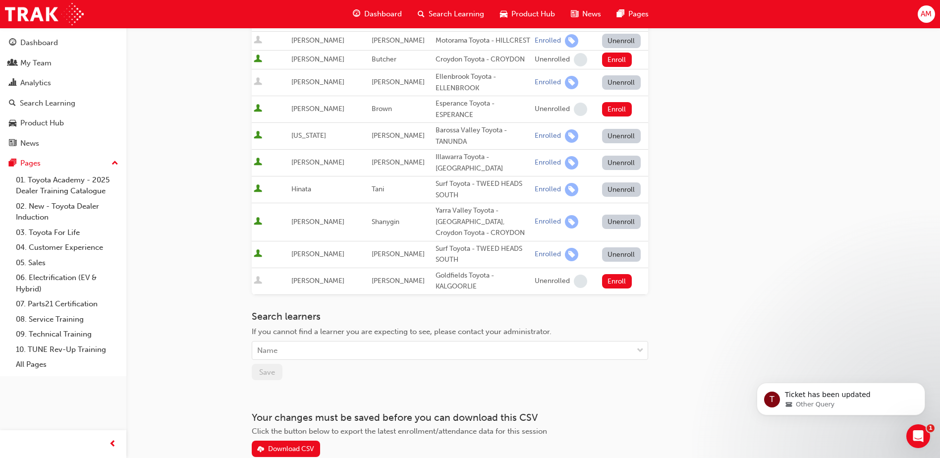
scroll to position [527, 0]
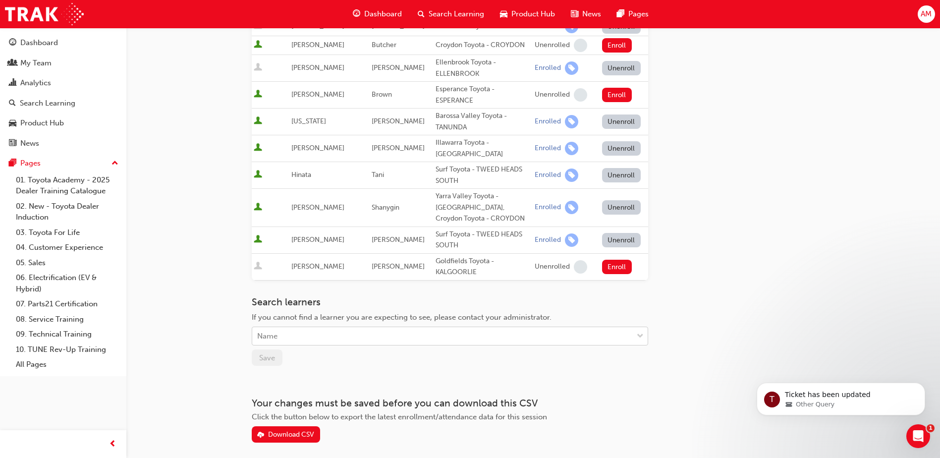
click at [382, 328] on div "Name" at bounding box center [442, 336] width 381 height 17
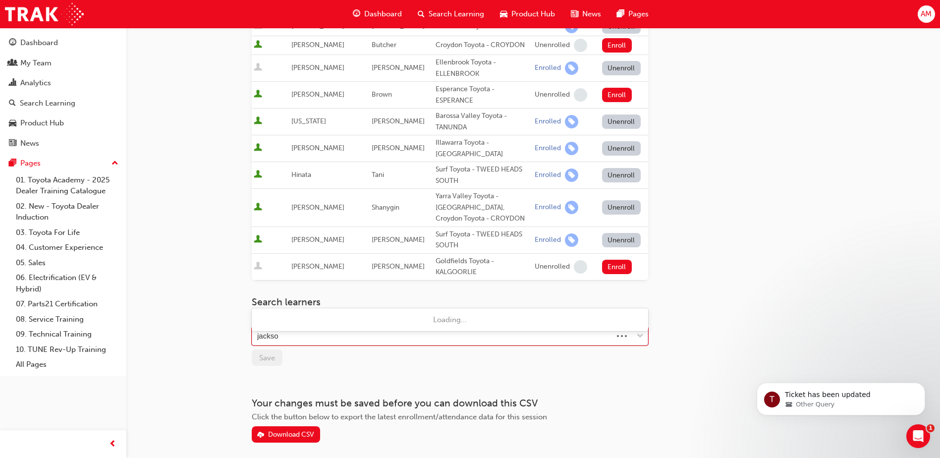
type input "[PERSON_NAME]"
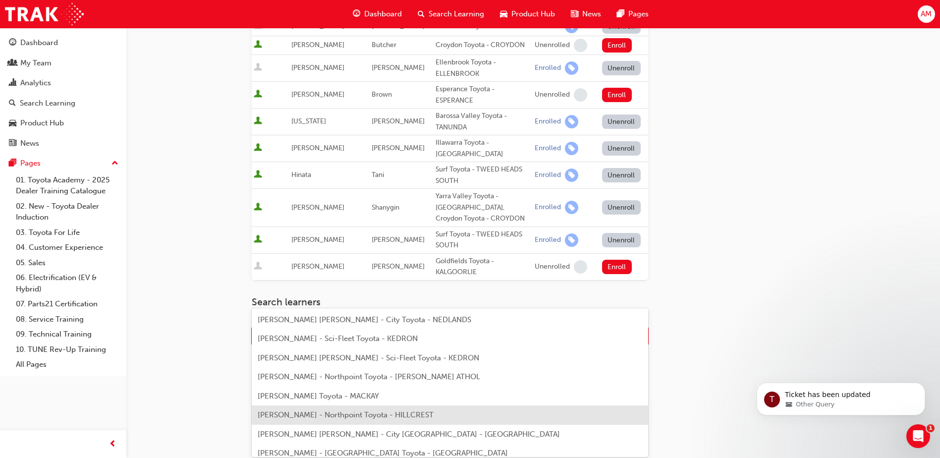
click at [353, 413] on span "[PERSON_NAME] - Northpoint Toyota - HILLCREST" at bounding box center [346, 414] width 176 height 9
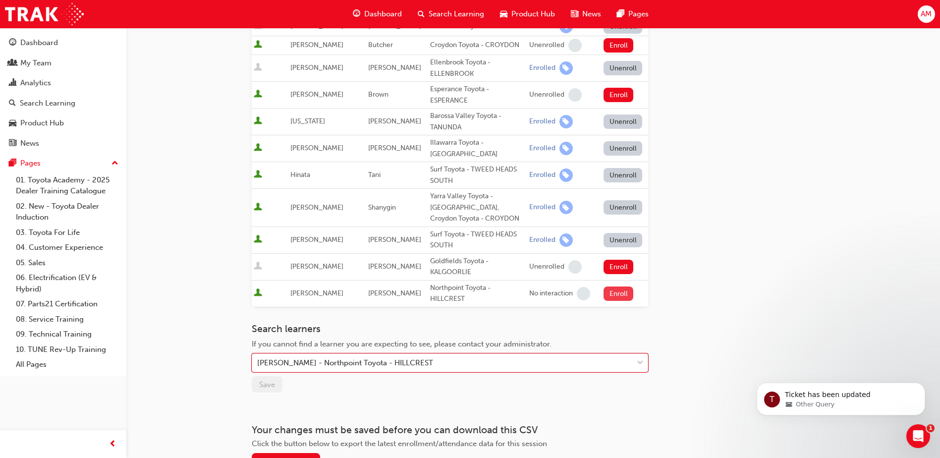
click at [616, 286] on button "Enroll" at bounding box center [619, 293] width 30 height 14
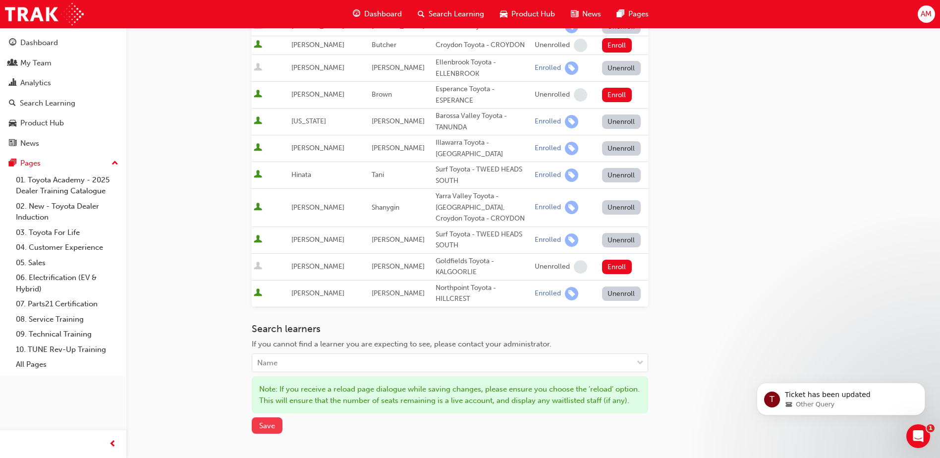
click at [271, 421] on span "Save" at bounding box center [267, 425] width 16 height 9
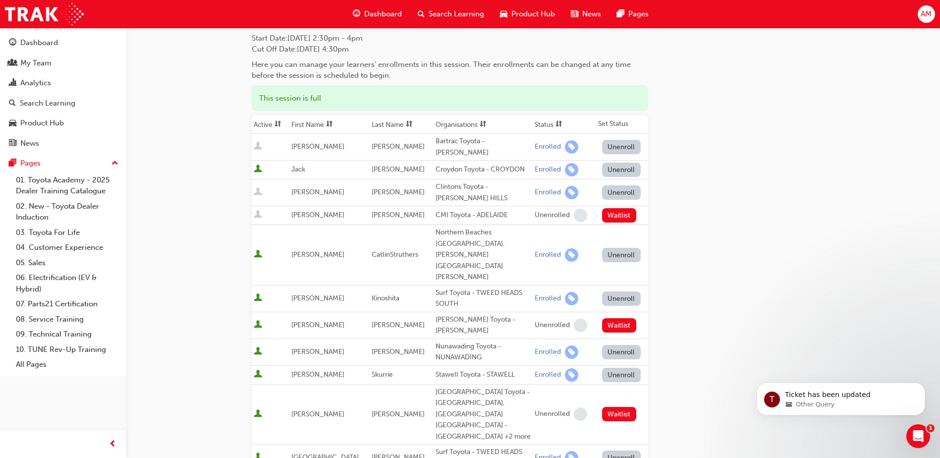
scroll to position [0, 0]
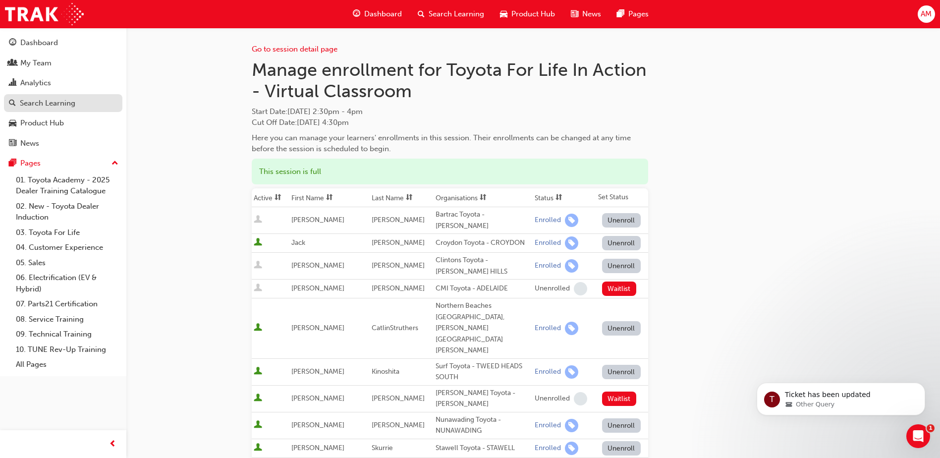
click at [51, 106] on div "Search Learning" at bounding box center [48, 103] width 56 height 11
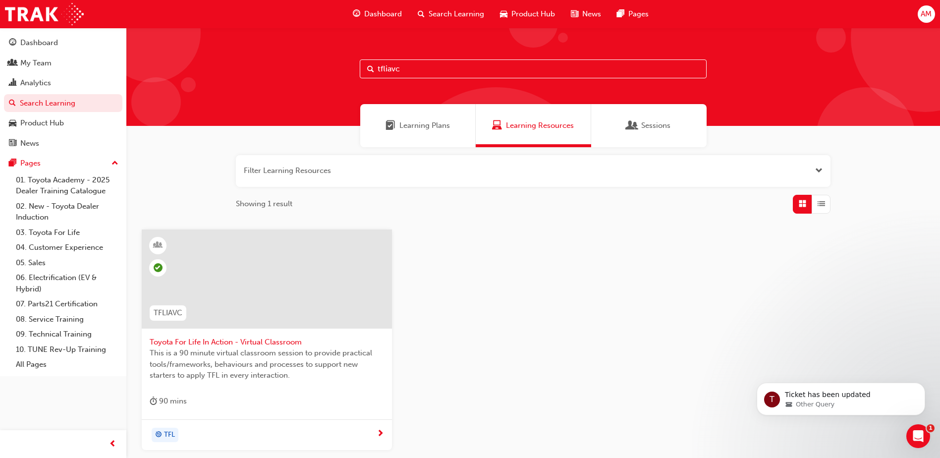
click at [253, 341] on span "Toyota For Life In Action - Virtual Classroom" at bounding box center [267, 342] width 234 height 11
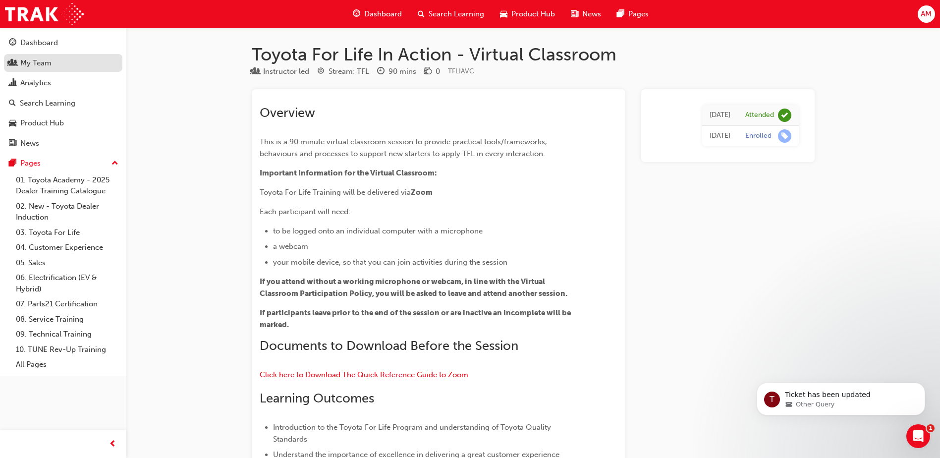
click at [25, 62] on div "My Team" at bounding box center [35, 62] width 31 height 11
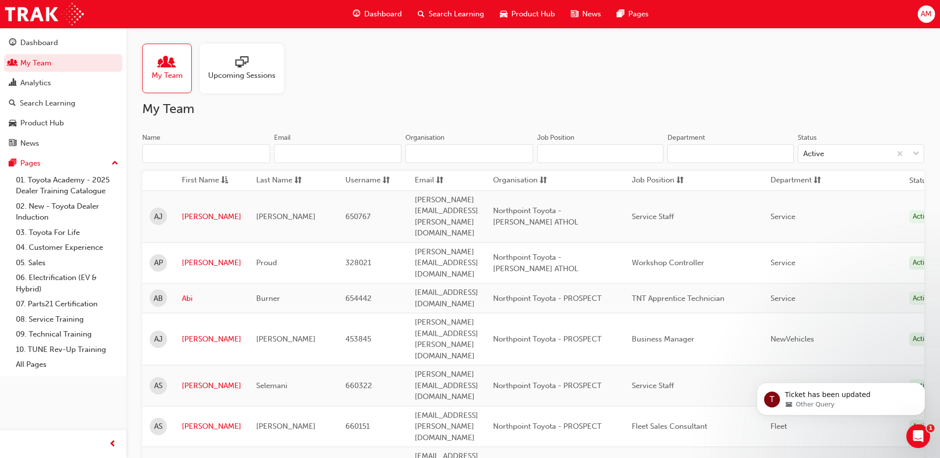
click at [206, 159] on input "Name" at bounding box center [206, 153] width 128 height 19
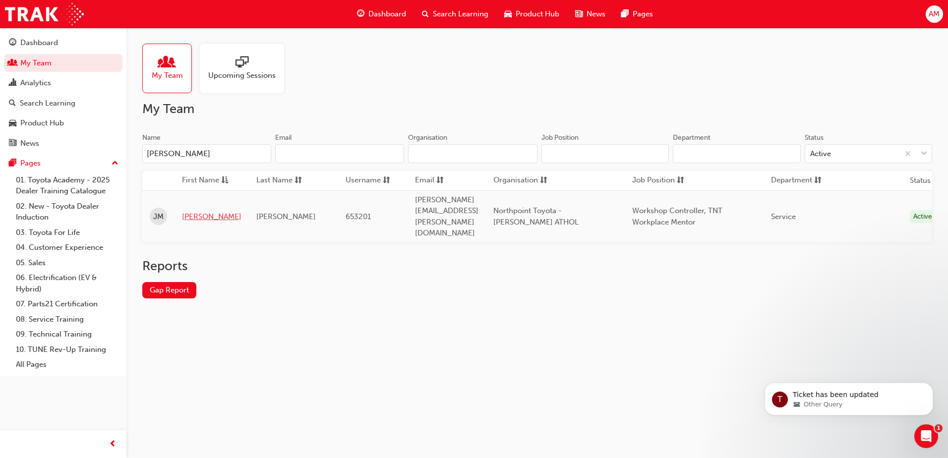
type input "[PERSON_NAME]"
click at [189, 211] on link "[PERSON_NAME]" at bounding box center [211, 216] width 59 height 11
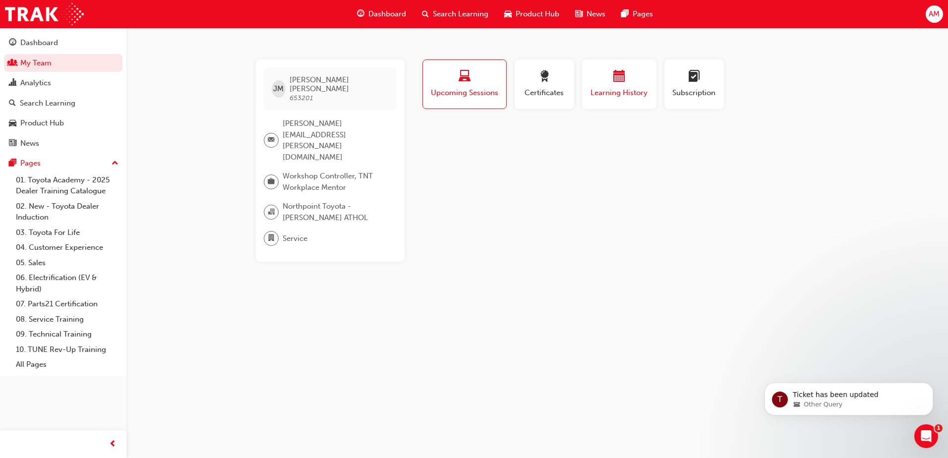
click at [595, 89] on span "Learning History" at bounding box center [618, 92] width 59 height 11
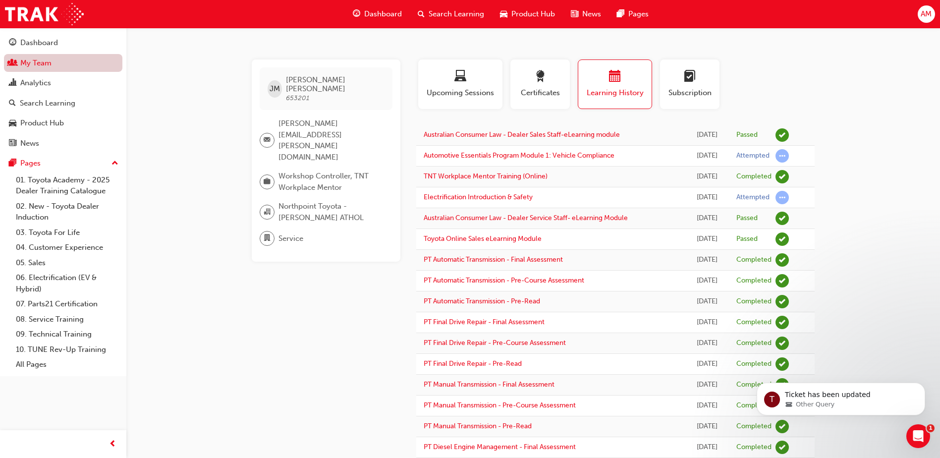
click at [42, 64] on link "My Team" at bounding box center [63, 63] width 118 height 18
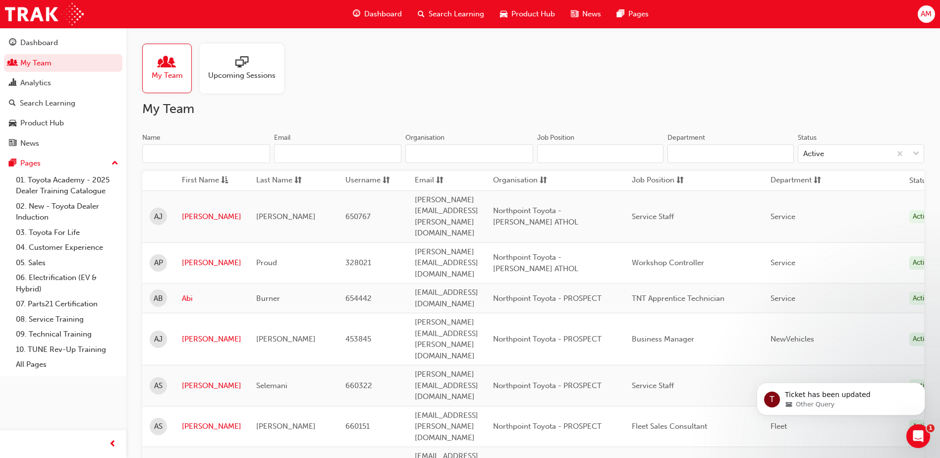
click at [242, 150] on input "Name" at bounding box center [206, 153] width 128 height 19
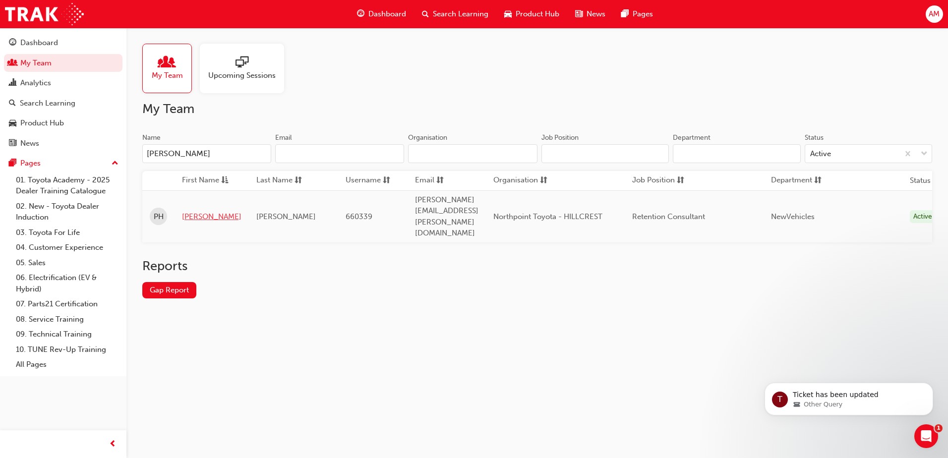
type input "[PERSON_NAME]"
click at [203, 211] on link "[PERSON_NAME]" at bounding box center [211, 216] width 59 height 11
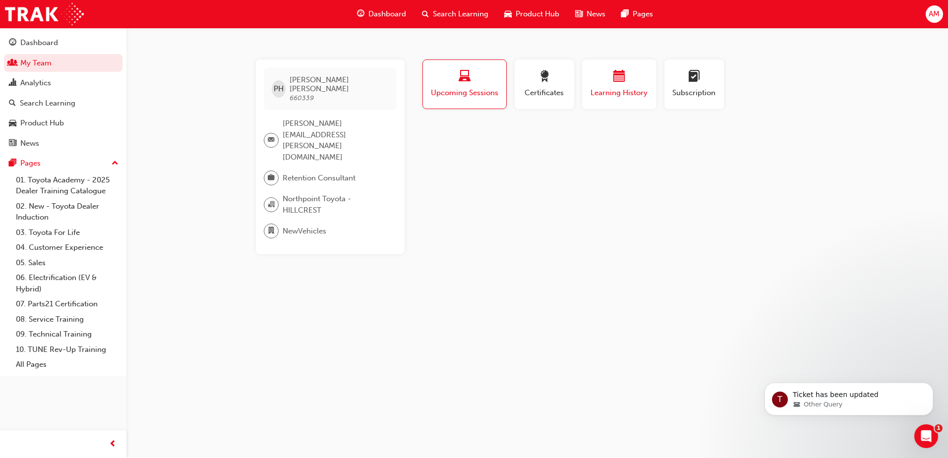
click at [619, 89] on span "Learning History" at bounding box center [618, 92] width 59 height 11
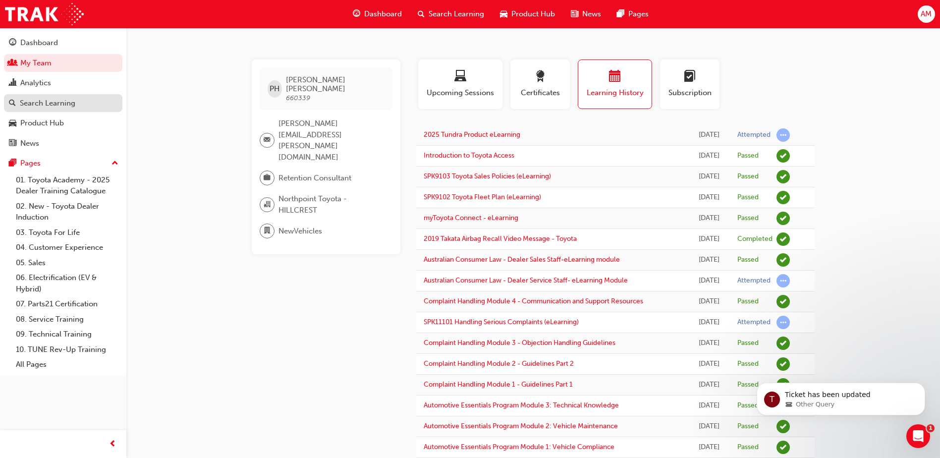
click at [71, 101] on div "Search Learning" at bounding box center [48, 103] width 56 height 11
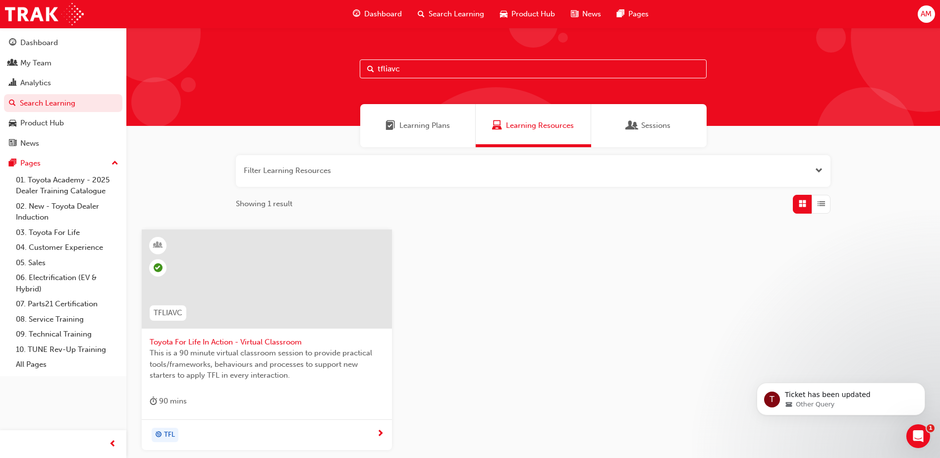
click at [262, 351] on span "This is a 90 minute virtual classroom session to provide practical tools/framew…" at bounding box center [267, 364] width 234 height 34
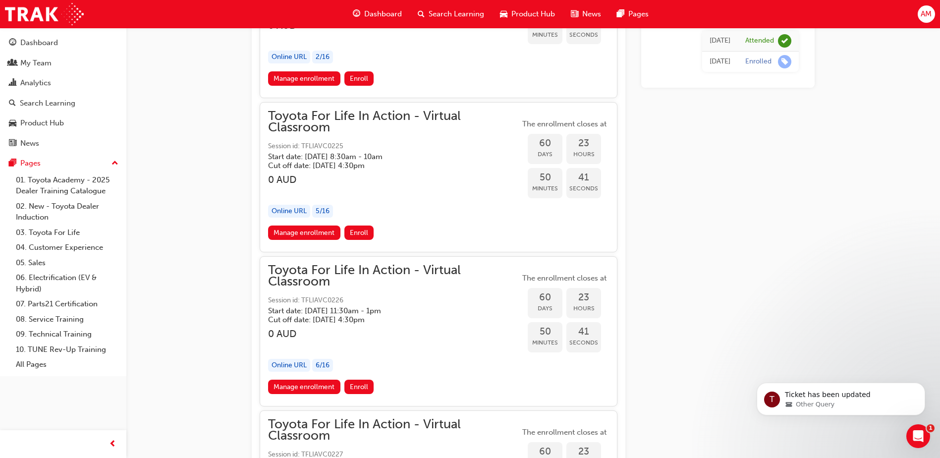
scroll to position [12100, 0]
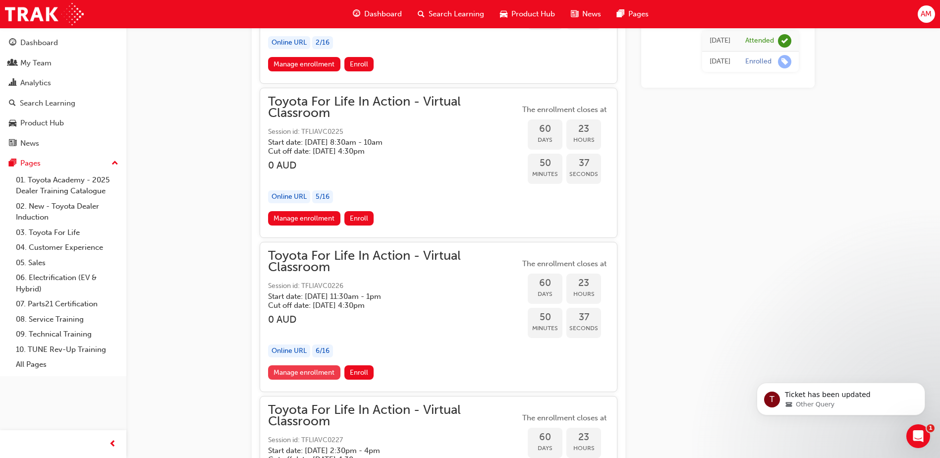
click at [311, 373] on link "Manage enrollment" at bounding box center [304, 372] width 72 height 14
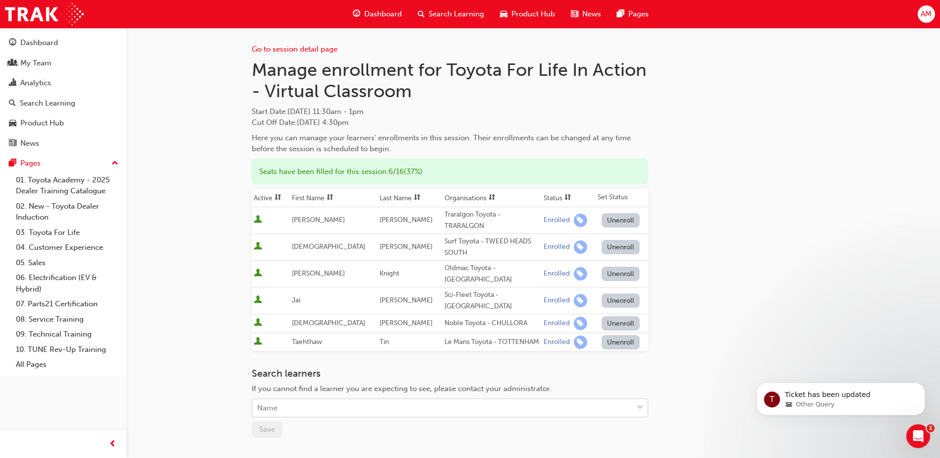
click at [325, 407] on body "Your version of Internet Explorer is outdated and not supported. Please upgrade…" at bounding box center [470, 229] width 940 height 458
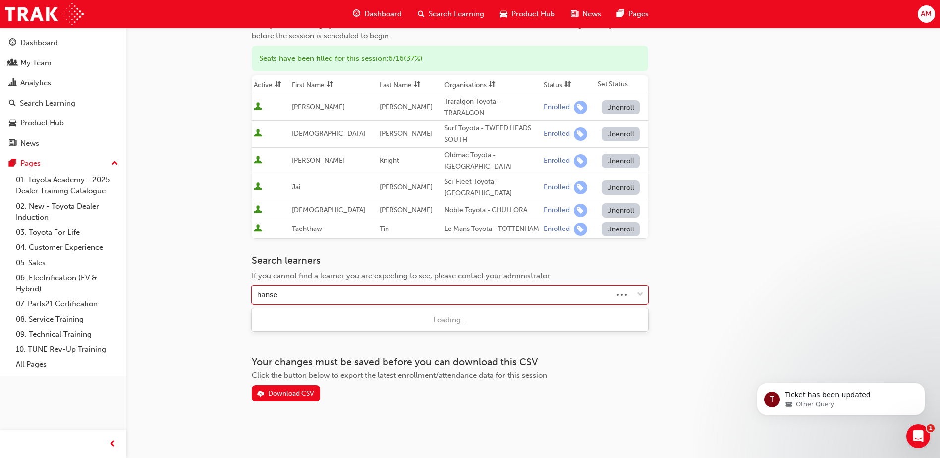
type input "[PERSON_NAME]"
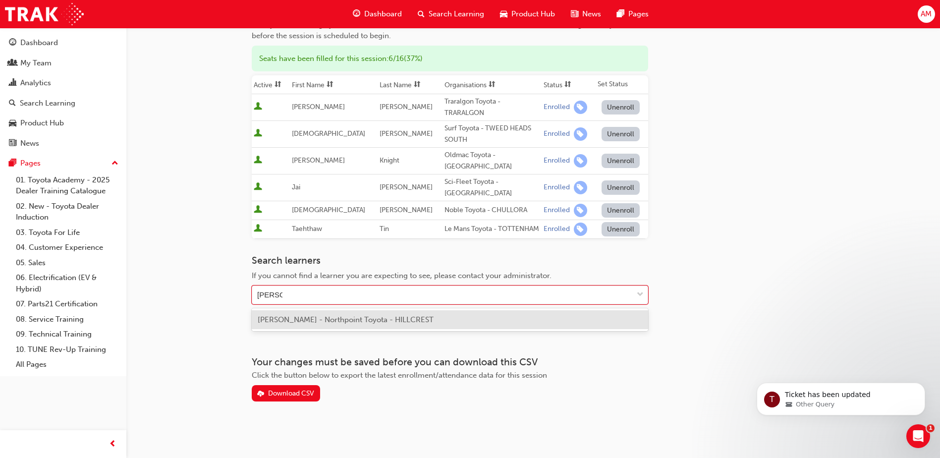
click at [318, 318] on span "[PERSON_NAME] - Northpoint Toyota - HILLCREST" at bounding box center [346, 319] width 176 height 9
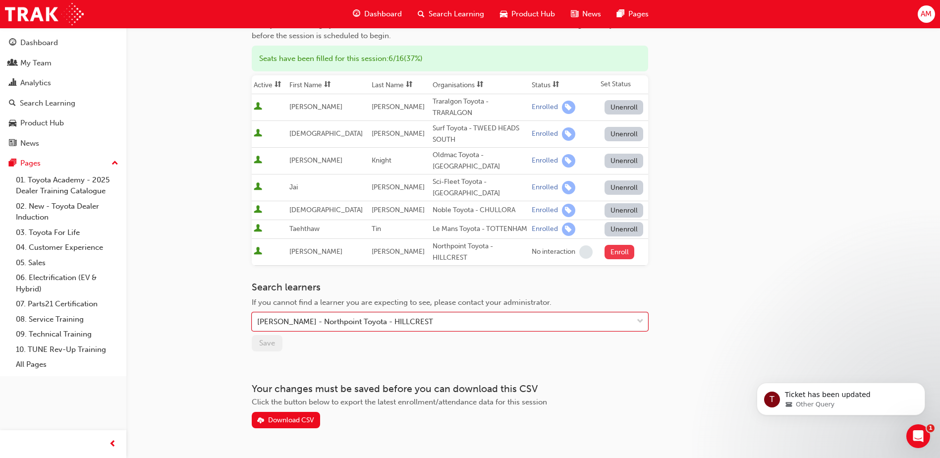
click at [616, 247] on button "Enroll" at bounding box center [620, 252] width 30 height 14
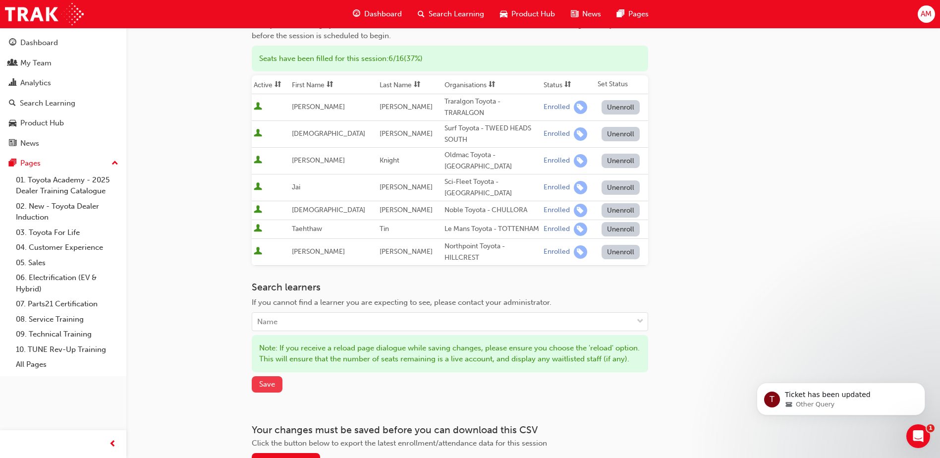
click at [270, 389] on span "Save" at bounding box center [267, 384] width 16 height 9
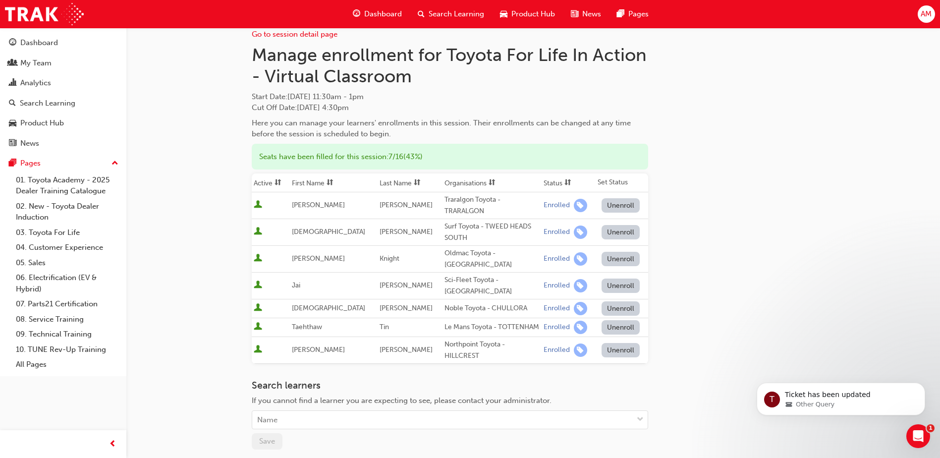
scroll to position [10, 0]
